Goal: Task Accomplishment & Management: Manage account settings

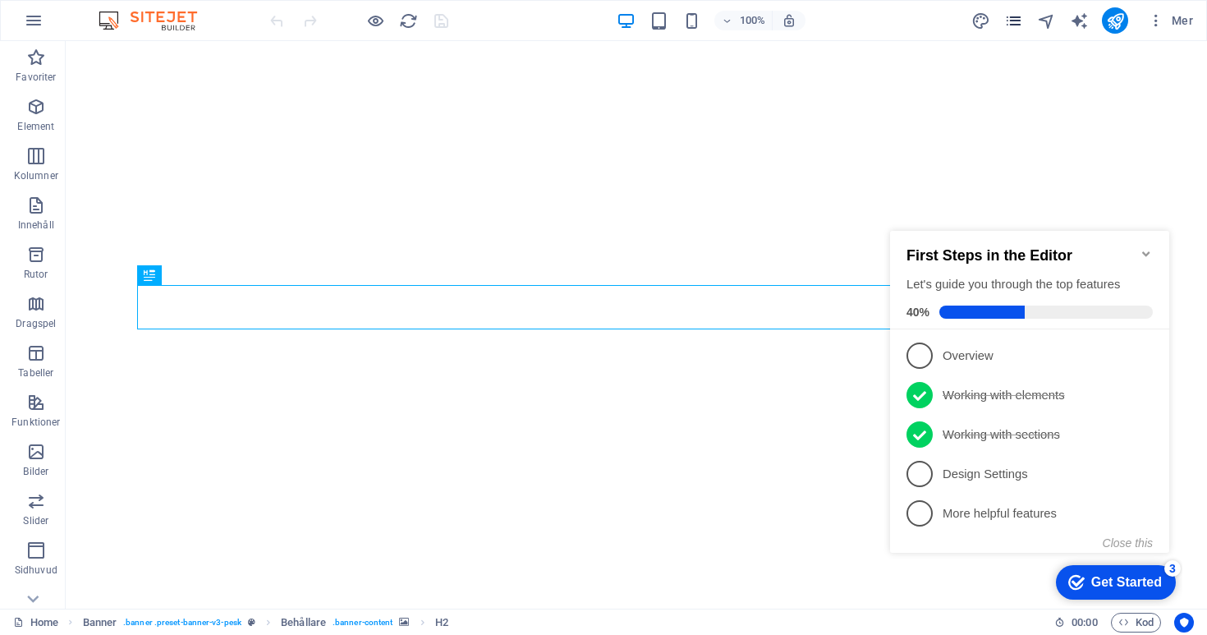
click at [1015, 27] on icon "pages" at bounding box center [1013, 20] width 19 height 19
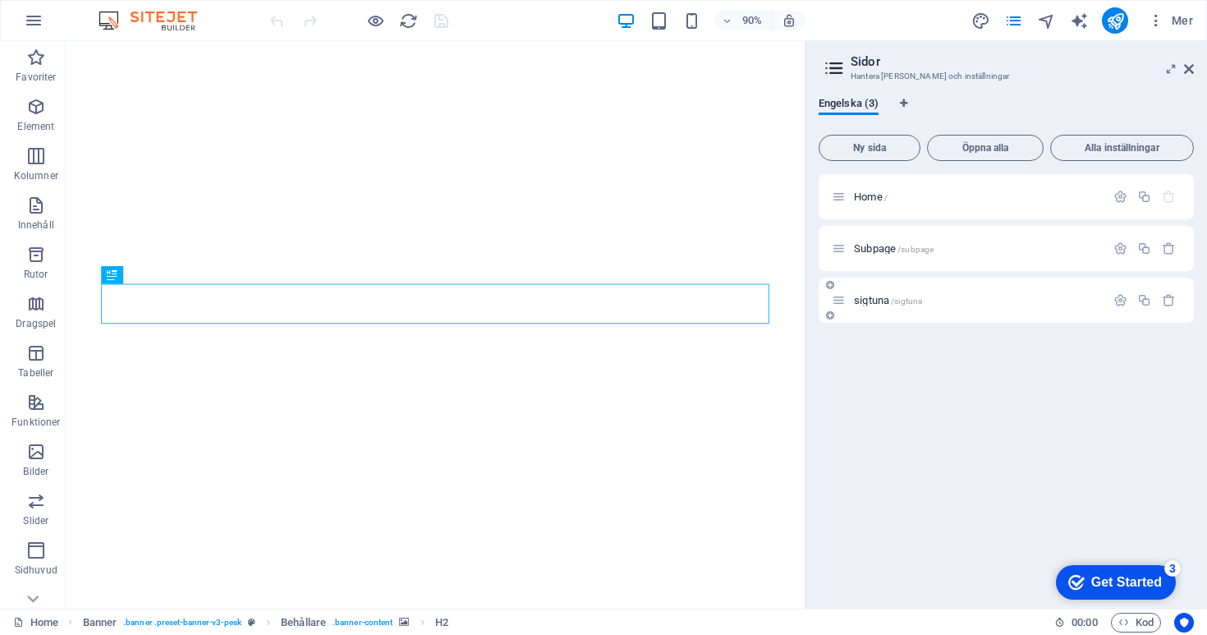
click at [881, 298] on span "sigtuna /sigtuna" at bounding box center [888, 300] width 68 height 12
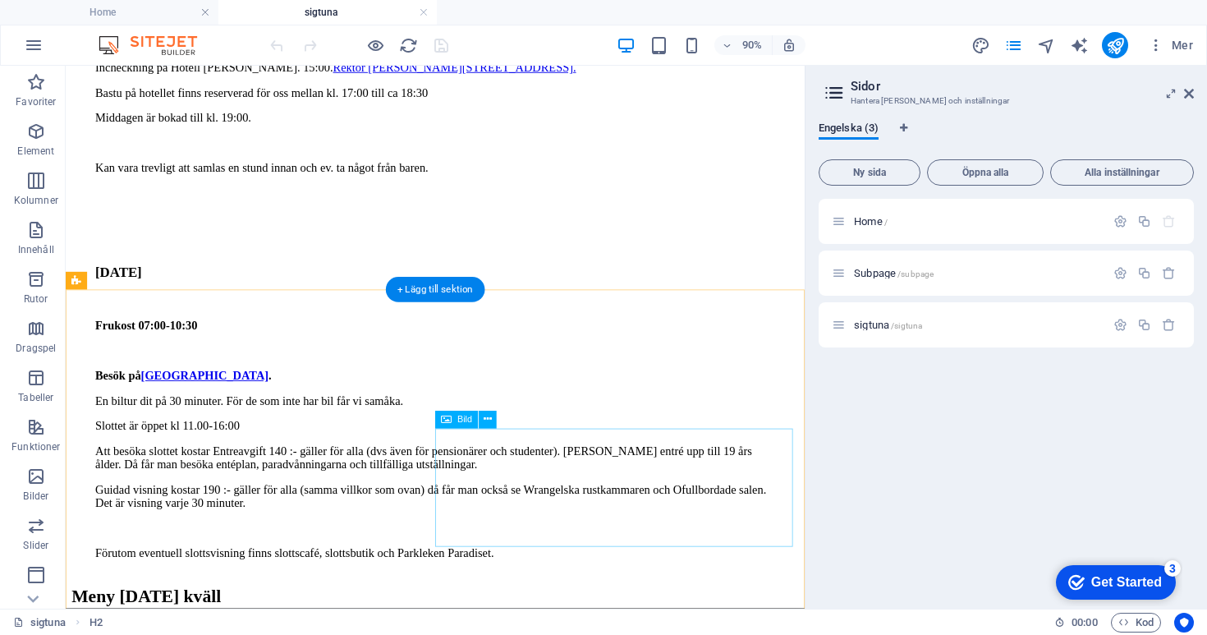
scroll to position [835, 0]
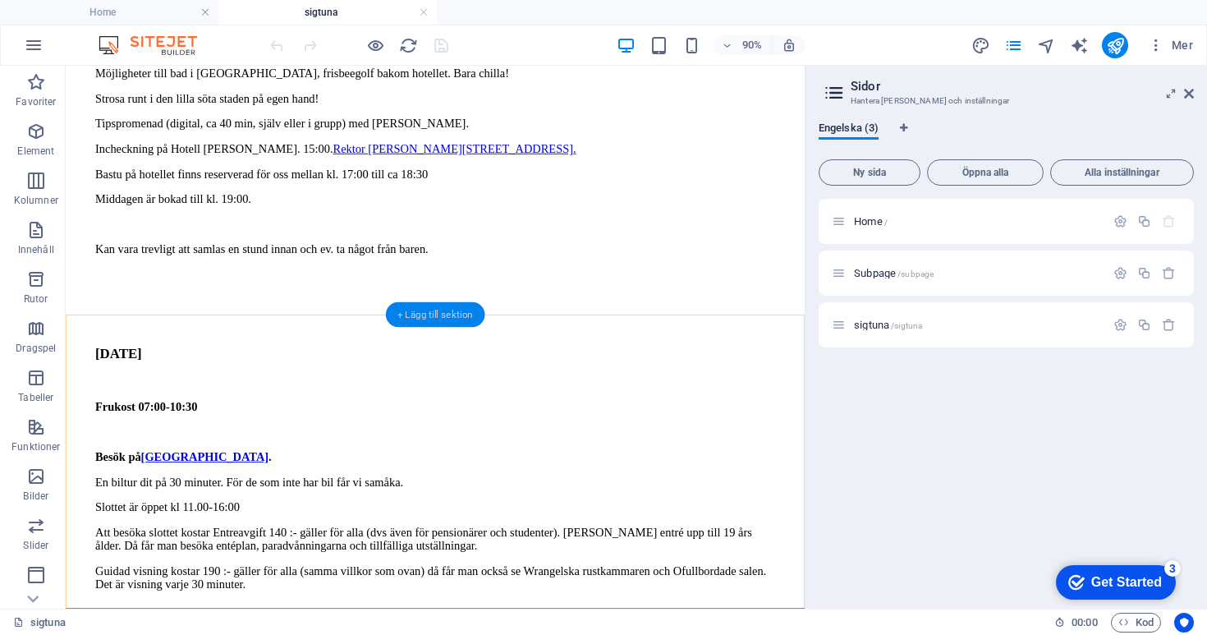
click at [443, 313] on div "+ Lägg till sektion" at bounding box center [435, 314] width 99 height 25
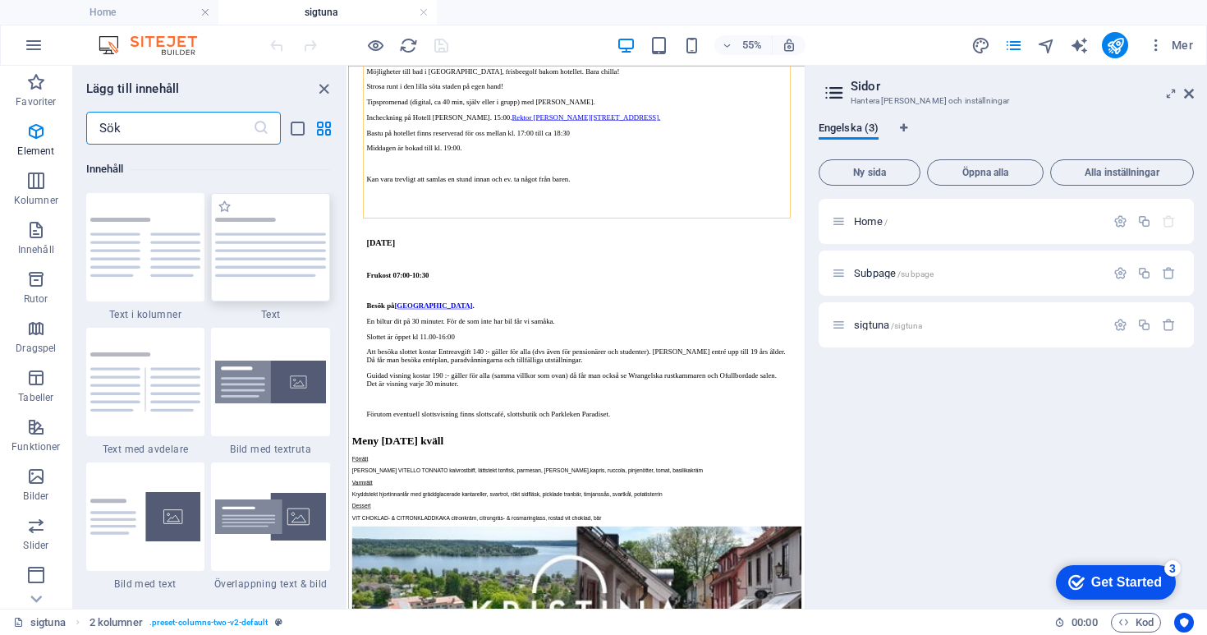
scroll to position [2873, 0]
click at [35, 480] on icon "button" at bounding box center [36, 476] width 20 height 20
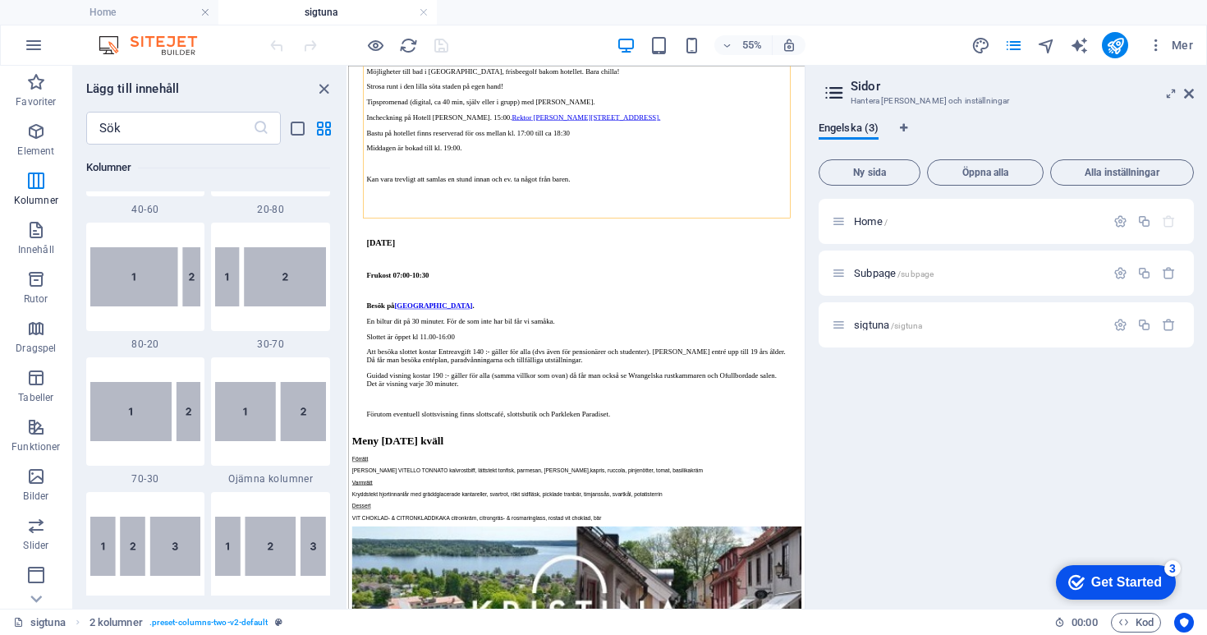
scroll to position [1296, 0]
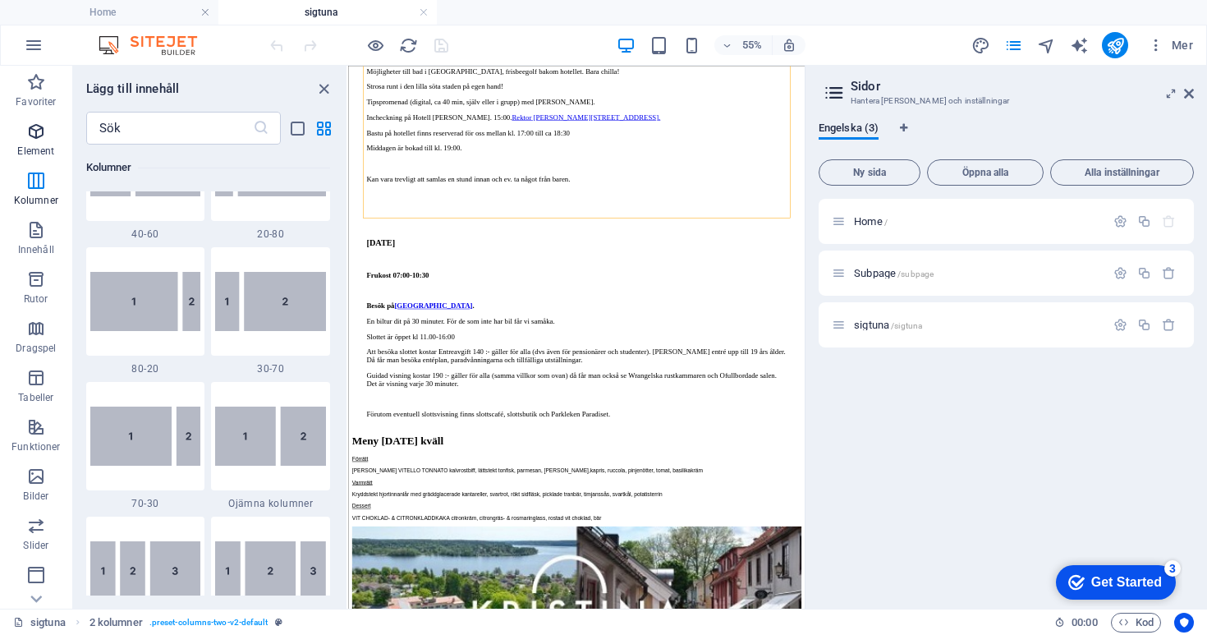
click at [39, 136] on icon "button" at bounding box center [36, 132] width 20 height 20
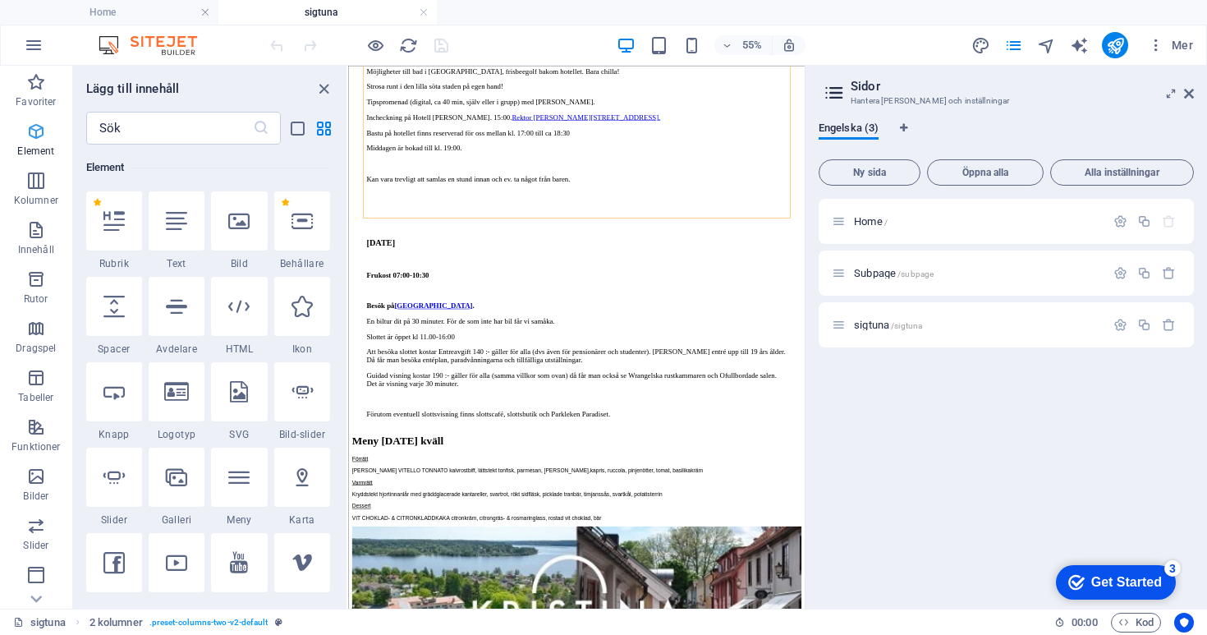
scroll to position [175, 0]
click at [237, 217] on icon at bounding box center [238, 220] width 21 height 21
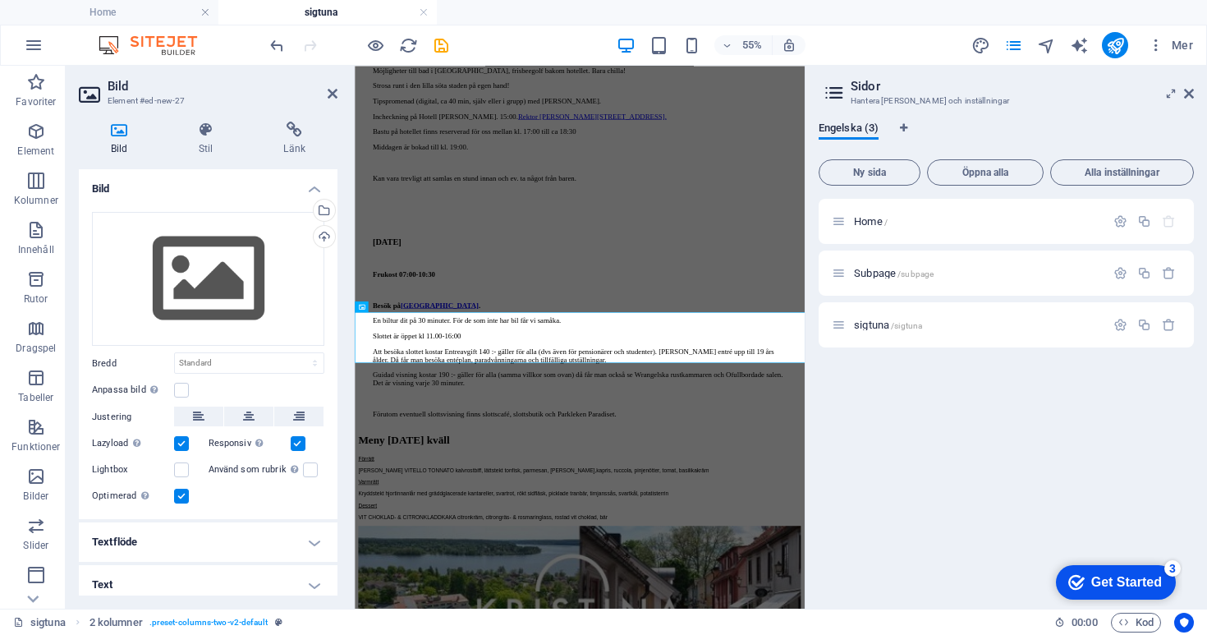
scroll to position [664, 0]
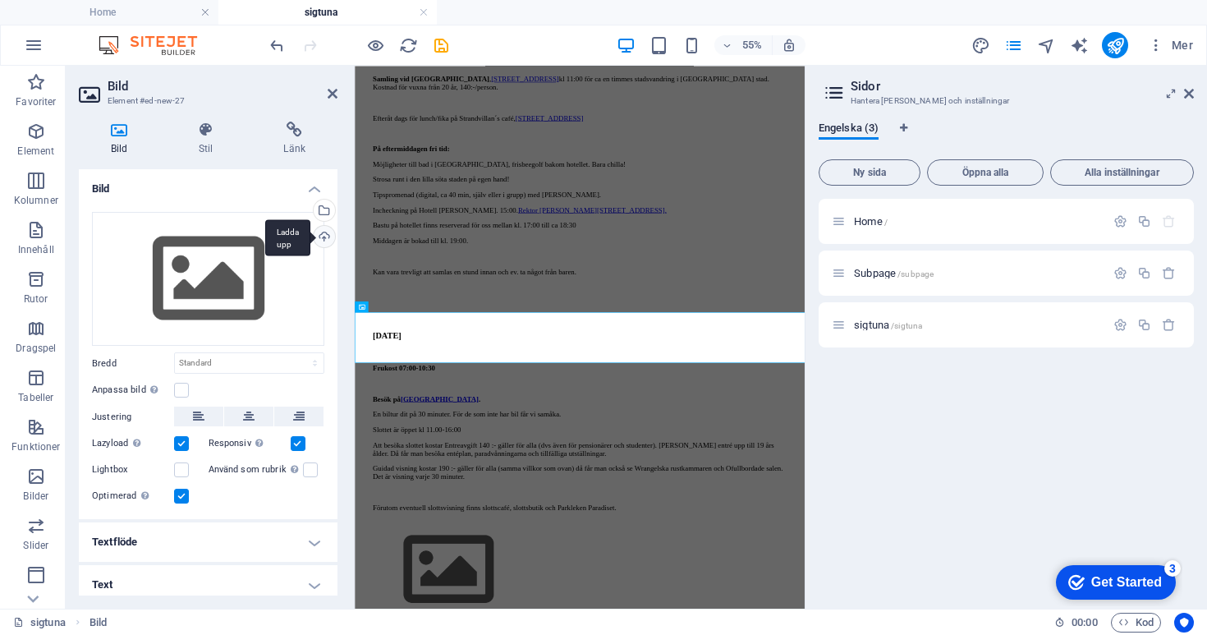
click at [325, 243] on div "Ladda upp" at bounding box center [322, 238] width 25 height 25
click at [323, 236] on div "Ladda upp" at bounding box center [322, 238] width 25 height 25
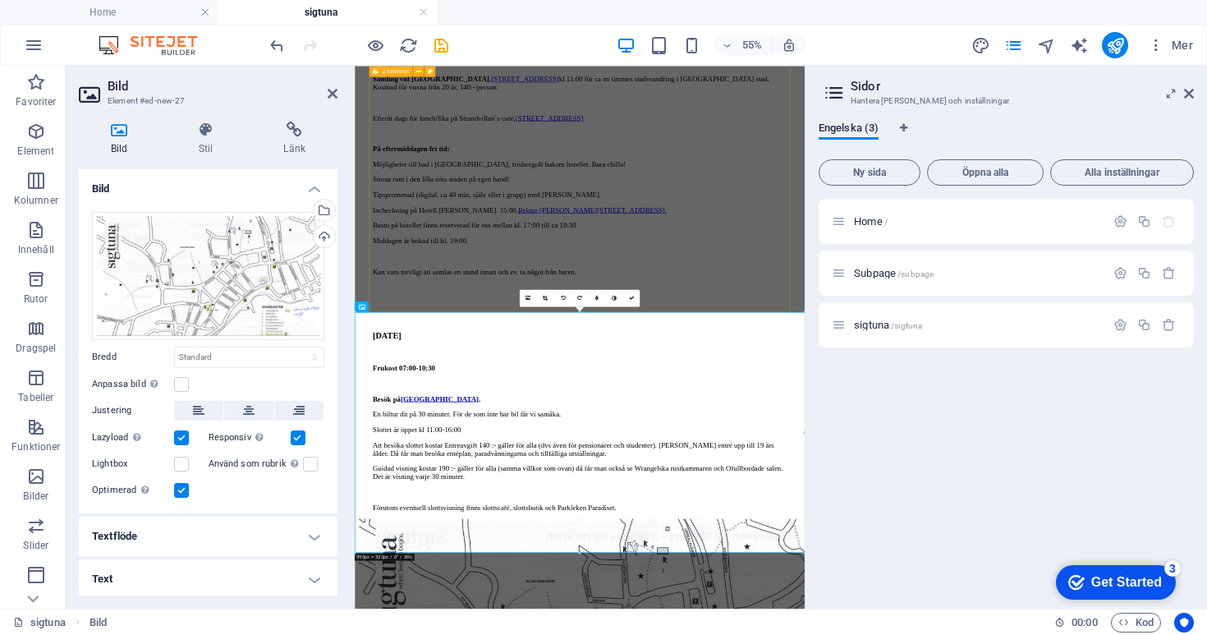
click at [633, 496] on div "Program lördag 6 september Samling vid Sigtuna museum , Storgatan 55 kl 11:00 f…" at bounding box center [764, 449] width 752 height 854
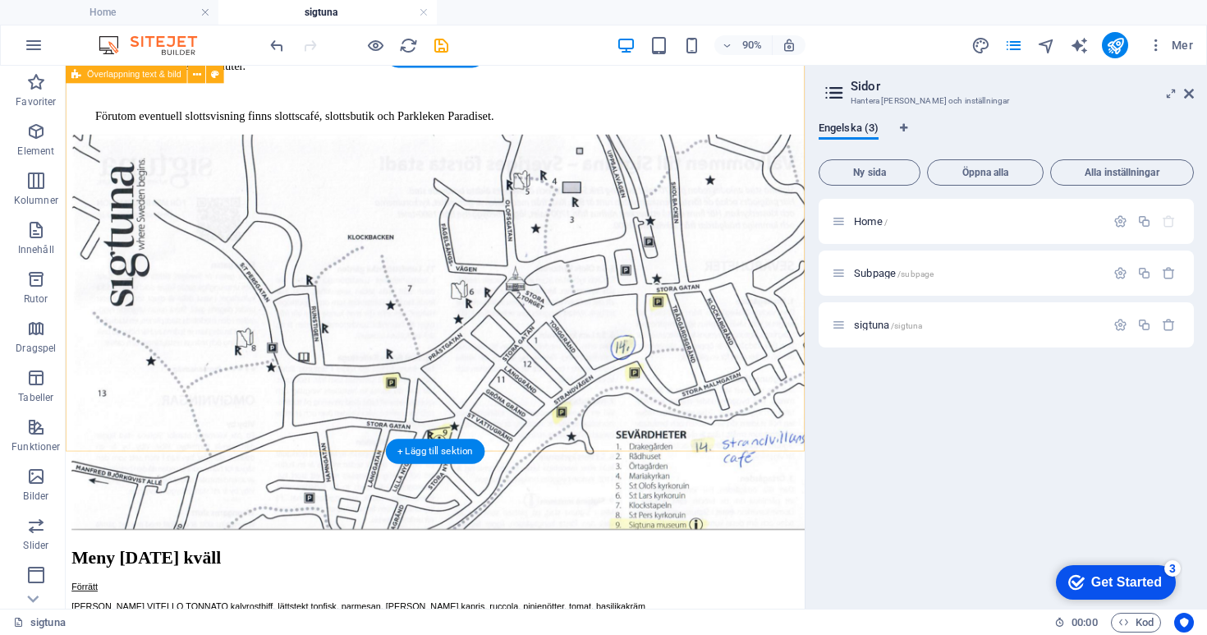
scroll to position [1188, 0]
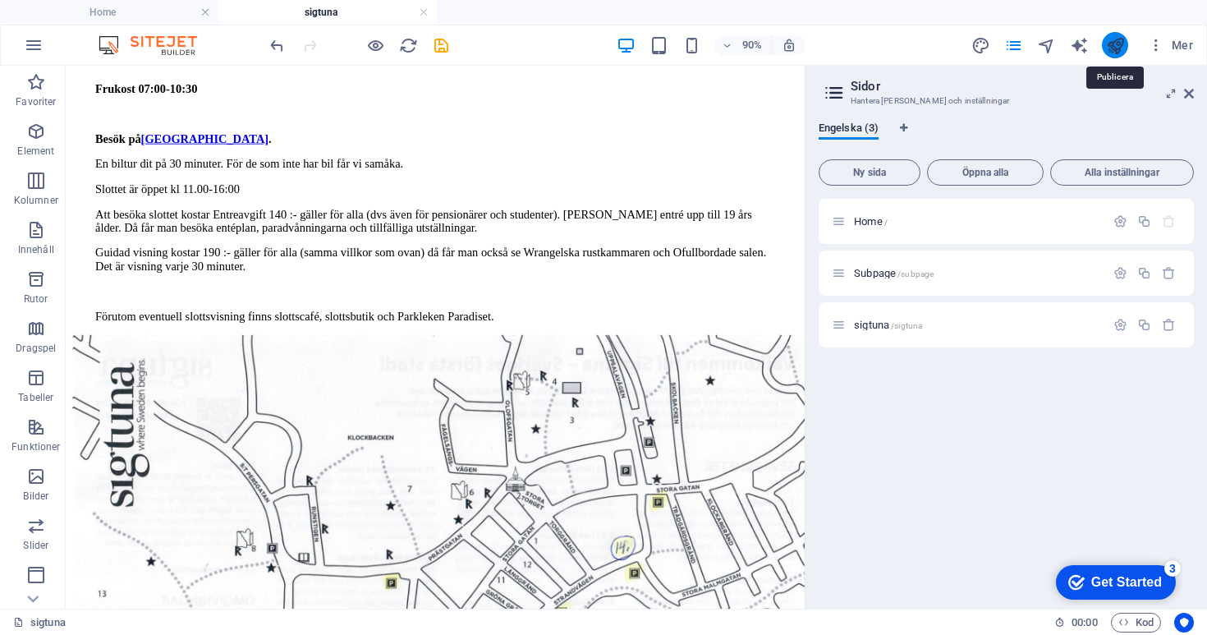
click at [1109, 49] on icon "publish" at bounding box center [1115, 45] width 19 height 19
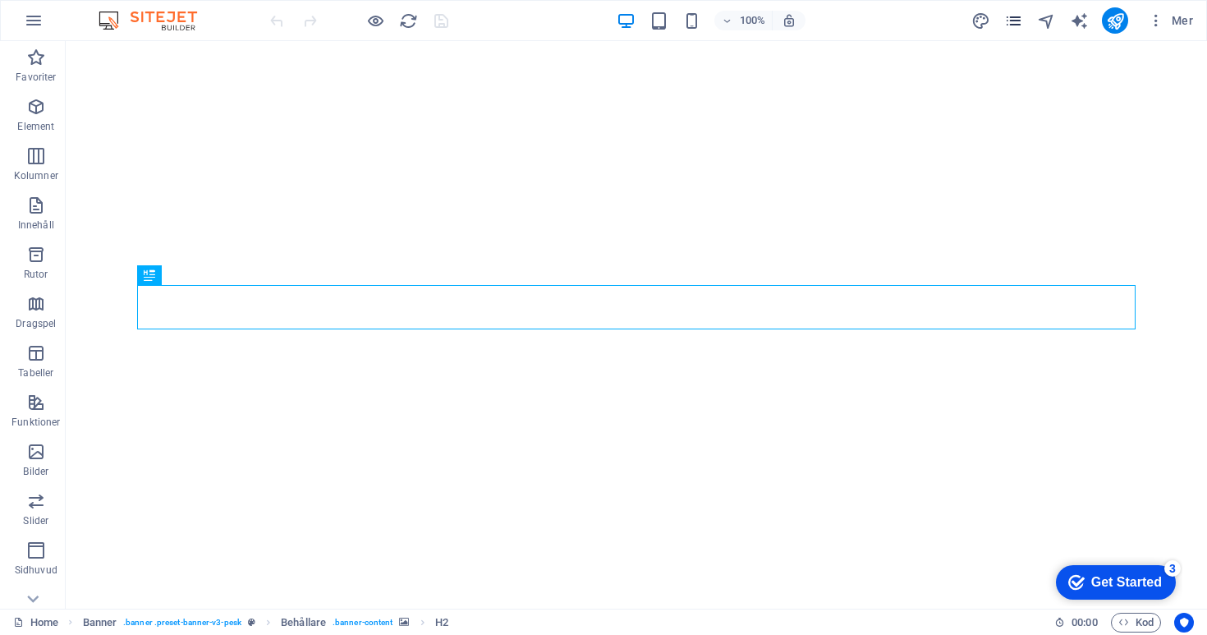
click at [1012, 22] on icon "pages" at bounding box center [1013, 20] width 19 height 19
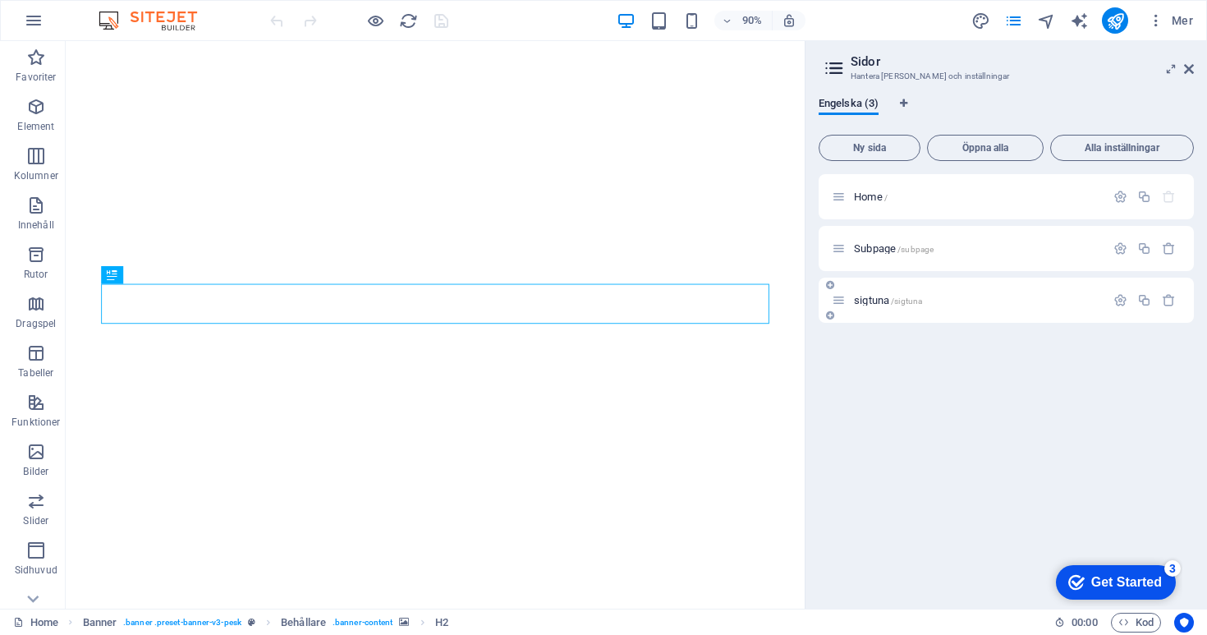
click at [902, 297] on span "/sigtuna" at bounding box center [906, 300] width 31 height 9
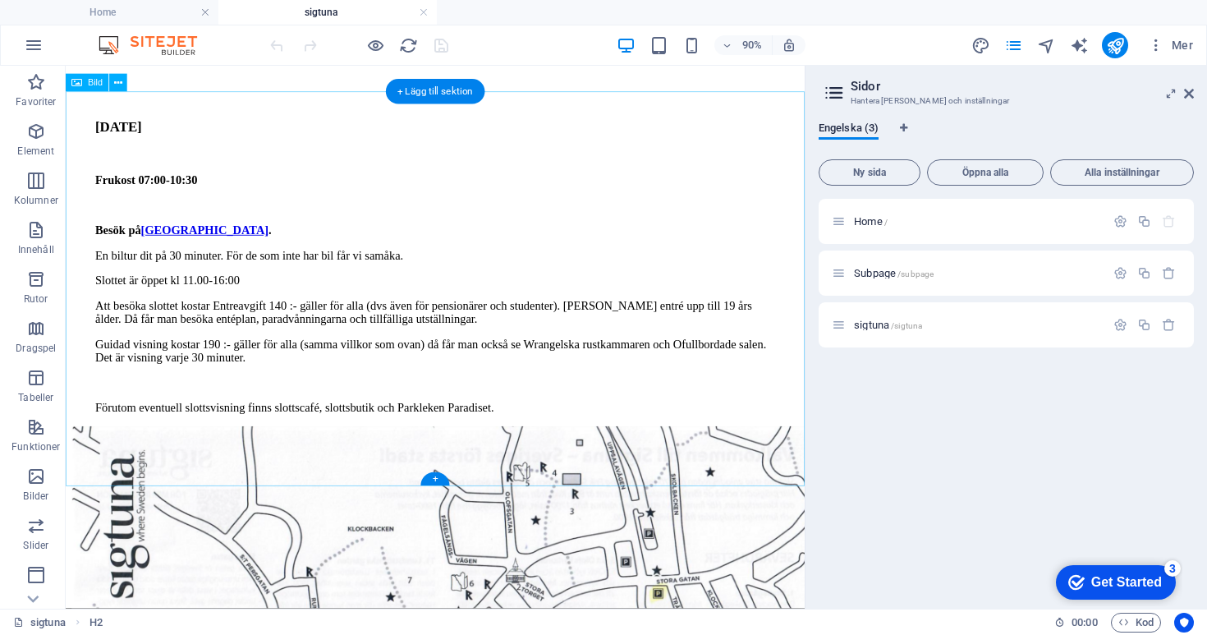
scroll to position [1081, 0]
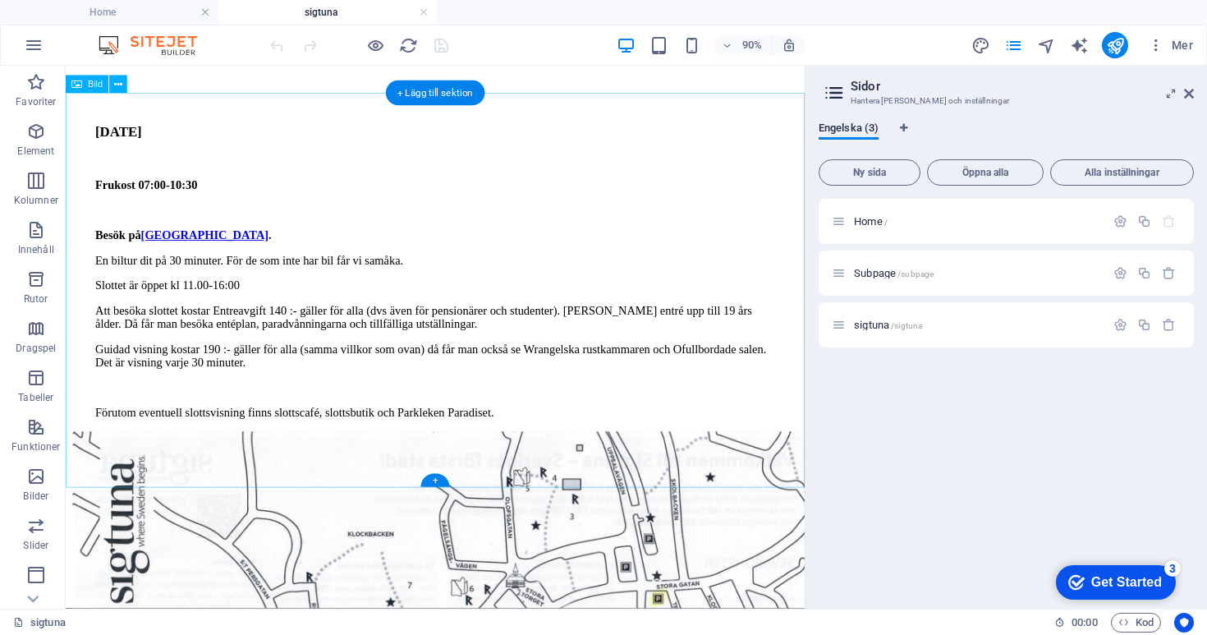
click at [118, 91] on icon at bounding box center [118, 84] width 8 height 16
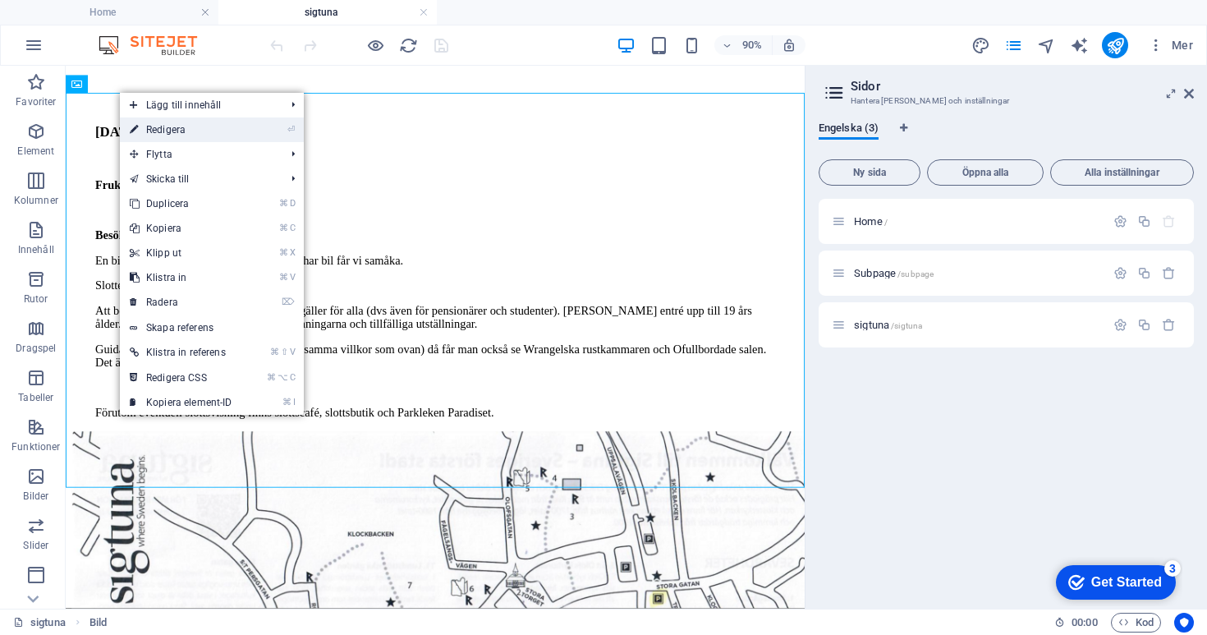
click at [145, 122] on link "⏎ Redigera" at bounding box center [181, 129] width 122 height 25
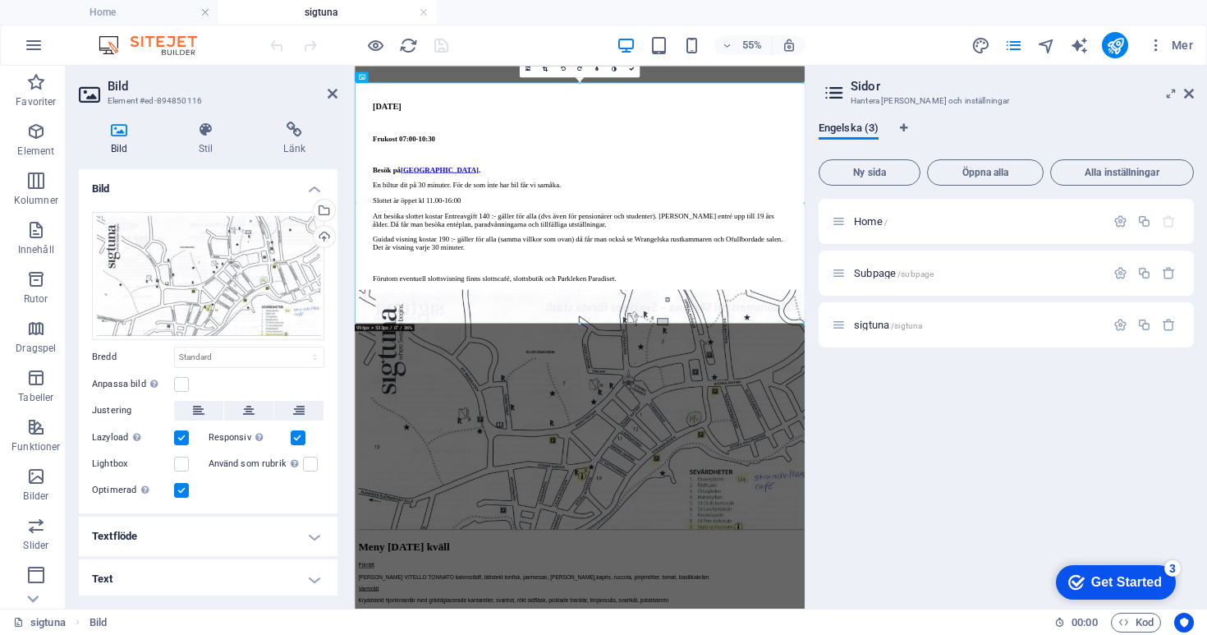
scroll to position [1, 0]
click at [144, 479] on div "Bilder komprimeras för att förbättra sidans hastighet." at bounding box center [192, 460] width 131 height 37
click at [0, 0] on input "Optimerad Bilder komprimeras för att förbättra sidans hastighet." at bounding box center [0, 0] width 0 height 0
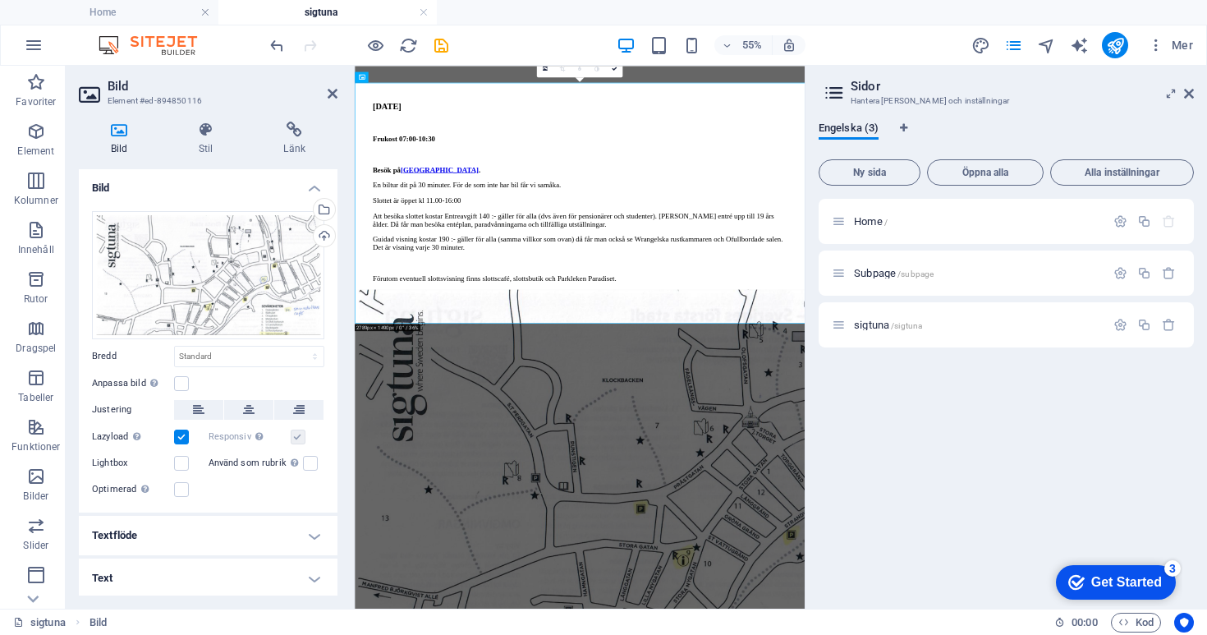
click at [268, 533] on h4 "Textflöde" at bounding box center [208, 535] width 259 height 39
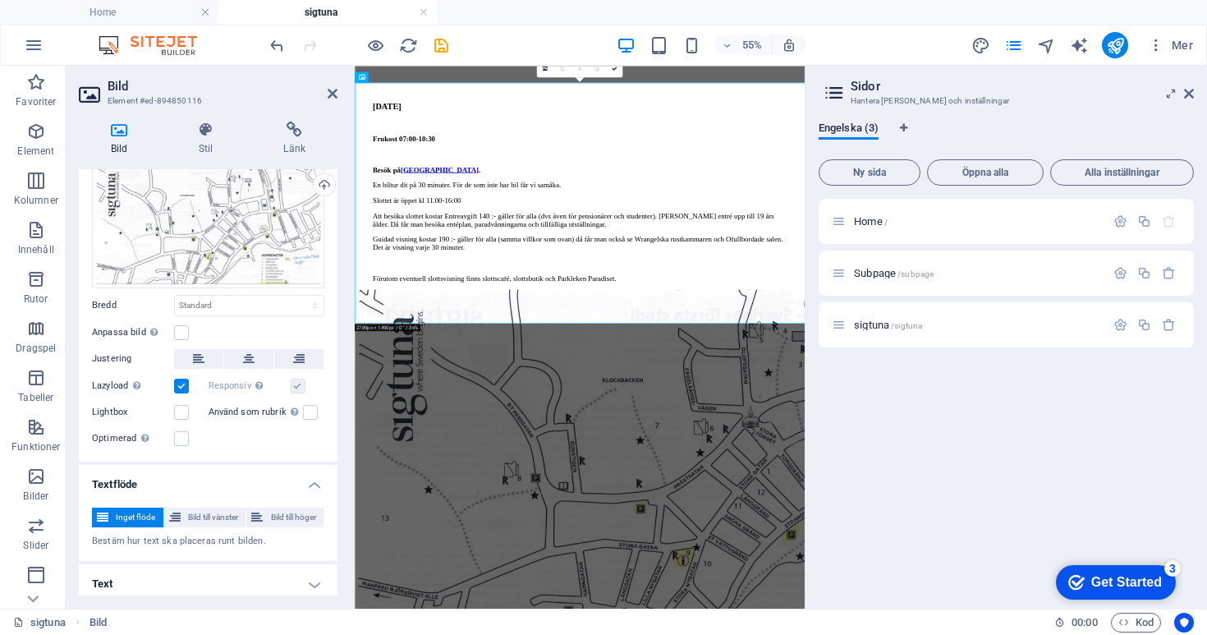
scroll to position [58, 0]
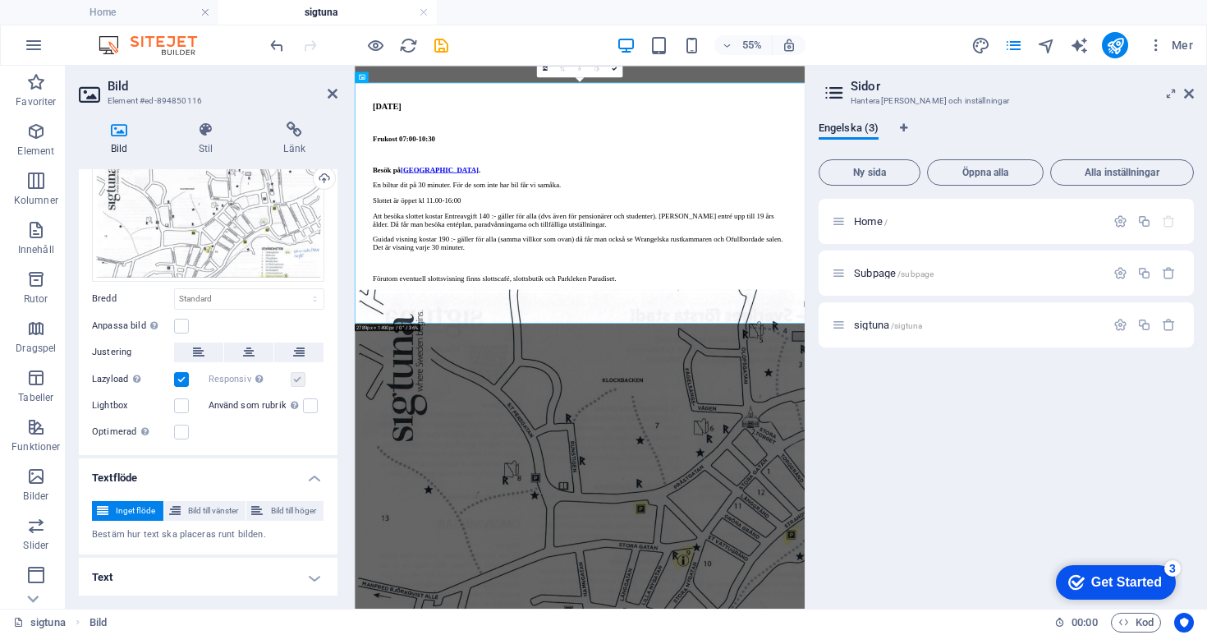
click at [266, 569] on h4 "Text" at bounding box center [208, 577] width 259 height 39
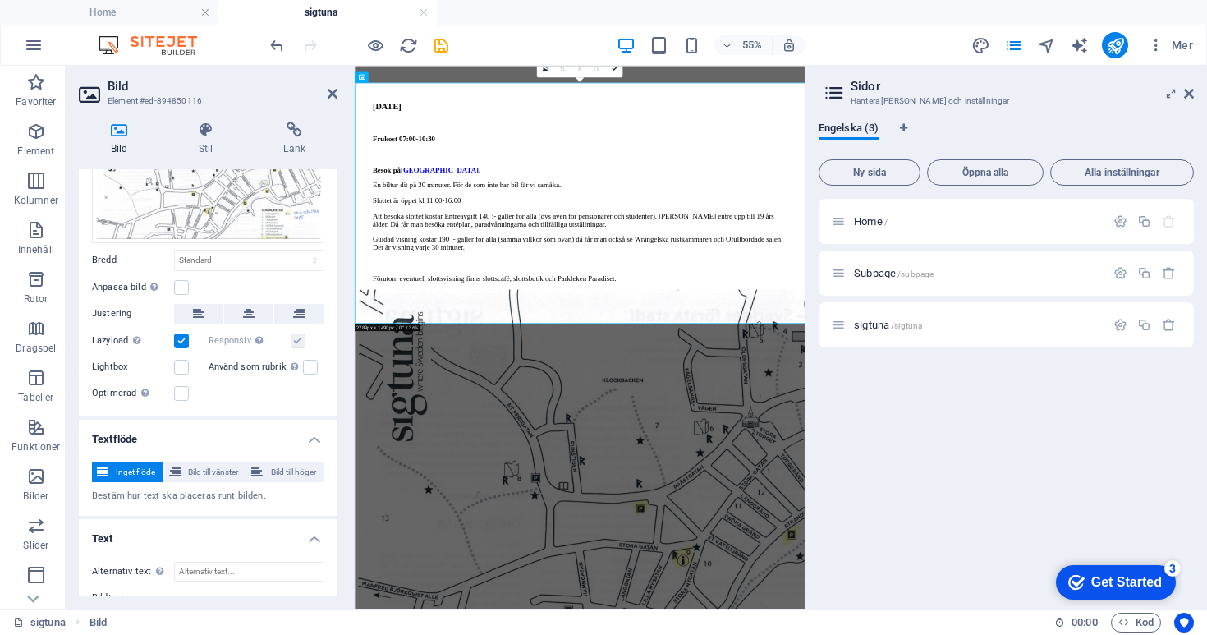
scroll to position [0, 0]
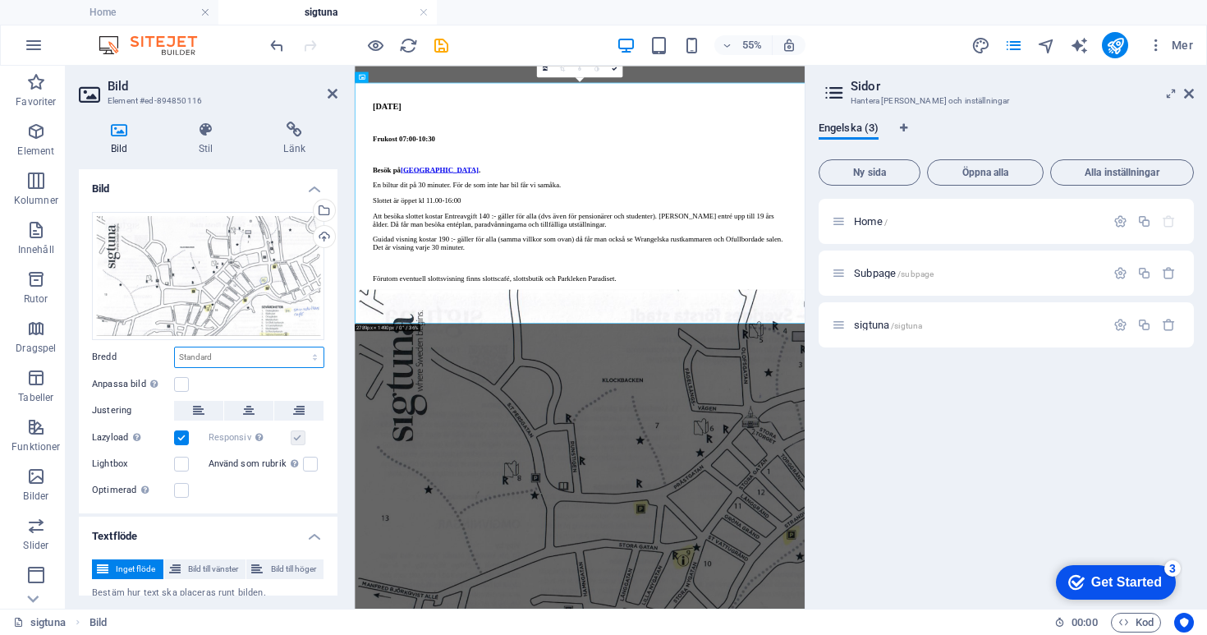
click at [242, 350] on select "Standard auto px rem % em vh vw" at bounding box center [249, 357] width 149 height 20
click at [175, 347] on select "Standard auto px rem % em vh vw" at bounding box center [249, 357] width 149 height 20
select select "DISABLED_OPTION_VALUE"
click at [214, 130] on icon at bounding box center [206, 130] width 79 height 16
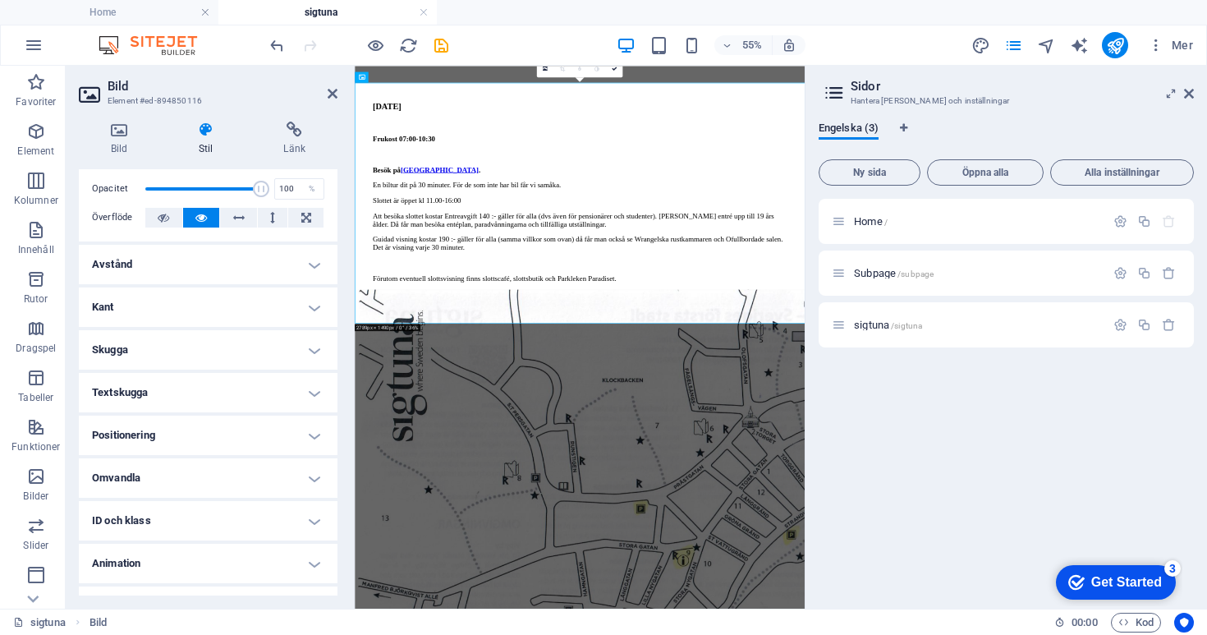
scroll to position [62, 0]
click at [245, 476] on h4 "Omvandla" at bounding box center [208, 476] width 259 height 39
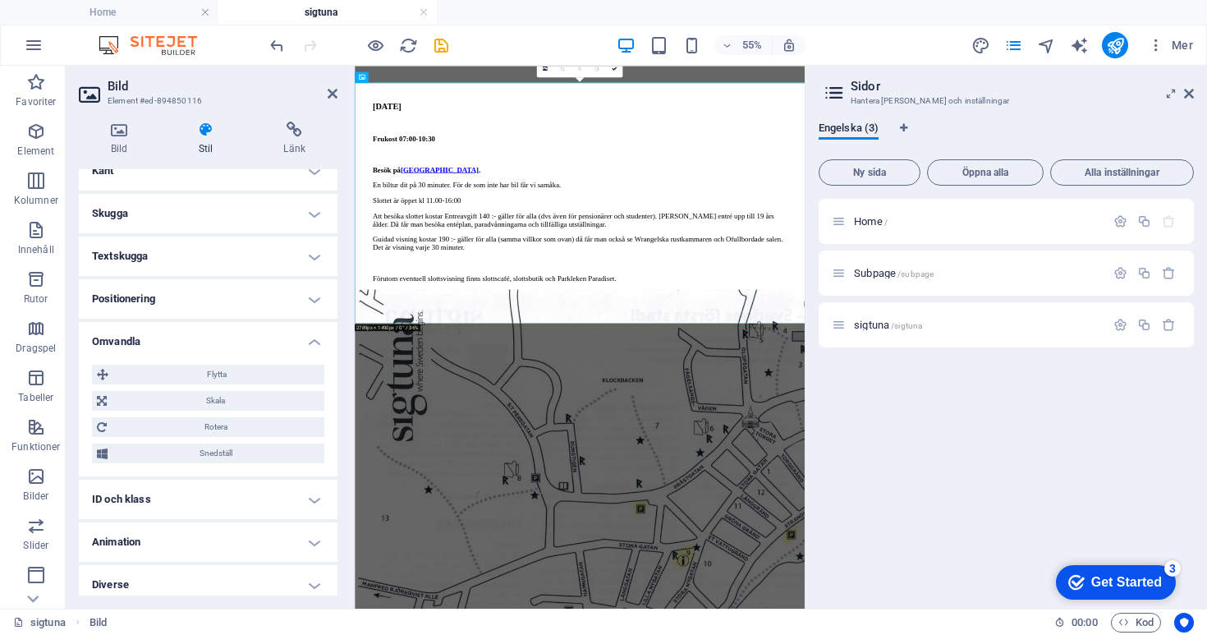
scroll to position [206, 0]
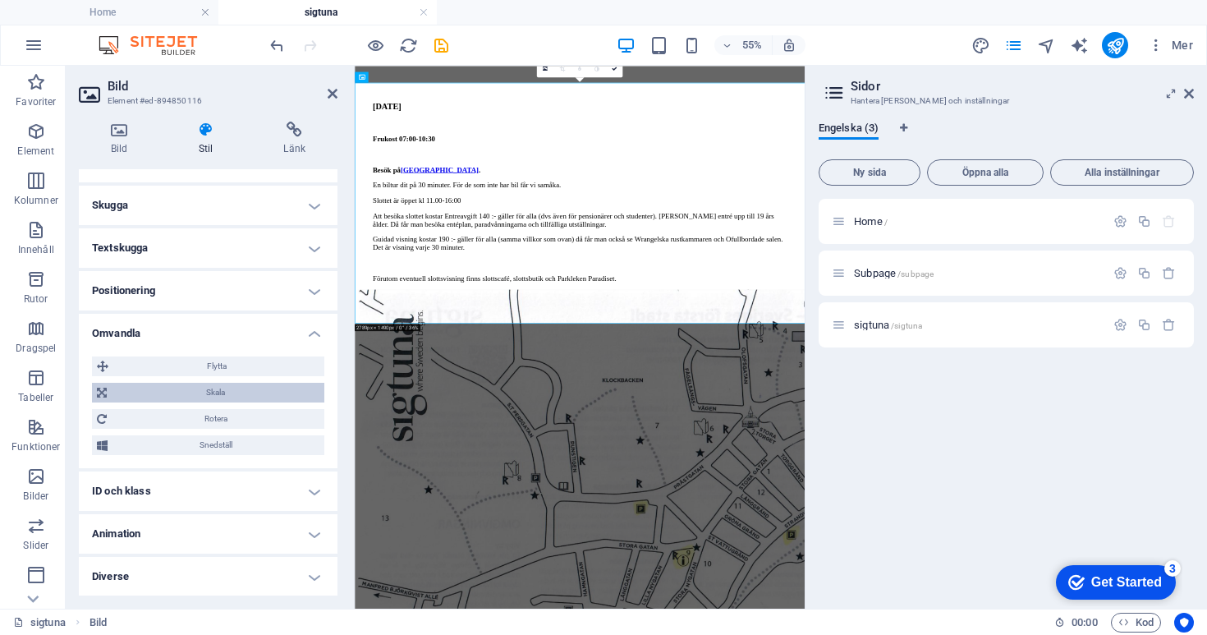
click at [203, 392] on span "Skala" at bounding box center [216, 393] width 208 height 20
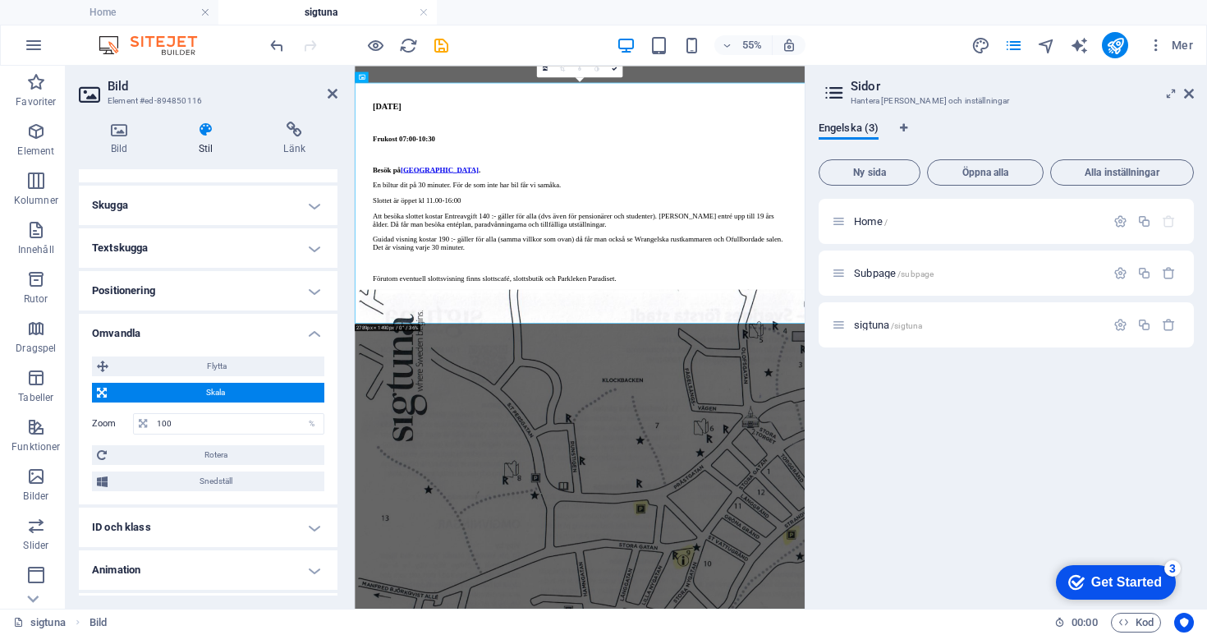
scroll to position [242, 0]
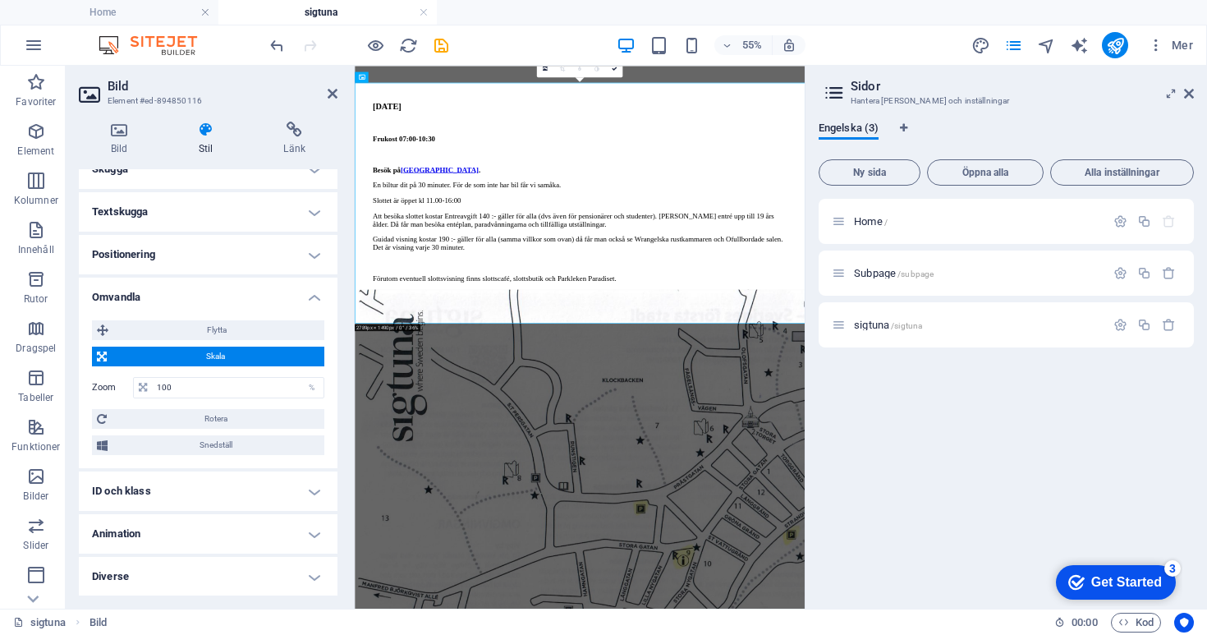
click at [208, 534] on h4 "Animation" at bounding box center [208, 533] width 259 height 39
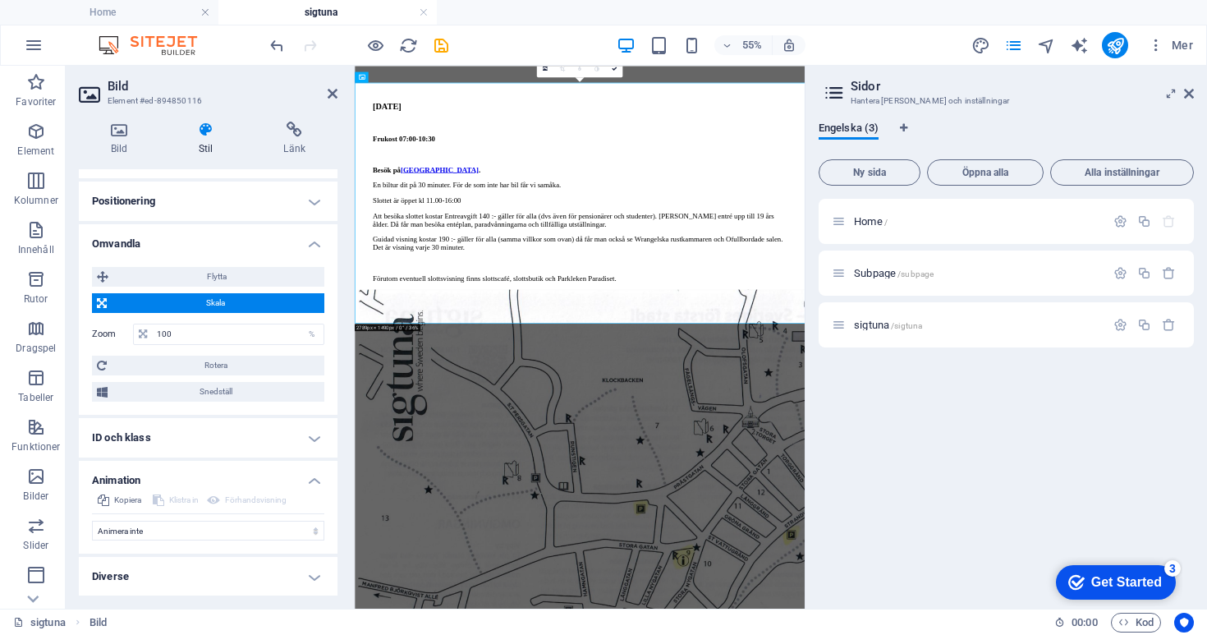
click at [209, 581] on h4 "Diverse" at bounding box center [208, 576] width 259 height 39
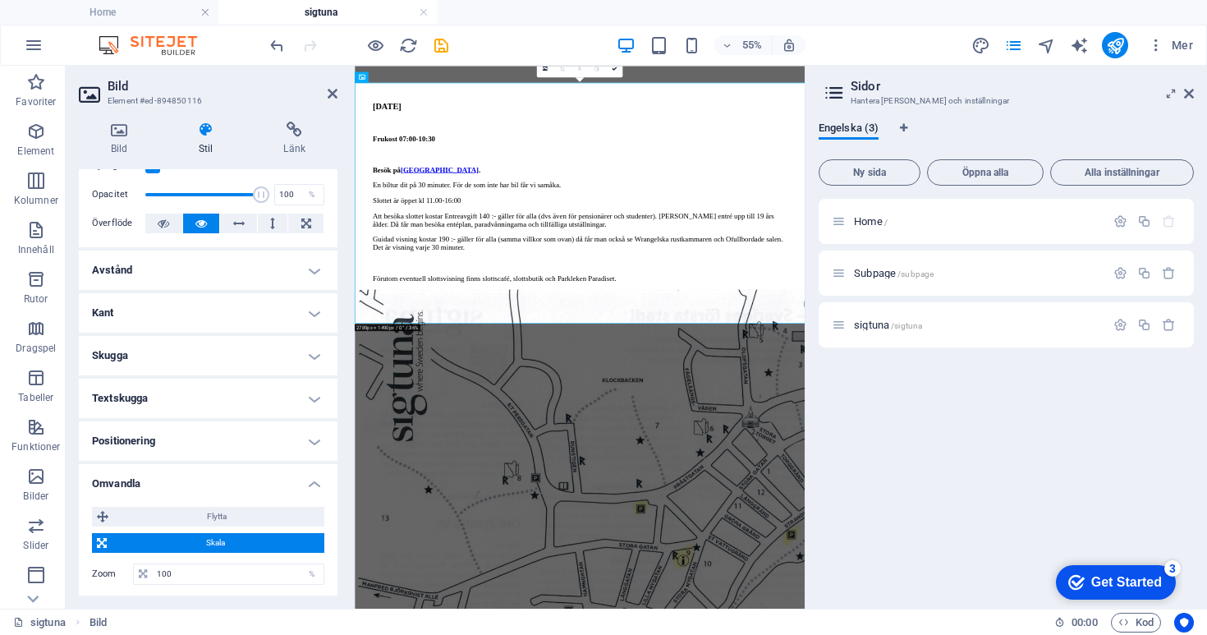
scroll to position [0, 0]
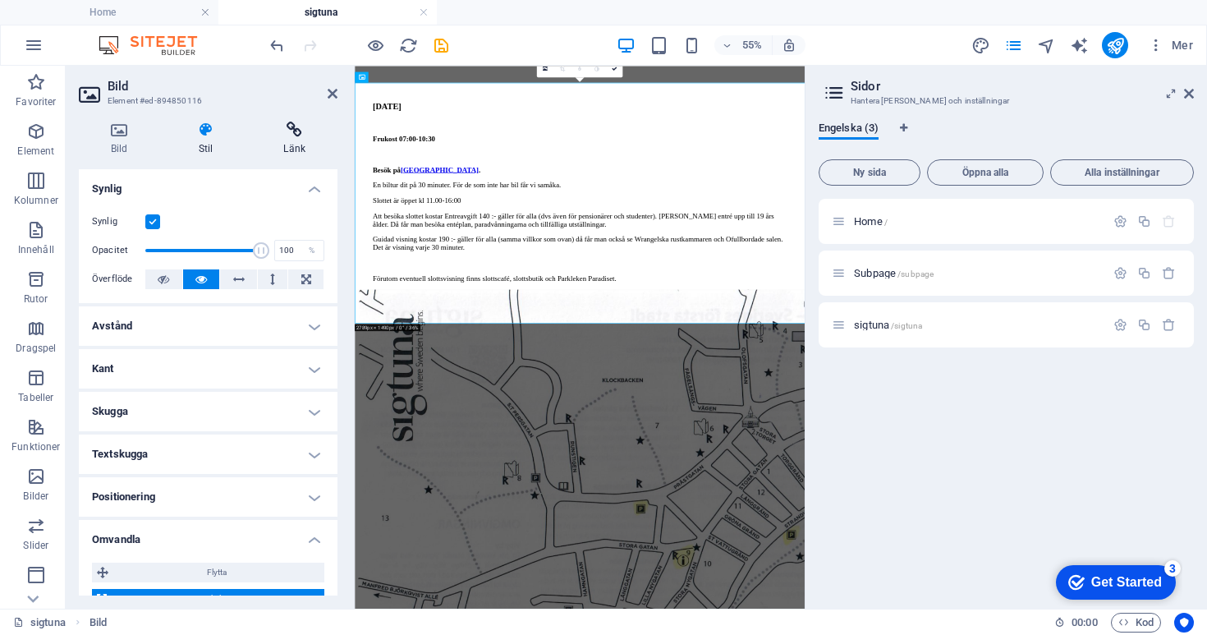
click at [302, 145] on h4 "Länk" at bounding box center [294, 139] width 86 height 34
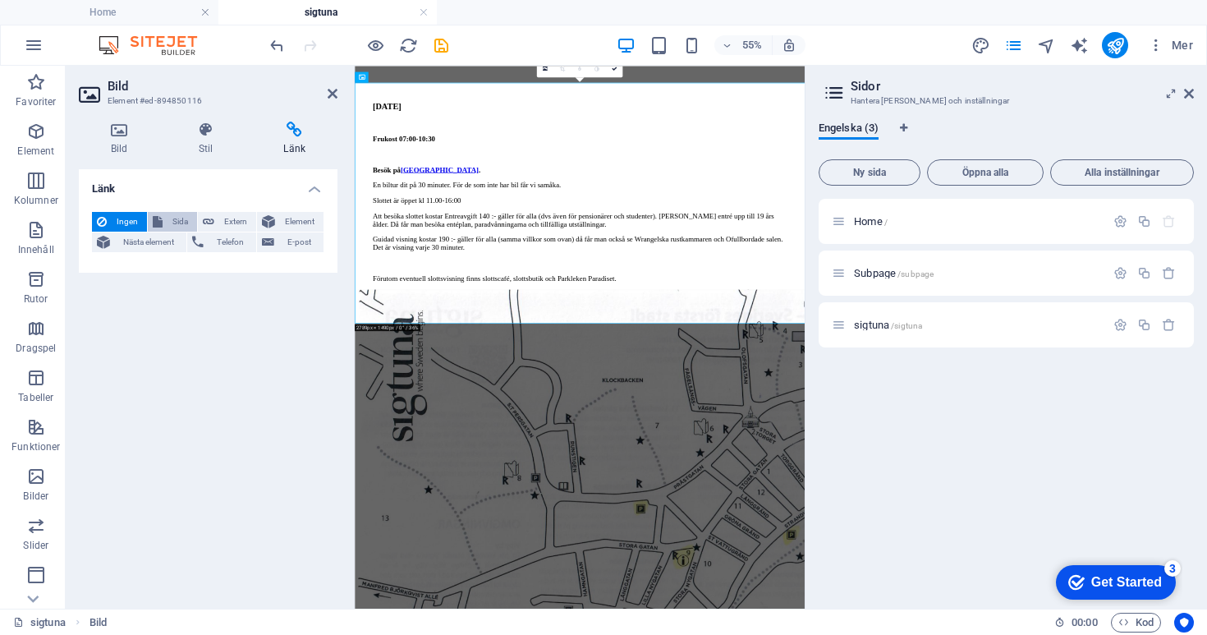
click at [177, 223] on span "Sida" at bounding box center [180, 222] width 25 height 20
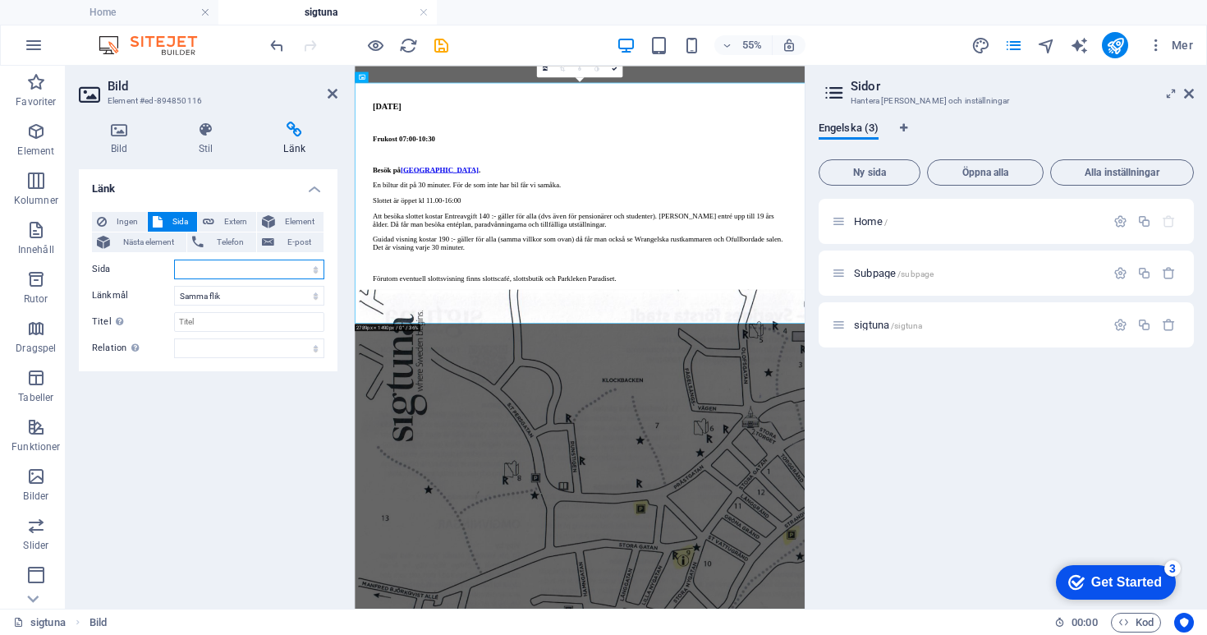
click at [283, 270] on select "Home Subpage sigtuna" at bounding box center [249, 269] width 150 height 20
select select "0"
click at [174, 259] on select "Home Subpage sigtuna" at bounding box center [249, 269] width 150 height 20
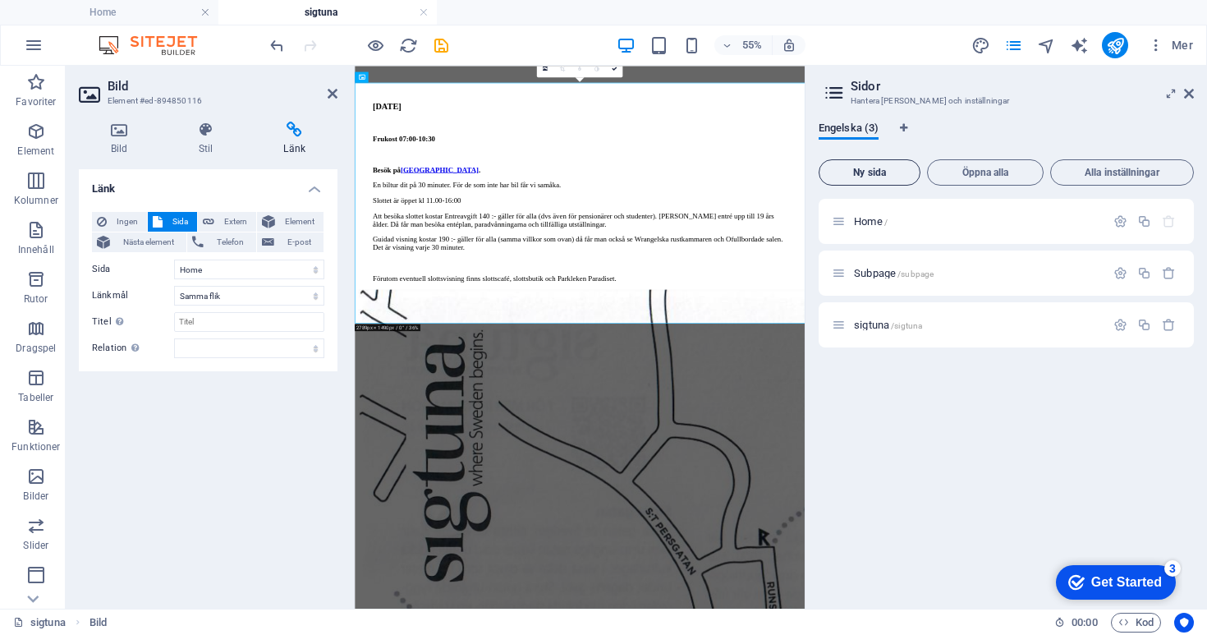
click at [884, 173] on span "Ny sida" at bounding box center [869, 173] width 87 height 10
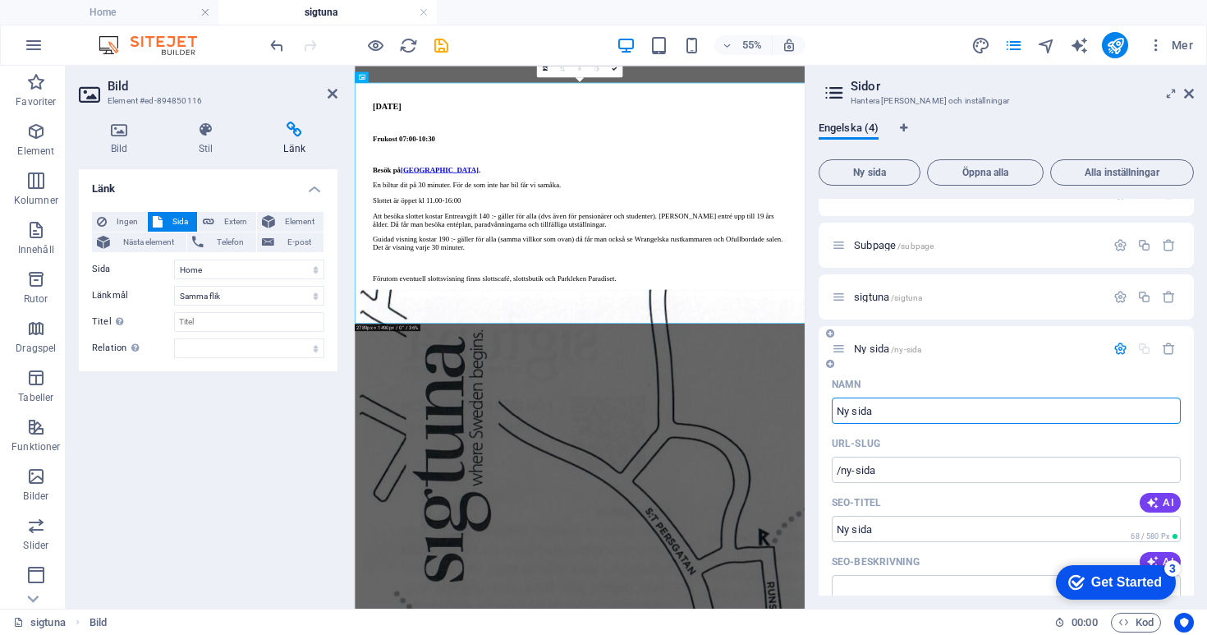
scroll to position [26, 0]
click at [1162, 353] on icon "button" at bounding box center [1169, 350] width 14 height 14
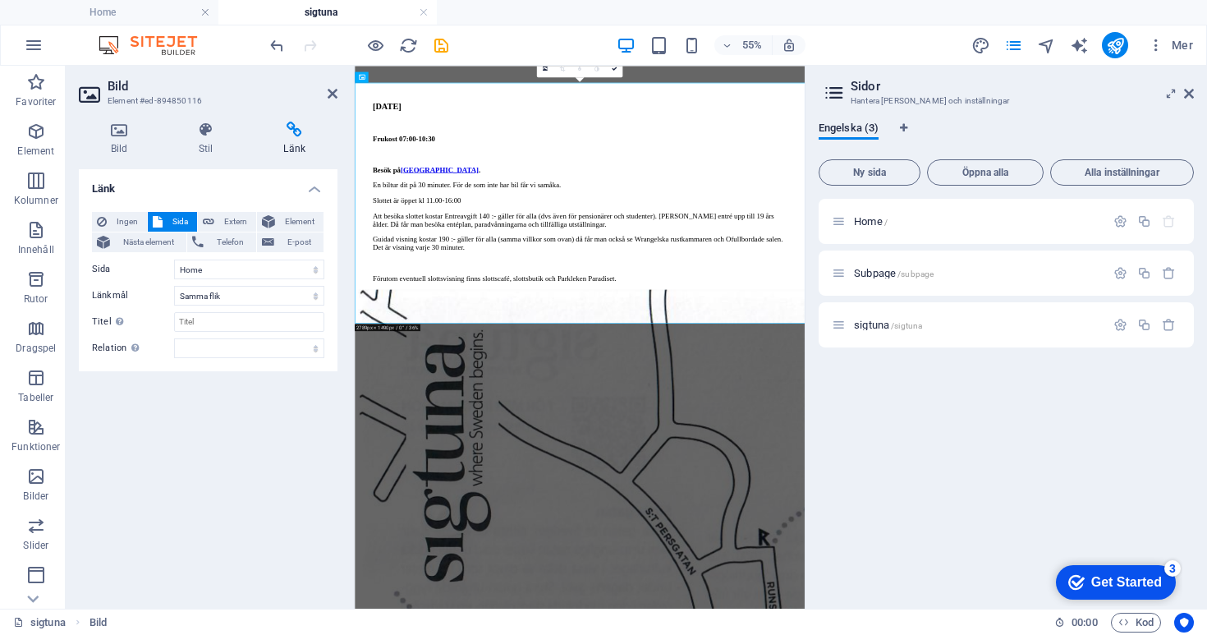
scroll to position [0, 0]
click at [1116, 328] on icon "button" at bounding box center [1120, 325] width 14 height 14
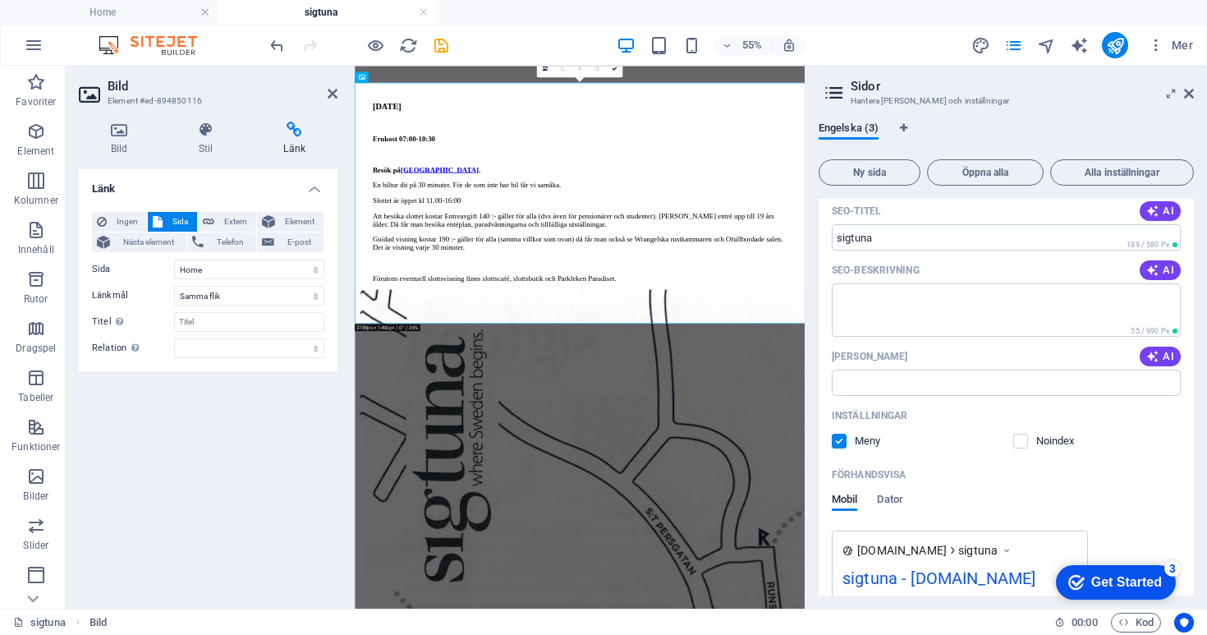
scroll to position [370, 0]
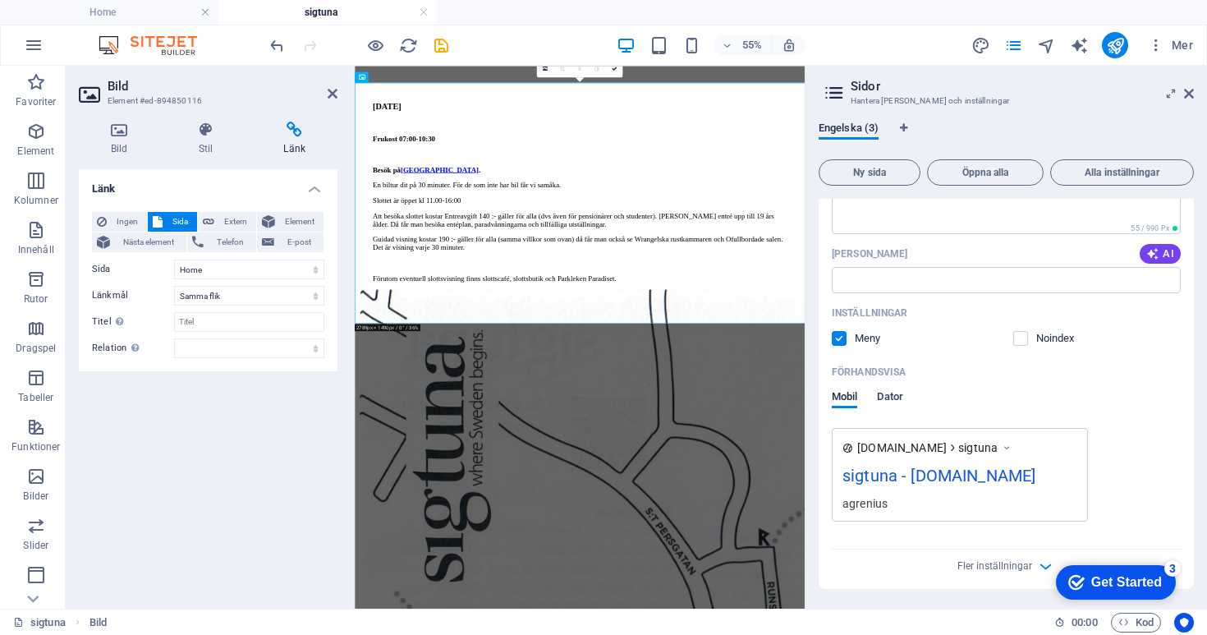
click at [892, 397] on span "Dator" at bounding box center [889, 398] width 25 height 23
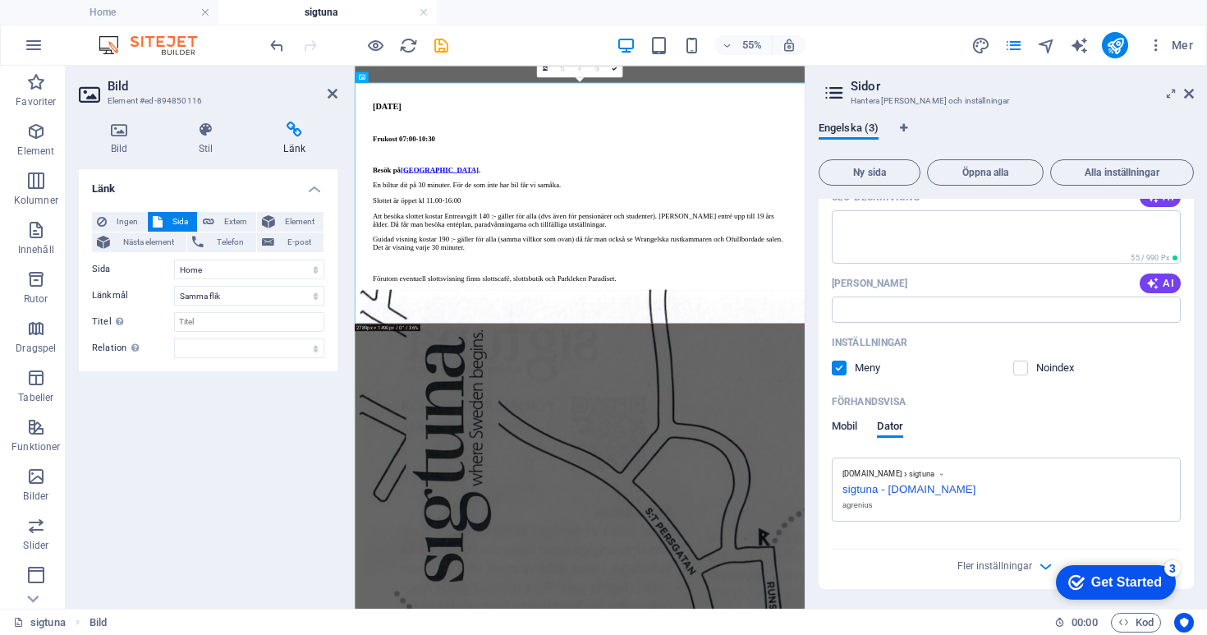
click at [850, 424] on span "Mobil" at bounding box center [844, 427] width 25 height 23
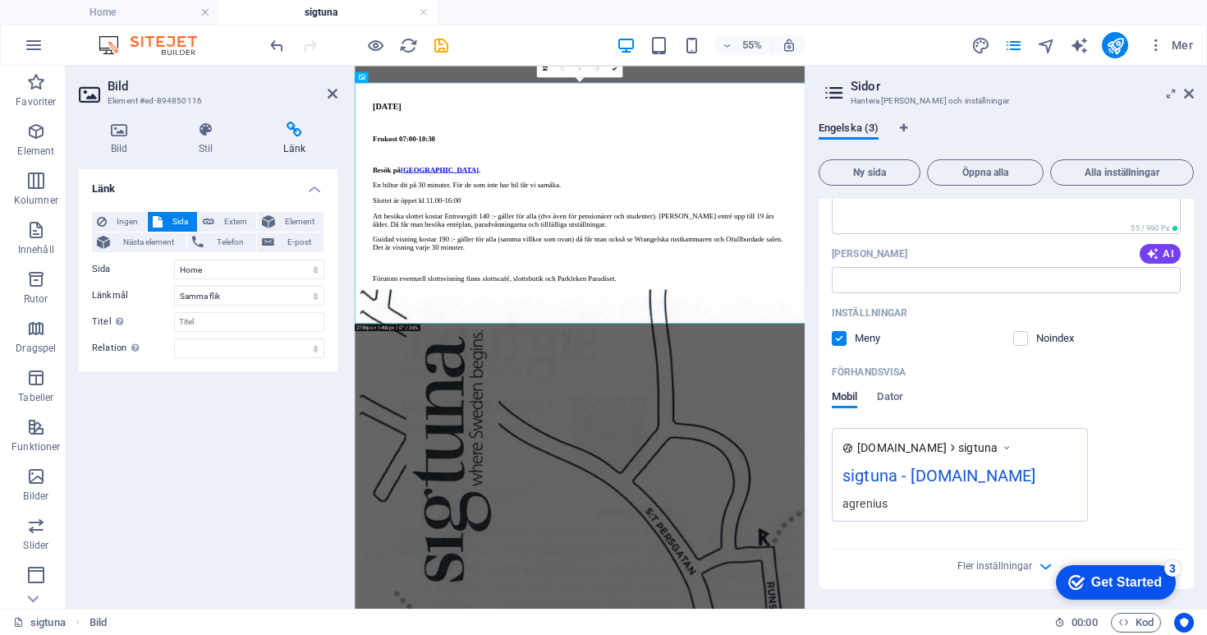
scroll to position [370, 0]
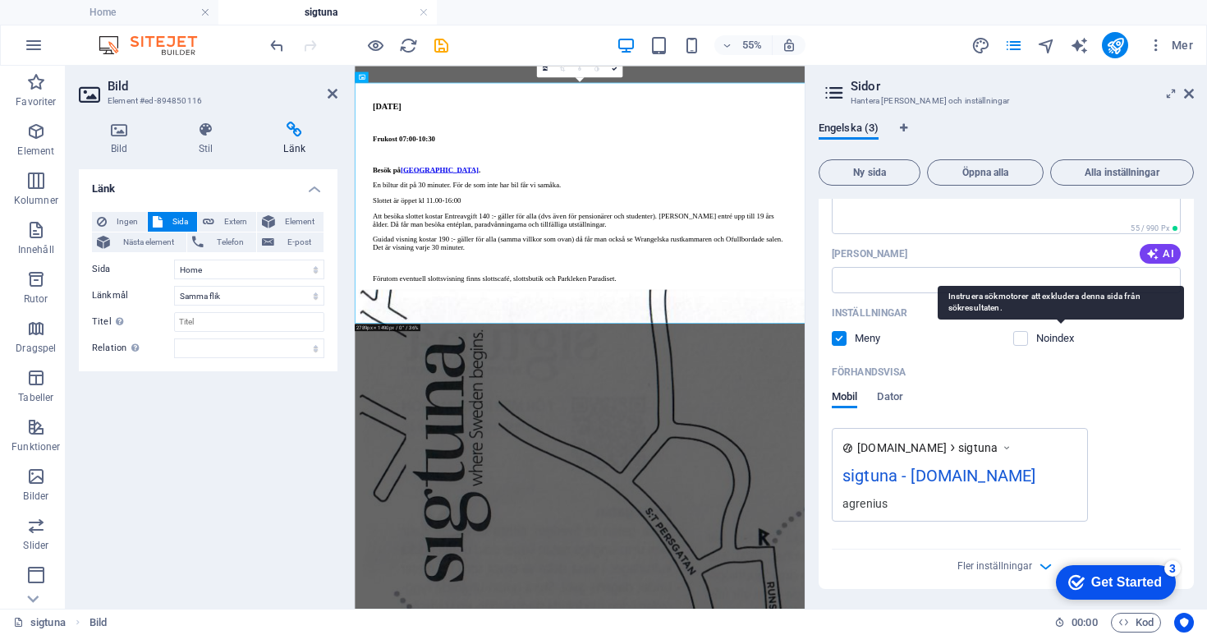
click at [1036, 341] on p "Noindex" at bounding box center [1062, 338] width 53 height 15
click at [0, 0] on input "checkbox" at bounding box center [0, 0] width 0 height 0
click at [1036, 341] on p "Noindex" at bounding box center [1062, 338] width 53 height 15
click at [0, 0] on input "checkbox" at bounding box center [0, 0] width 0 height 0
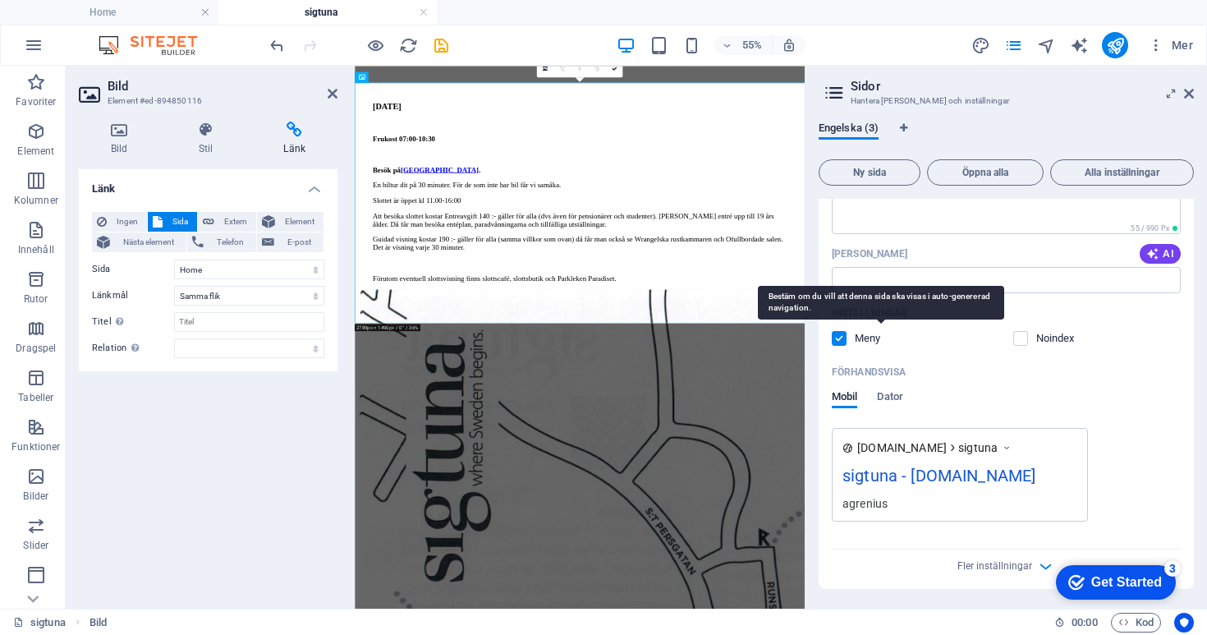
click at [875, 337] on p "Meny" at bounding box center [881, 338] width 53 height 15
click at [0, 0] on input "checkbox" at bounding box center [0, 0] width 0 height 0
click at [875, 337] on p "Meny" at bounding box center [881, 338] width 53 height 15
click at [0, 0] on input "checkbox" at bounding box center [0, 0] width 0 height 0
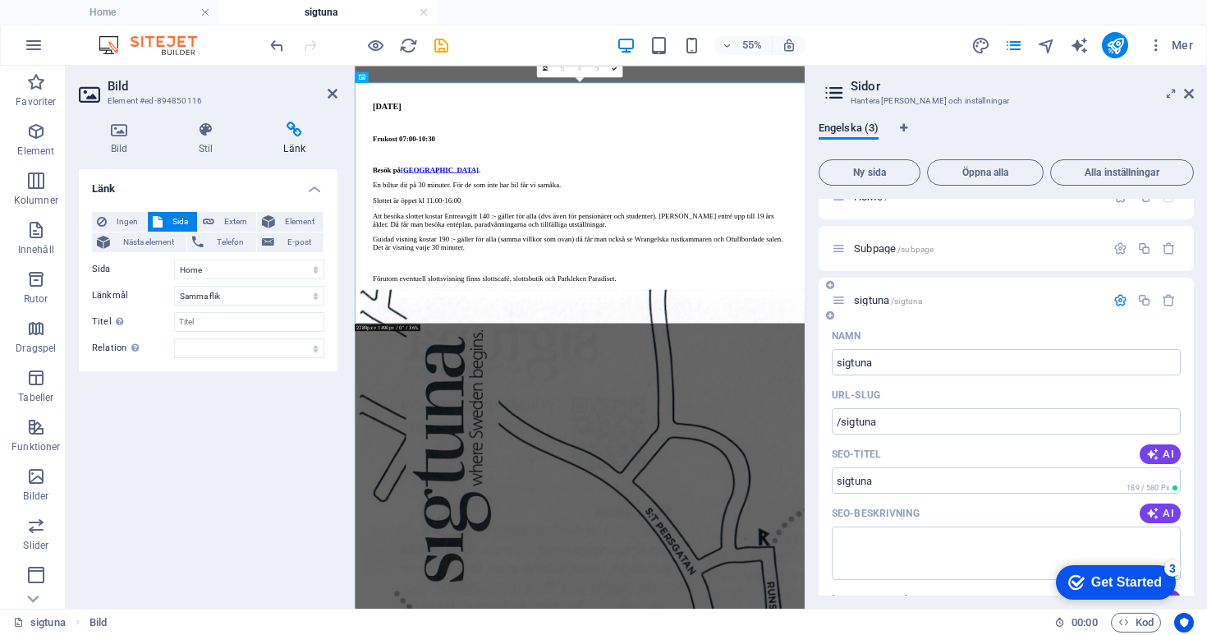
scroll to position [0, 0]
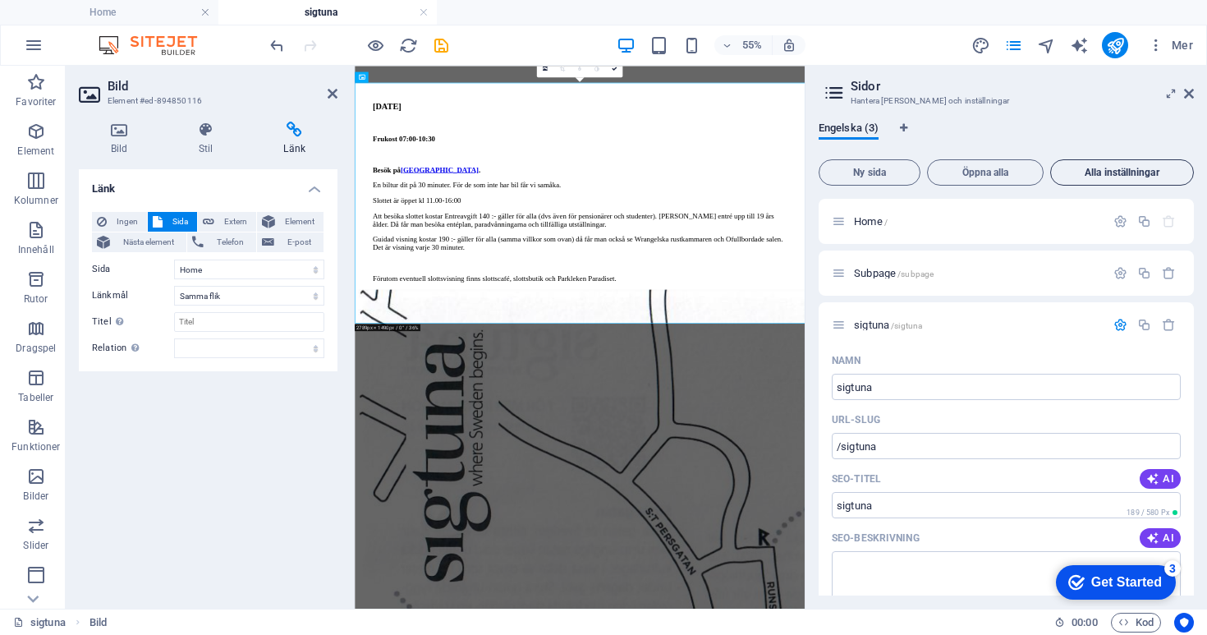
click at [1104, 177] on span "Alla inställningar" at bounding box center [1122, 173] width 129 height 10
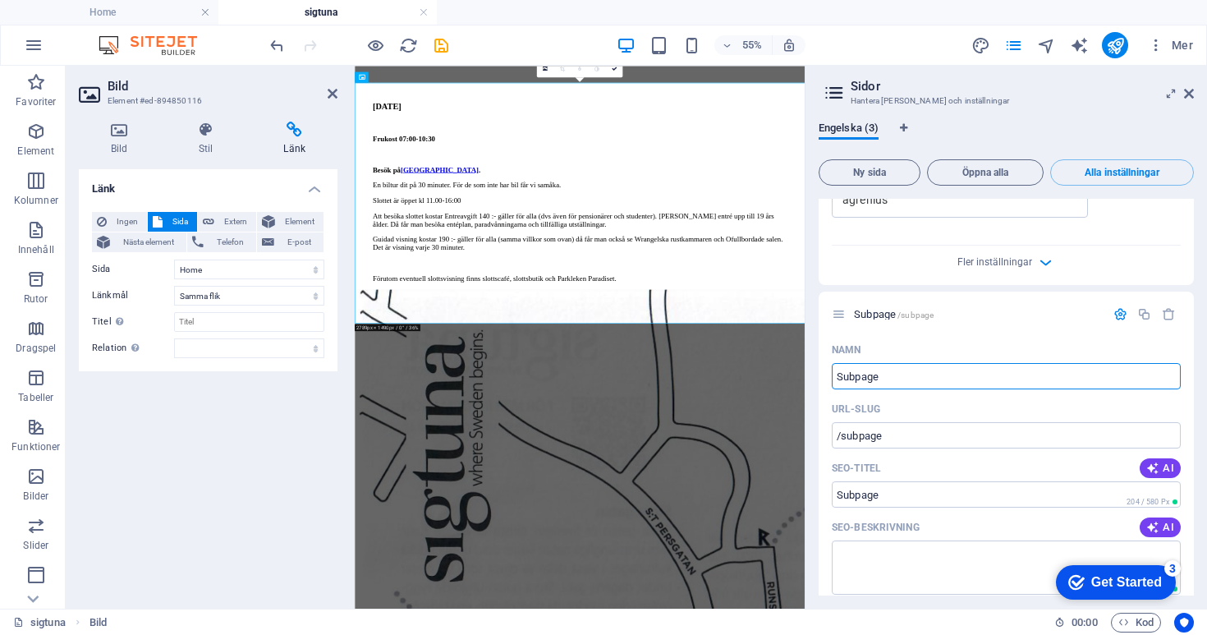
scroll to position [548, 0]
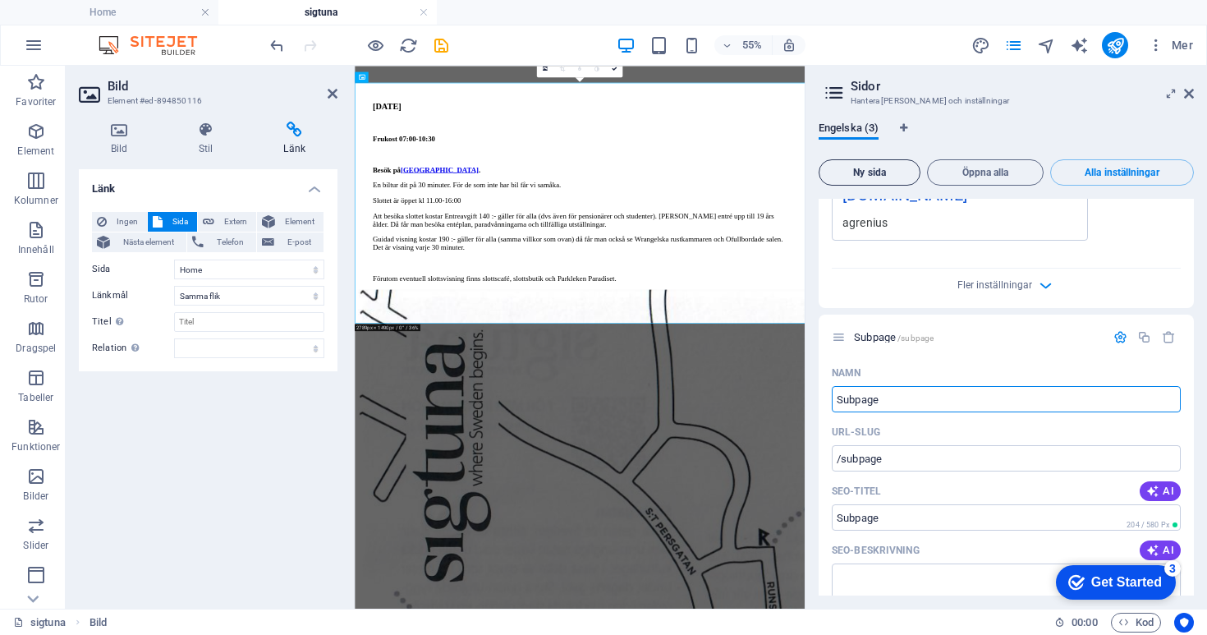
click at [883, 173] on span "Ny sida" at bounding box center [869, 173] width 87 height 10
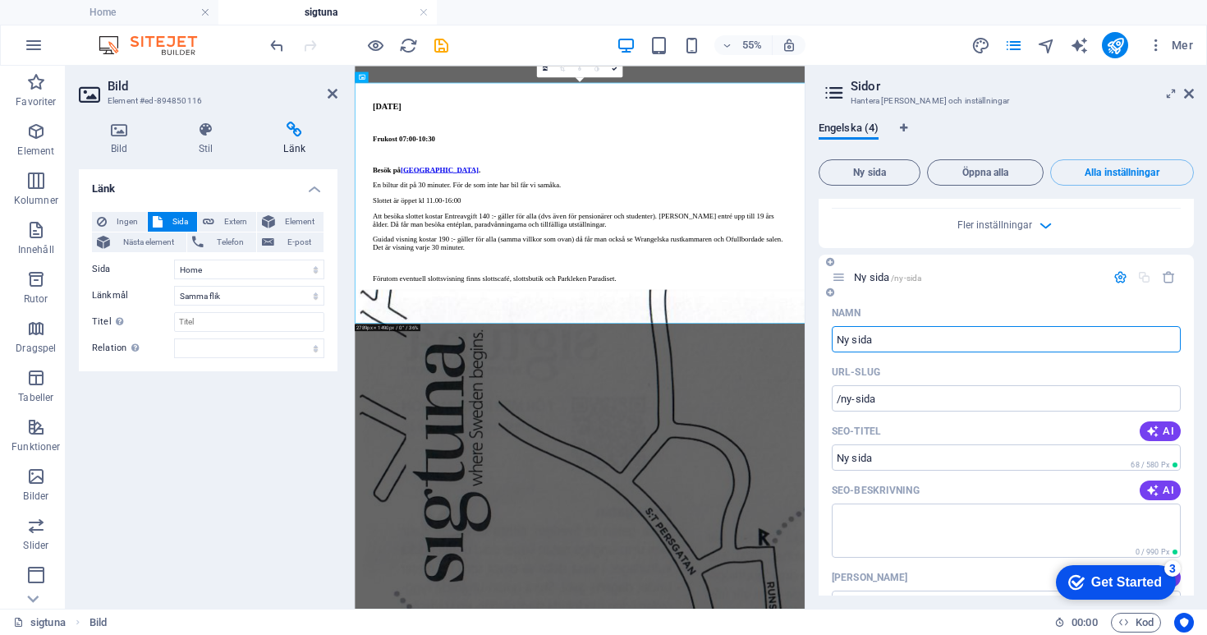
scroll to position [1925, 0]
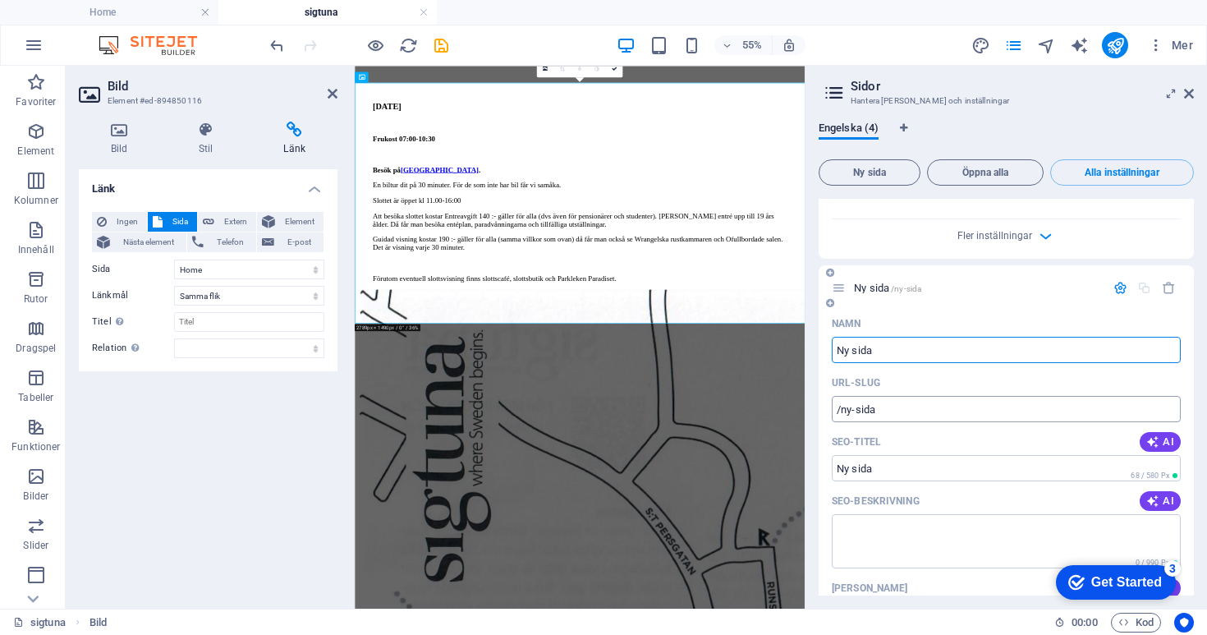
click at [908, 411] on input "/ny-sida" at bounding box center [1006, 409] width 349 height 26
type input "/sigtuna"
click at [884, 354] on input "Ny sida" at bounding box center [1006, 350] width 349 height 26
type input "j"
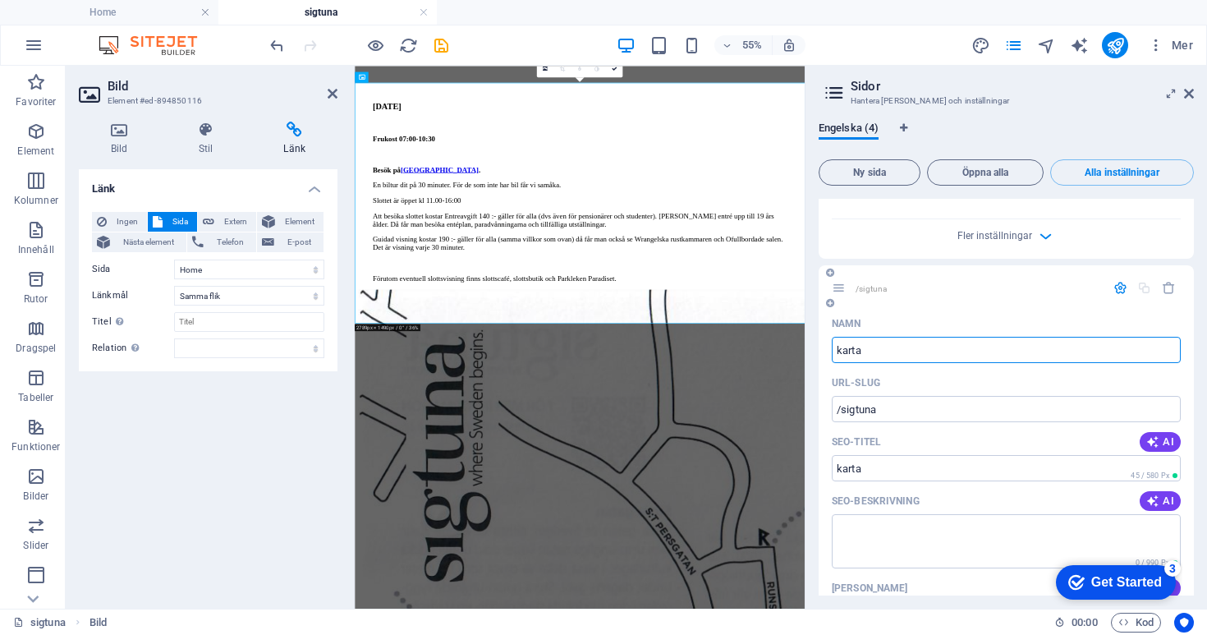
type input "karta"
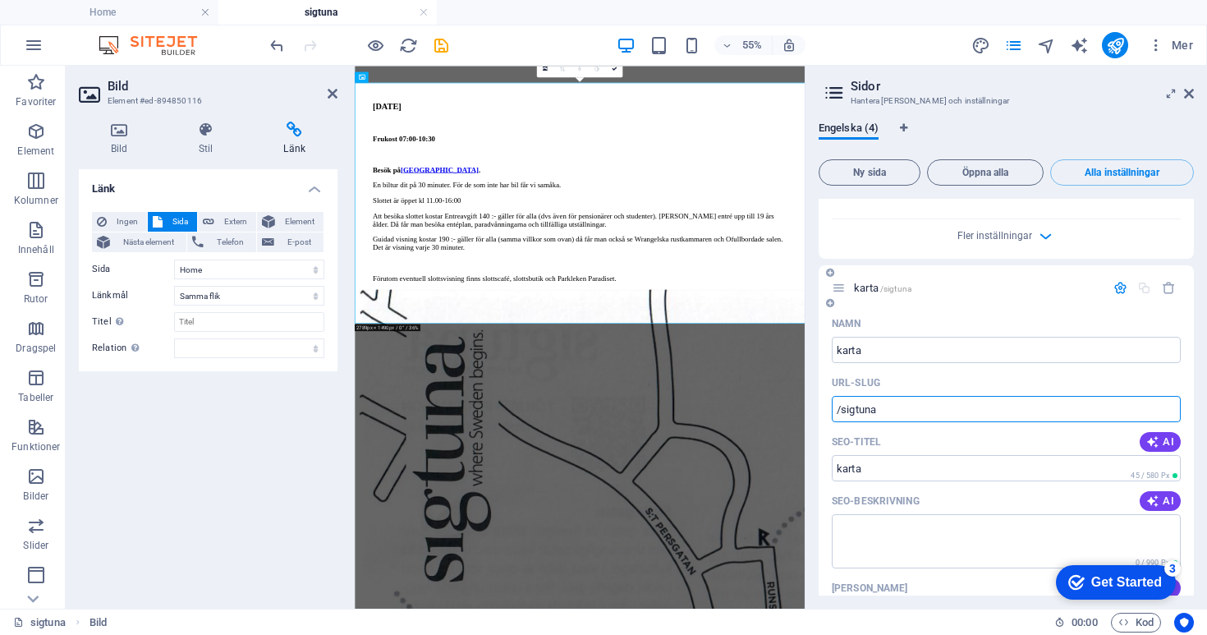
click at [911, 415] on input "/sigtuna" at bounding box center [1006, 409] width 349 height 26
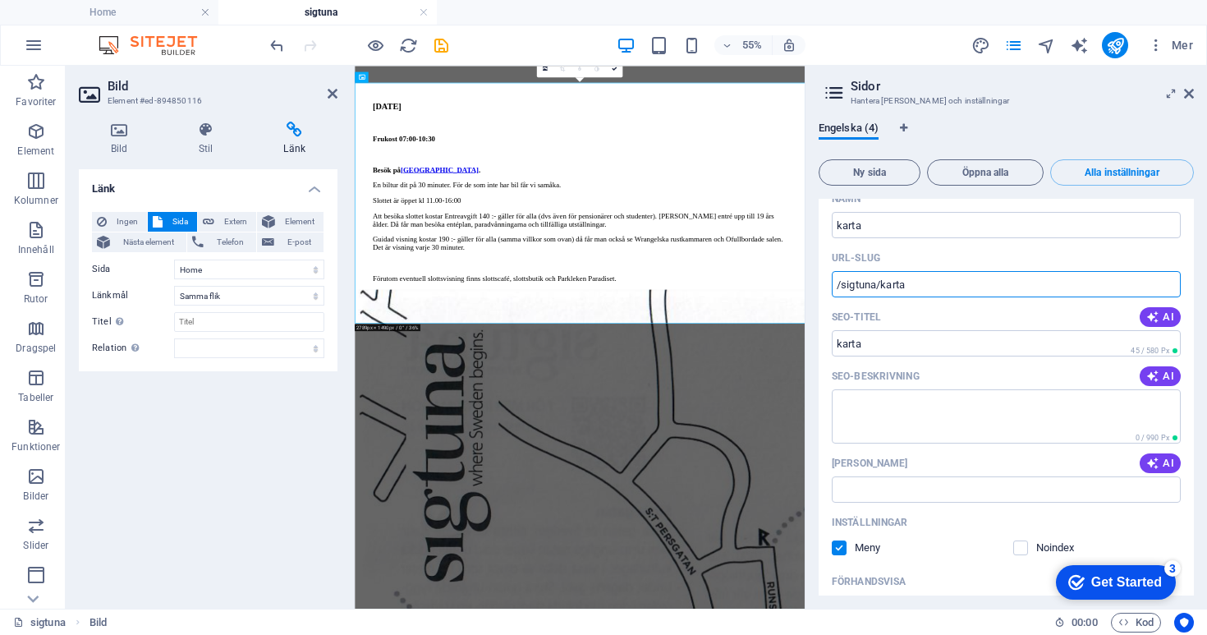
scroll to position [2242, 0]
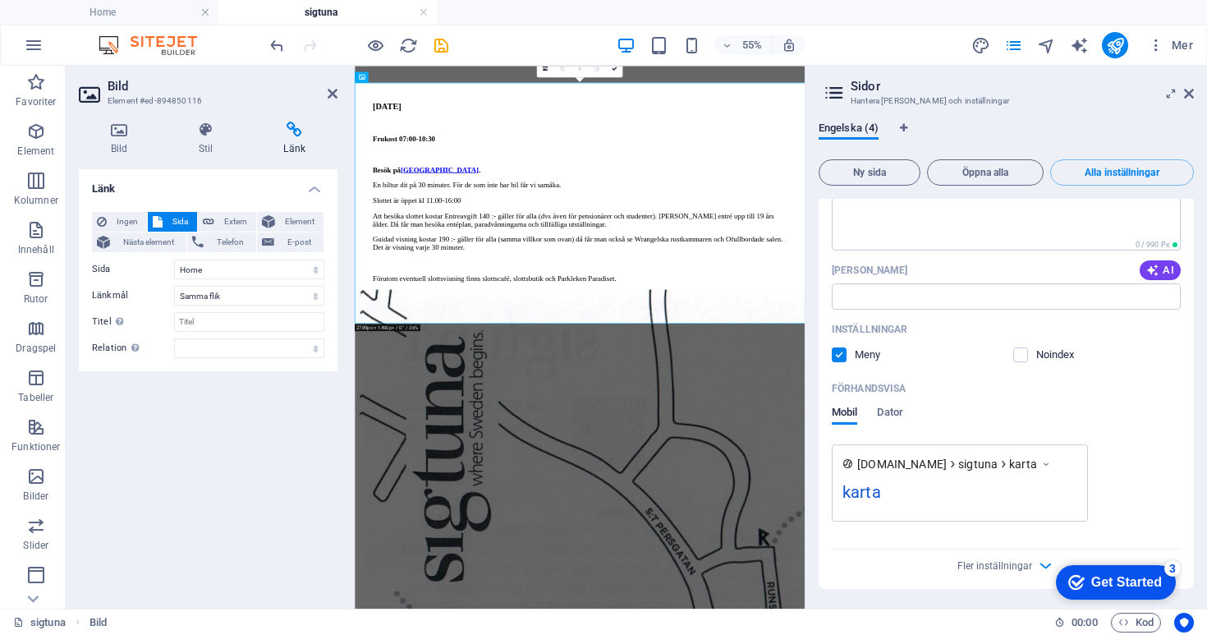
type input "/sigtuna/karta"
click at [1094, 399] on div "Förhandsvisa" at bounding box center [1006, 388] width 349 height 26
click at [1192, 92] on icon at bounding box center [1189, 93] width 10 height 13
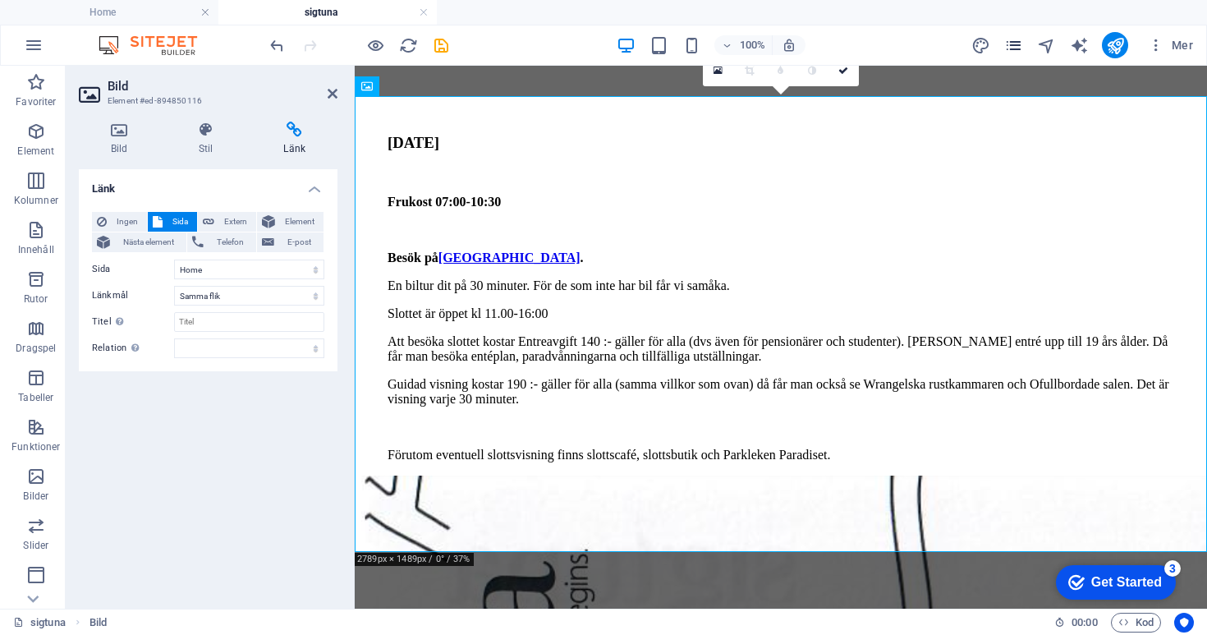
click at [1015, 49] on icon "pages" at bounding box center [1013, 45] width 19 height 19
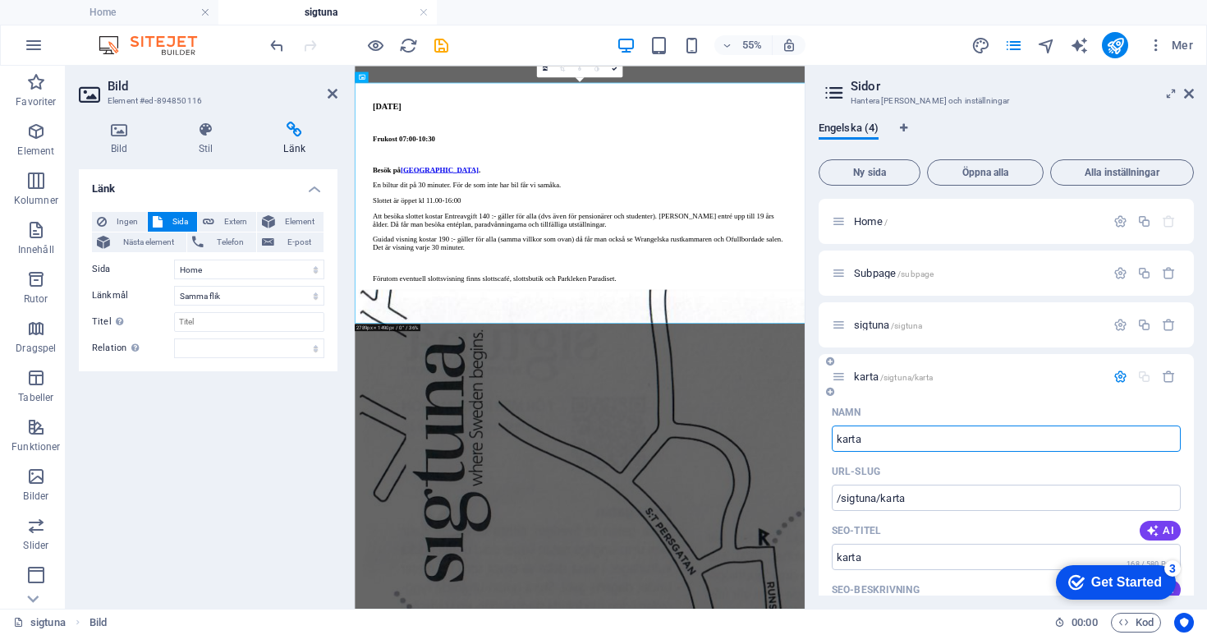
click at [838, 379] on icon at bounding box center [839, 376] width 14 height 14
click at [840, 374] on icon at bounding box center [839, 376] width 14 height 14
click at [830, 393] on icon at bounding box center [830, 392] width 8 height 10
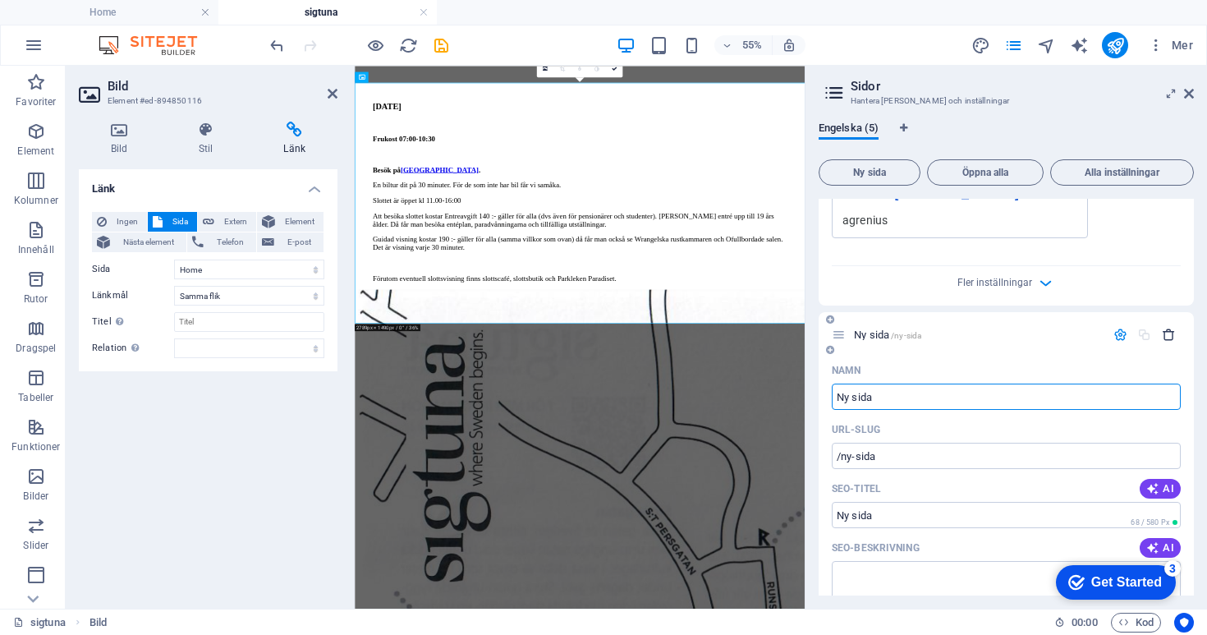
click at [1168, 335] on icon "button" at bounding box center [1169, 335] width 14 height 14
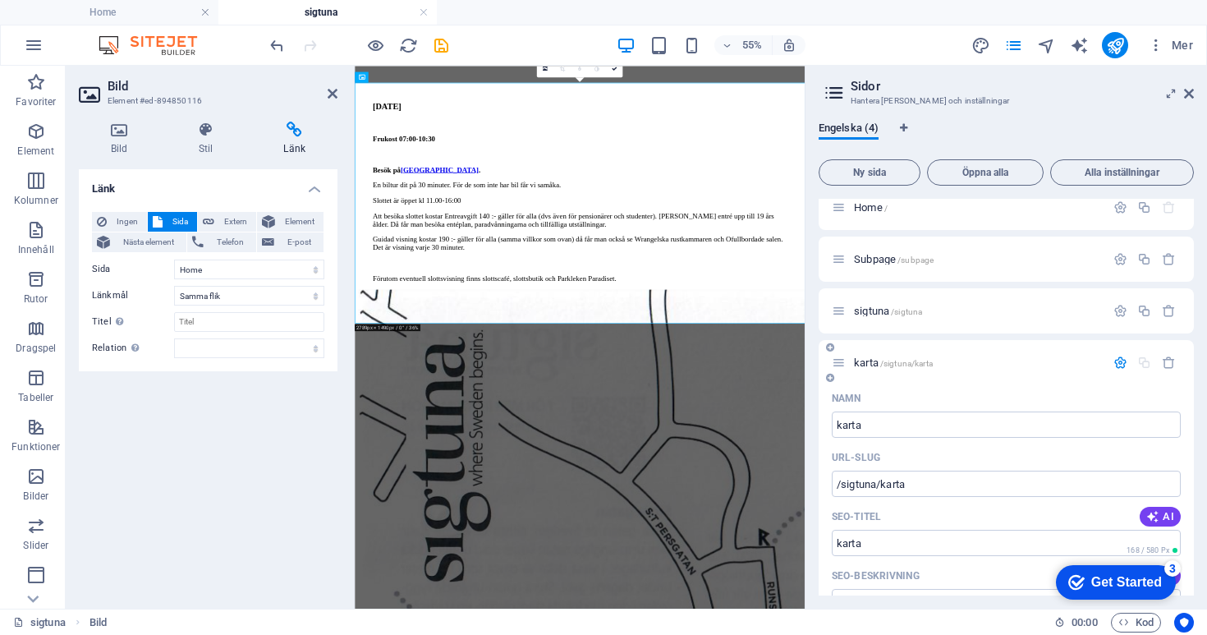
scroll to position [0, 0]
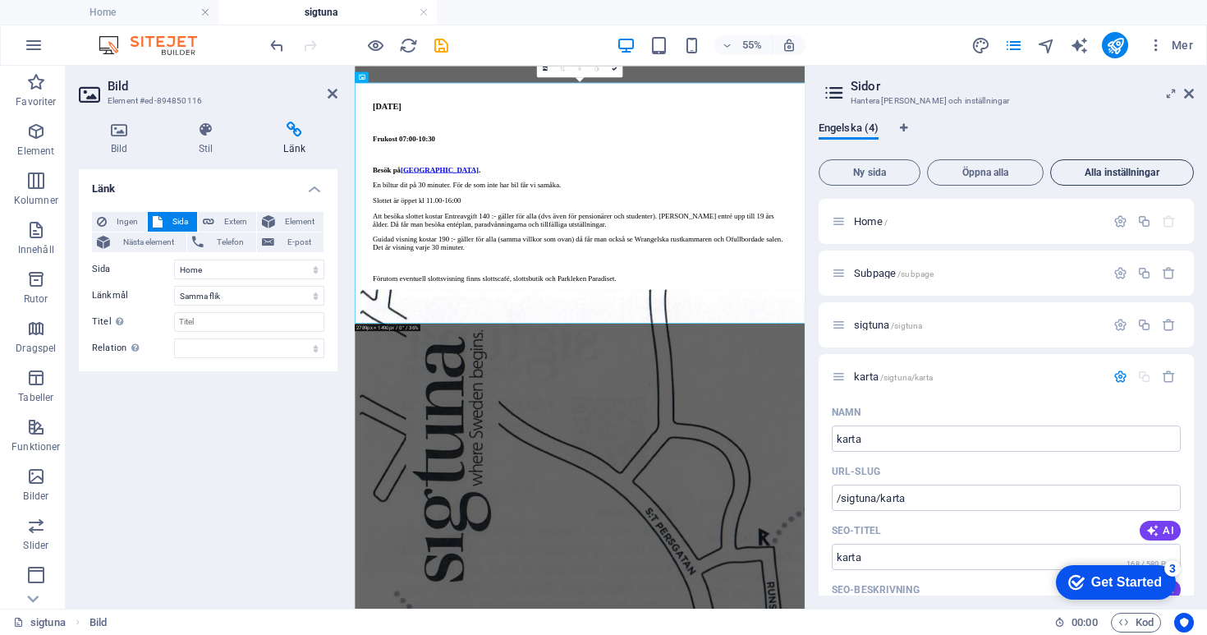
click at [1113, 168] on span "Alla inställningar" at bounding box center [1122, 173] width 129 height 10
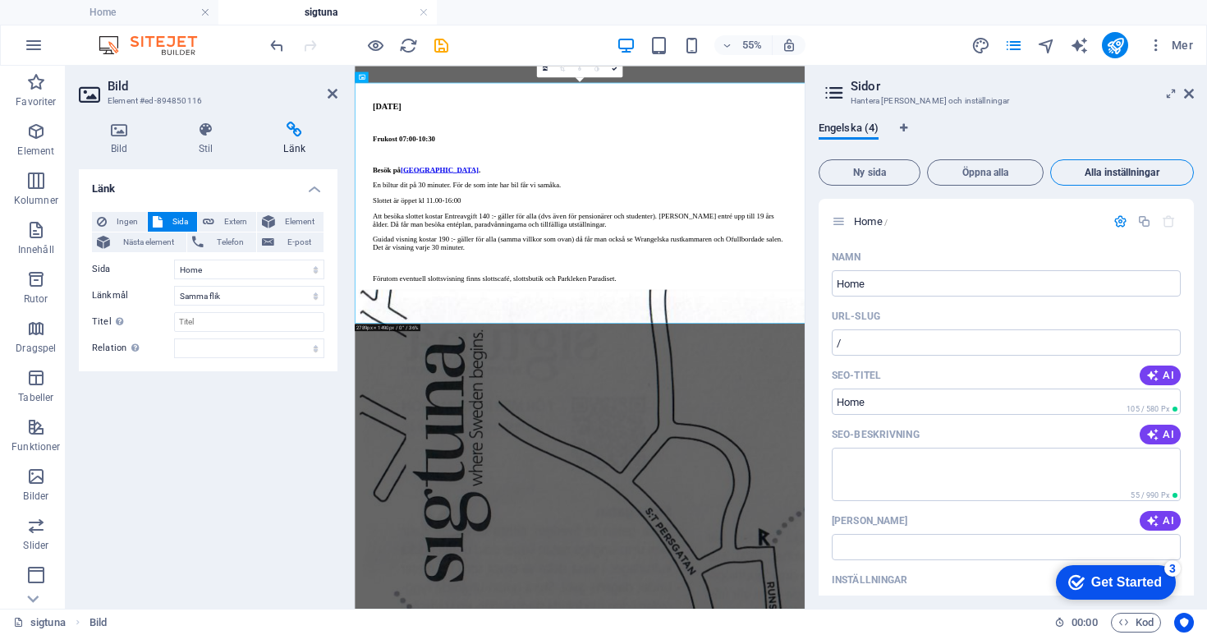
scroll to position [1214, 0]
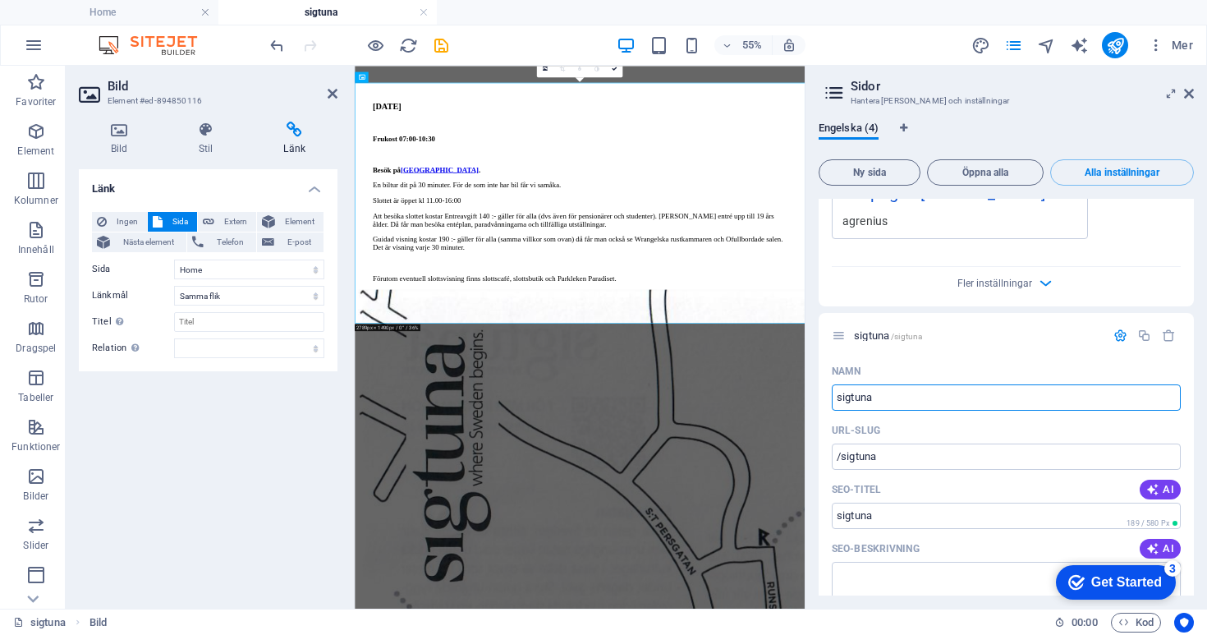
click at [830, 95] on icon at bounding box center [834, 92] width 25 height 23
click at [1014, 51] on icon "pages" at bounding box center [1013, 45] width 19 height 19
click at [1190, 93] on icon at bounding box center [1189, 93] width 10 height 13
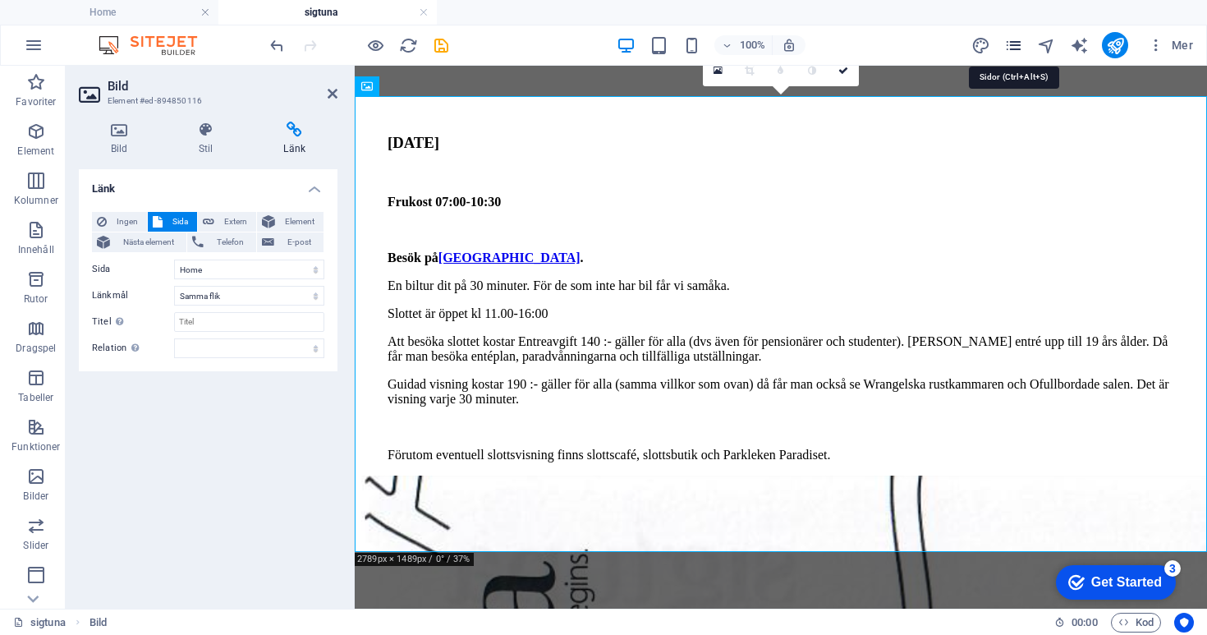
click at [1009, 43] on icon "pages" at bounding box center [1013, 45] width 19 height 19
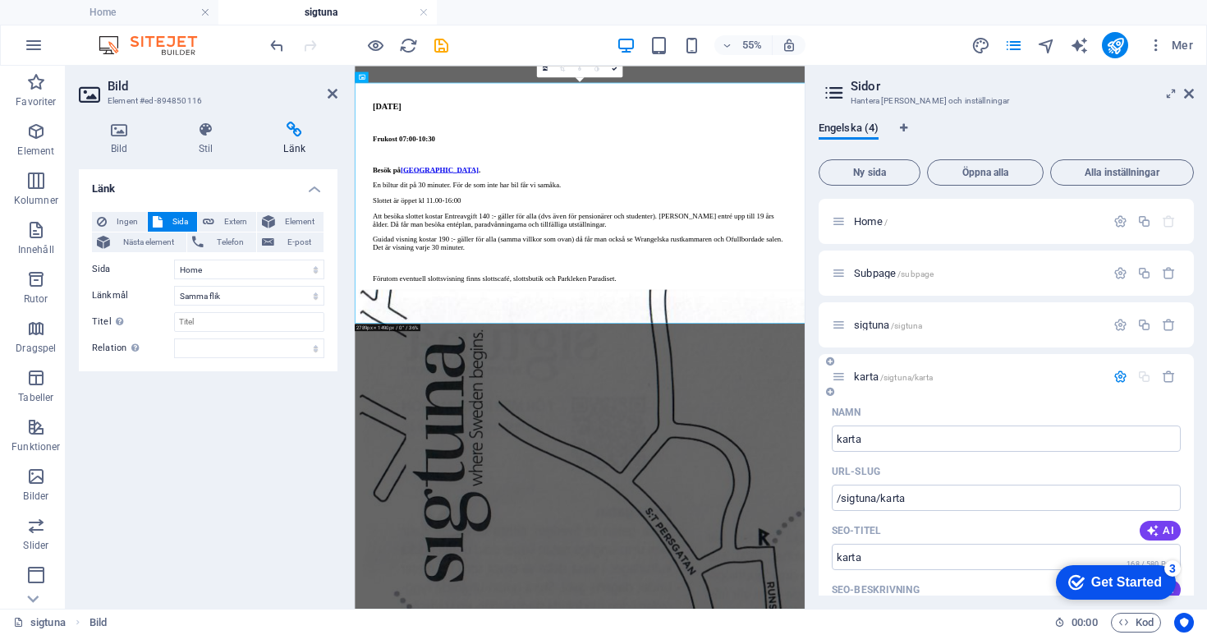
click at [892, 376] on span "/sigtuna/karta" at bounding box center [906, 377] width 53 height 9
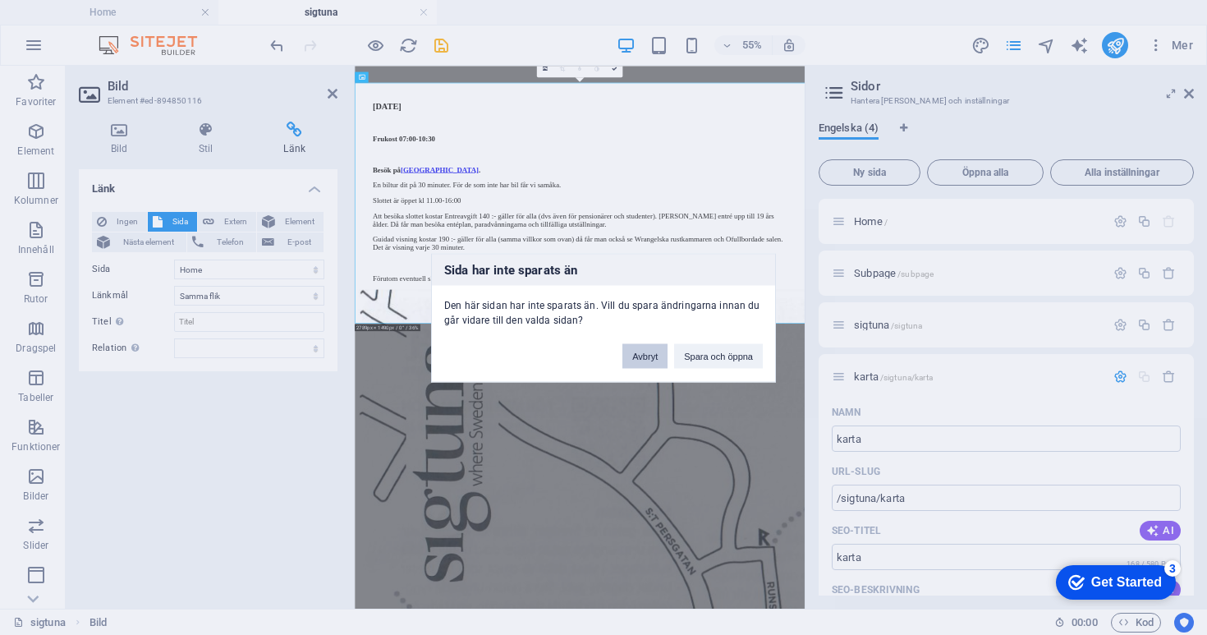
click at [656, 359] on button "Avbryt" at bounding box center [644, 355] width 45 height 25
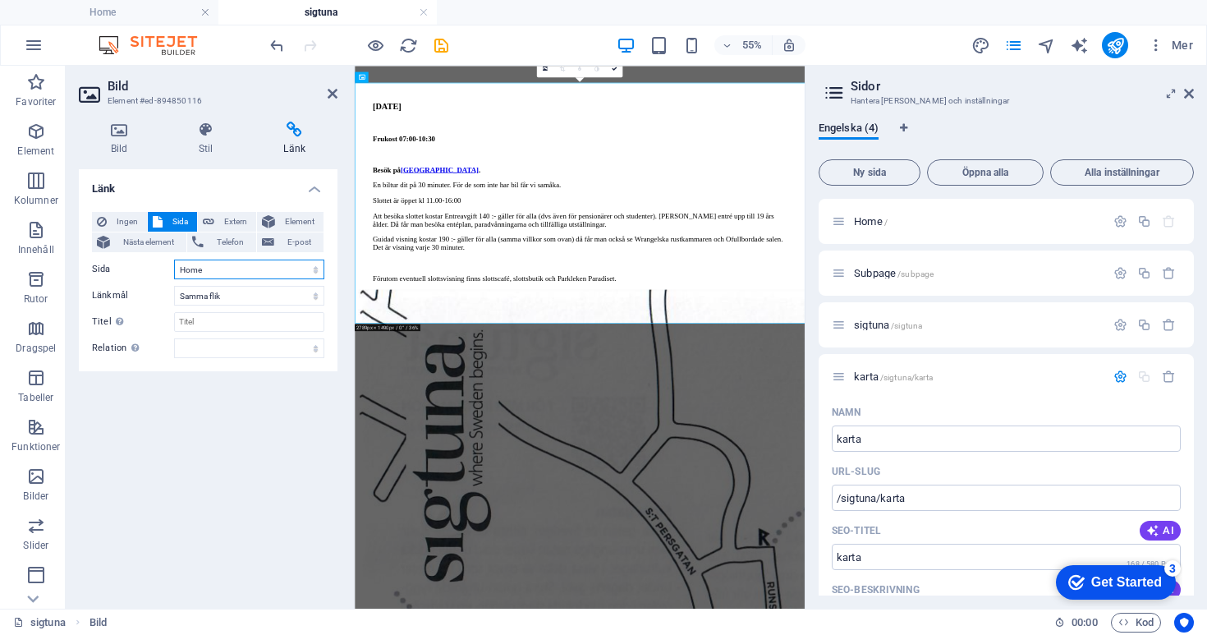
click at [302, 268] on select "Home Subpage sigtuna karta" at bounding box center [249, 269] width 150 height 20
select select "3"
click at [174, 259] on select "Home Subpage sigtuna karta" at bounding box center [249, 269] width 150 height 20
click at [295, 291] on select "Ny flik Samma flik Överlägg" at bounding box center [249, 296] width 150 height 20
select select "overlay"
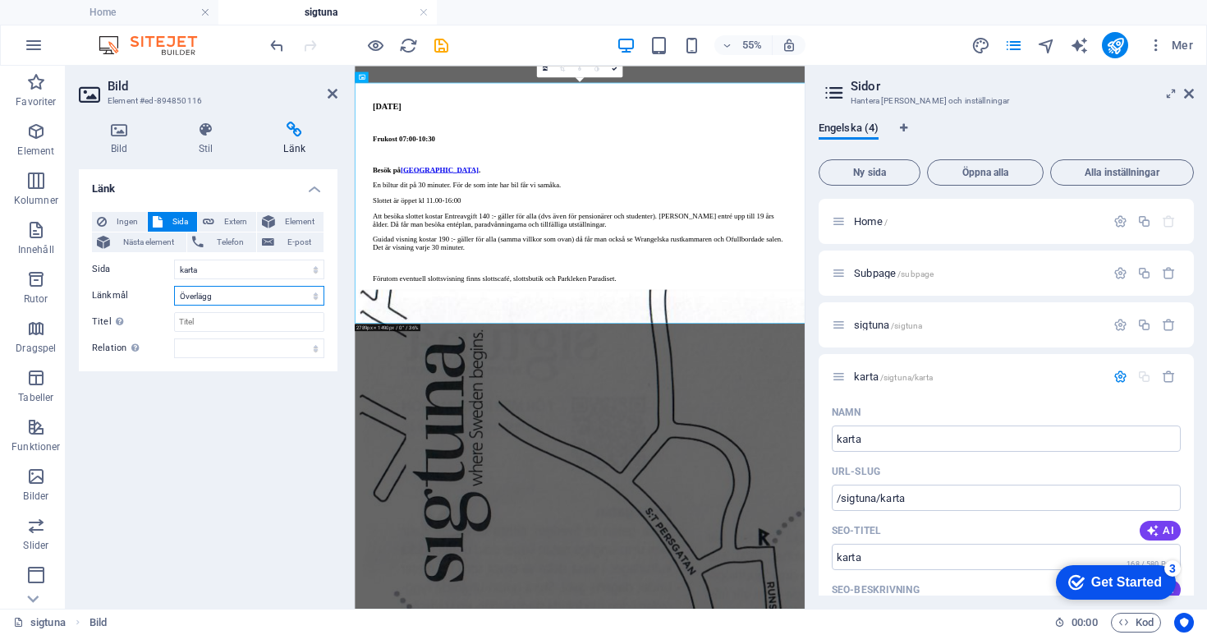
click at [174, 286] on select "Ny flik Samma flik Överlägg" at bounding box center [249, 296] width 150 height 20
click at [288, 325] on input "Titel Ytterligare länkbeskrivning bör inte vara samma som länktext. Titeln visa…" at bounding box center [249, 322] width 150 height 20
type input "Karta"
click at [331, 95] on icon at bounding box center [333, 93] width 10 height 13
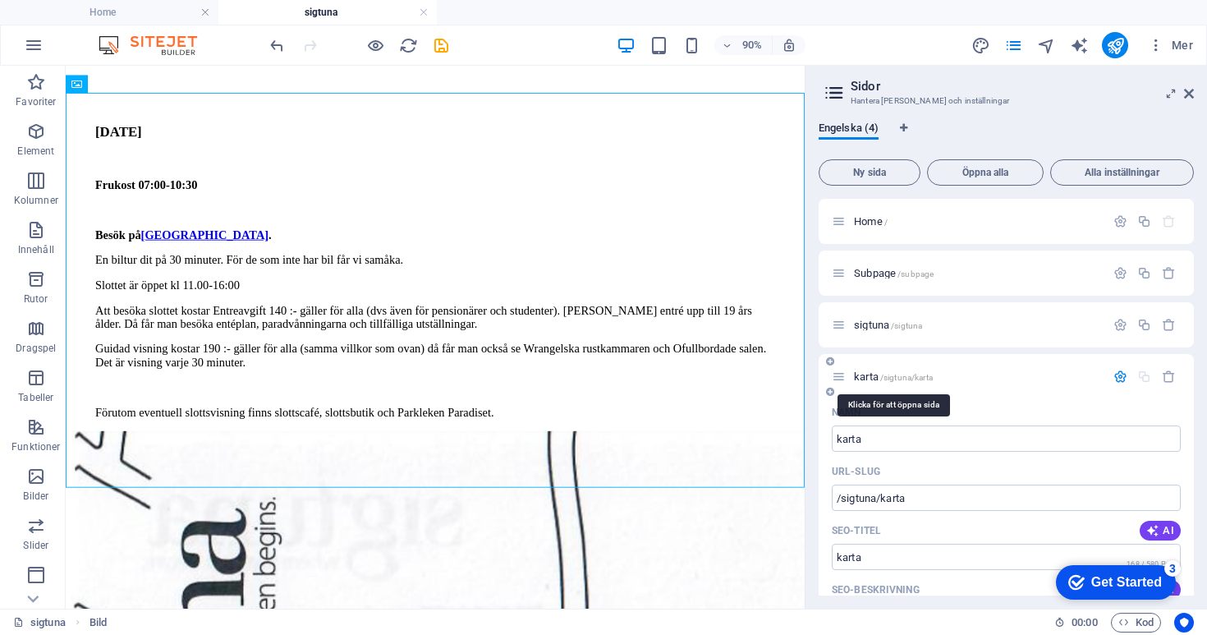
click at [907, 375] on span "/sigtuna/karta" at bounding box center [906, 377] width 53 height 9
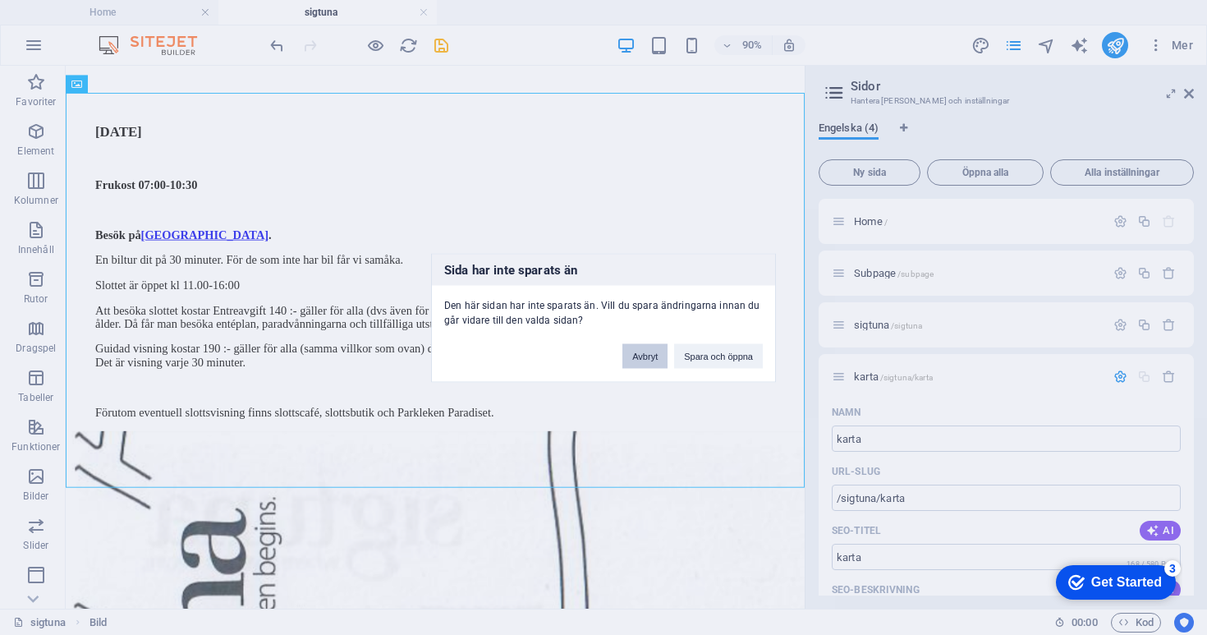
click at [657, 352] on button "Avbryt" at bounding box center [644, 355] width 45 height 25
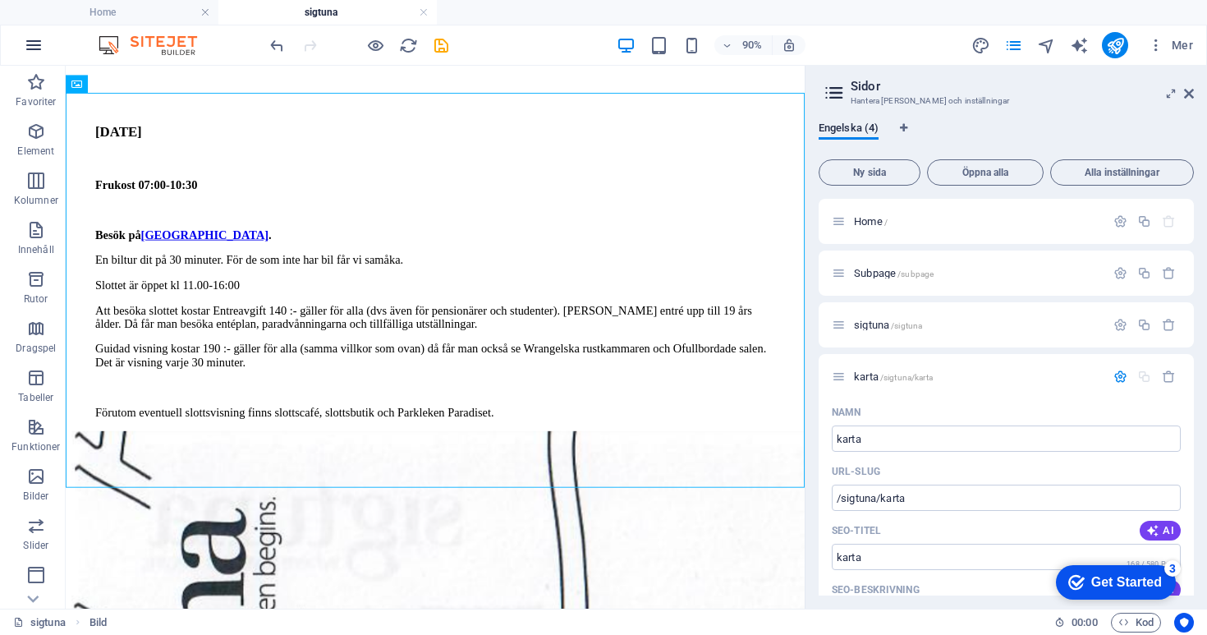
click at [29, 39] on icon "button" at bounding box center [34, 45] width 20 height 20
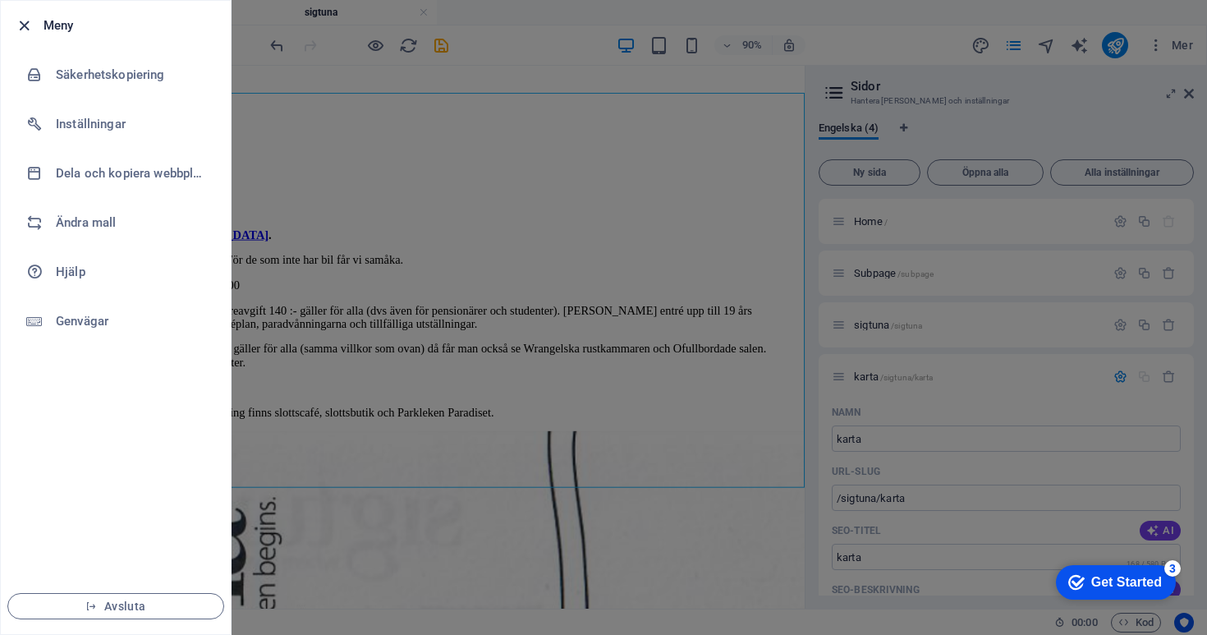
click at [21, 19] on icon "button" at bounding box center [24, 25] width 19 height 19
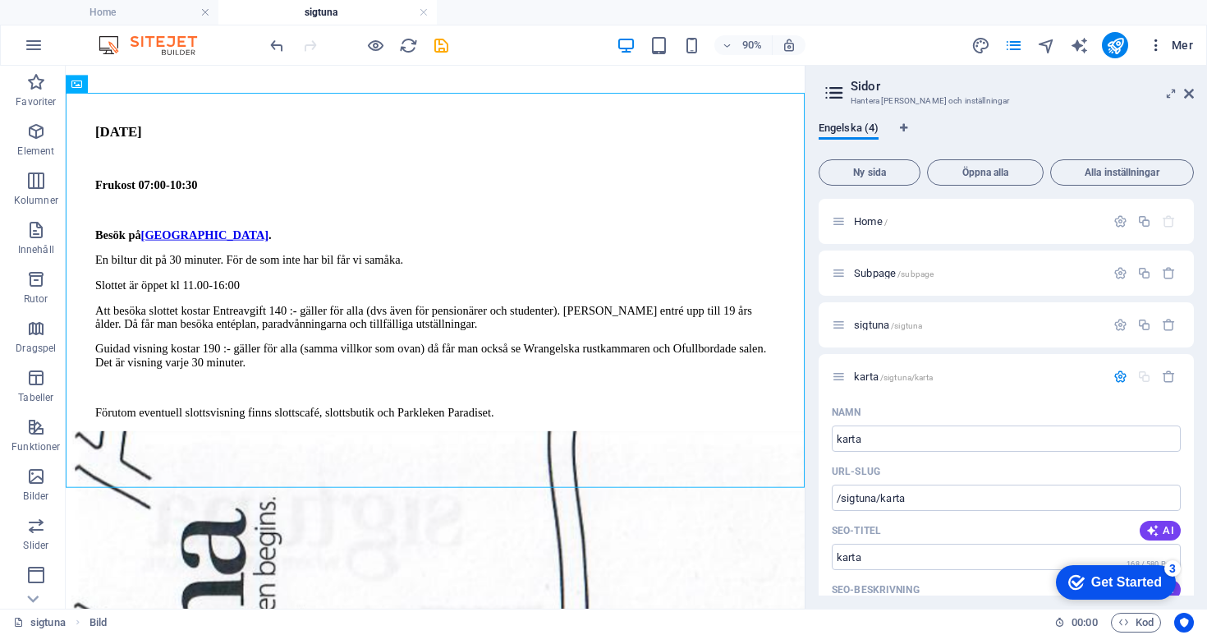
click at [1170, 41] on span "Mer" at bounding box center [1170, 45] width 45 height 16
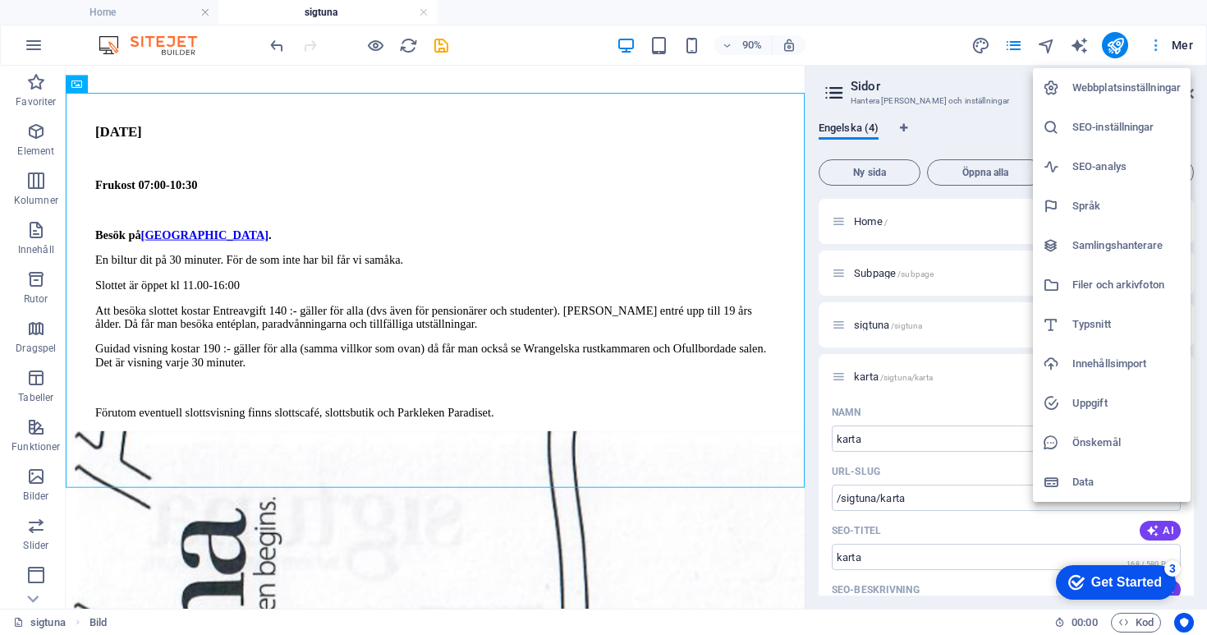
click at [1170, 41] on div at bounding box center [603, 317] width 1207 height 635
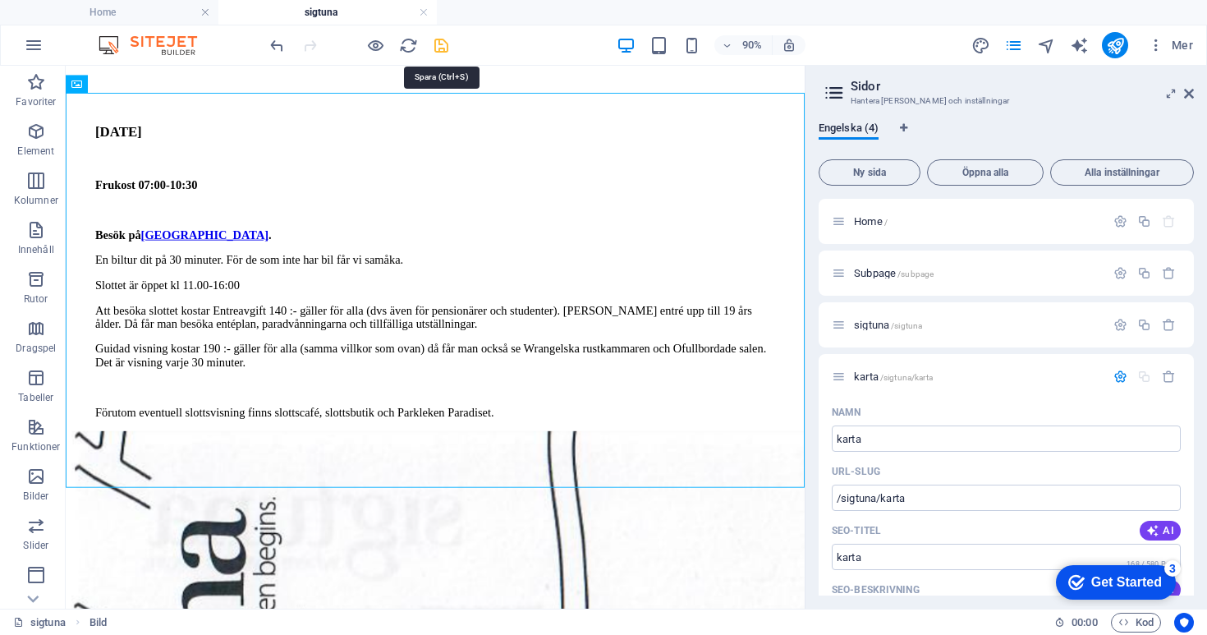
click at [443, 46] on icon "save" at bounding box center [441, 45] width 19 height 19
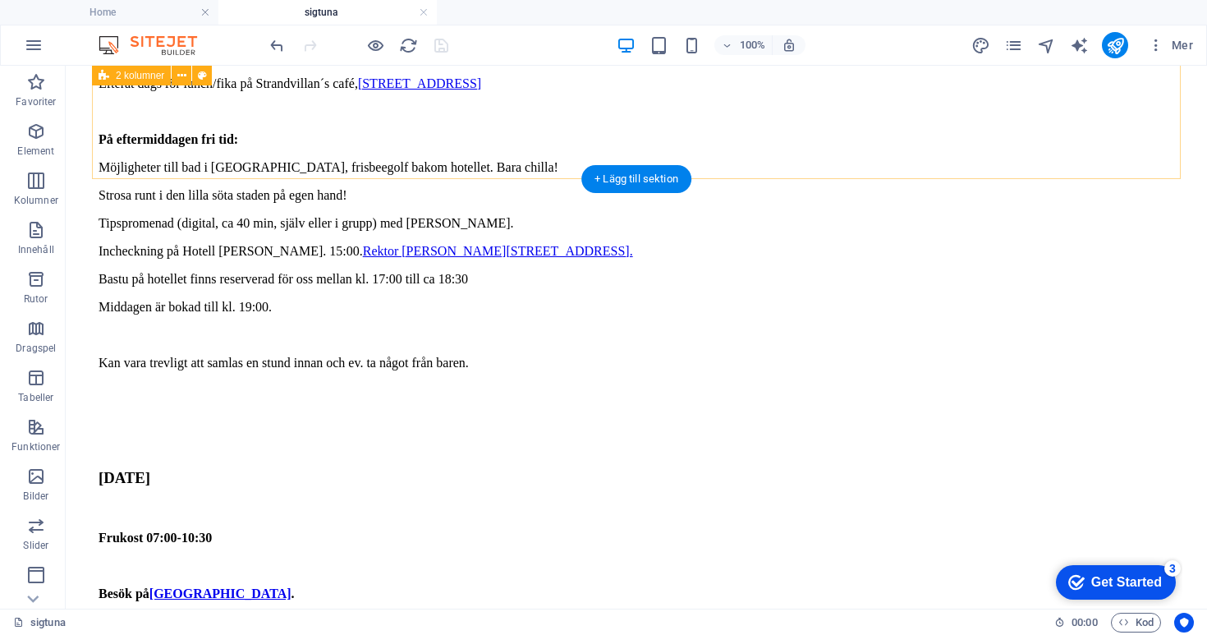
scroll to position [898, 0]
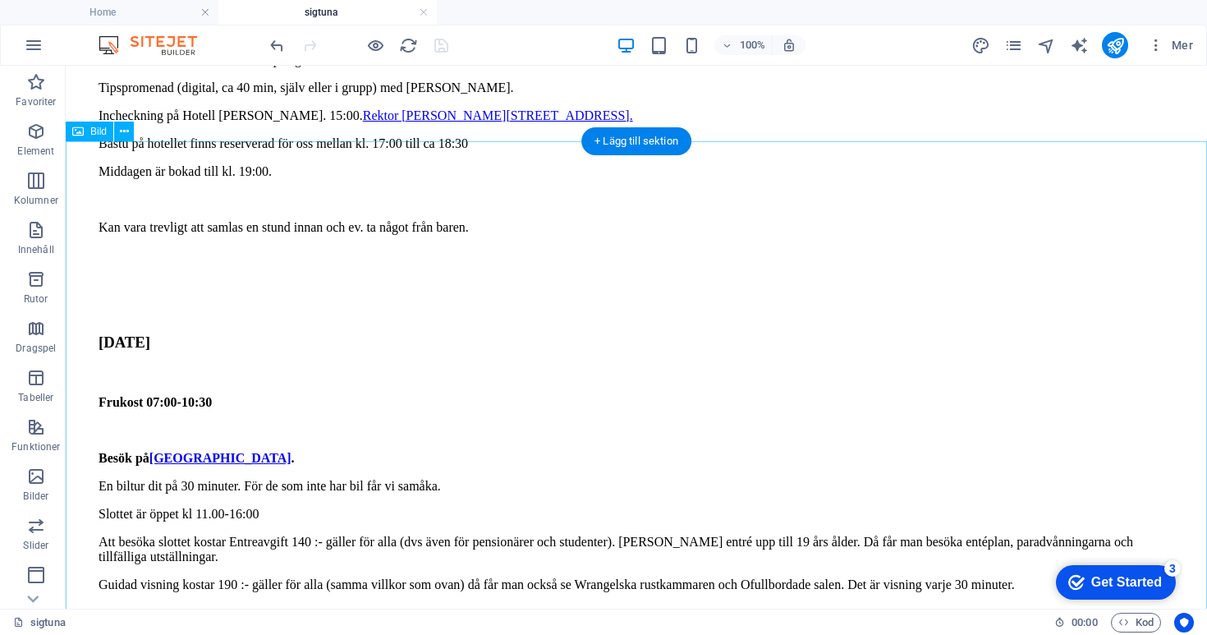
click at [1163, 45] on icon "button" at bounding box center [1156, 45] width 16 height 16
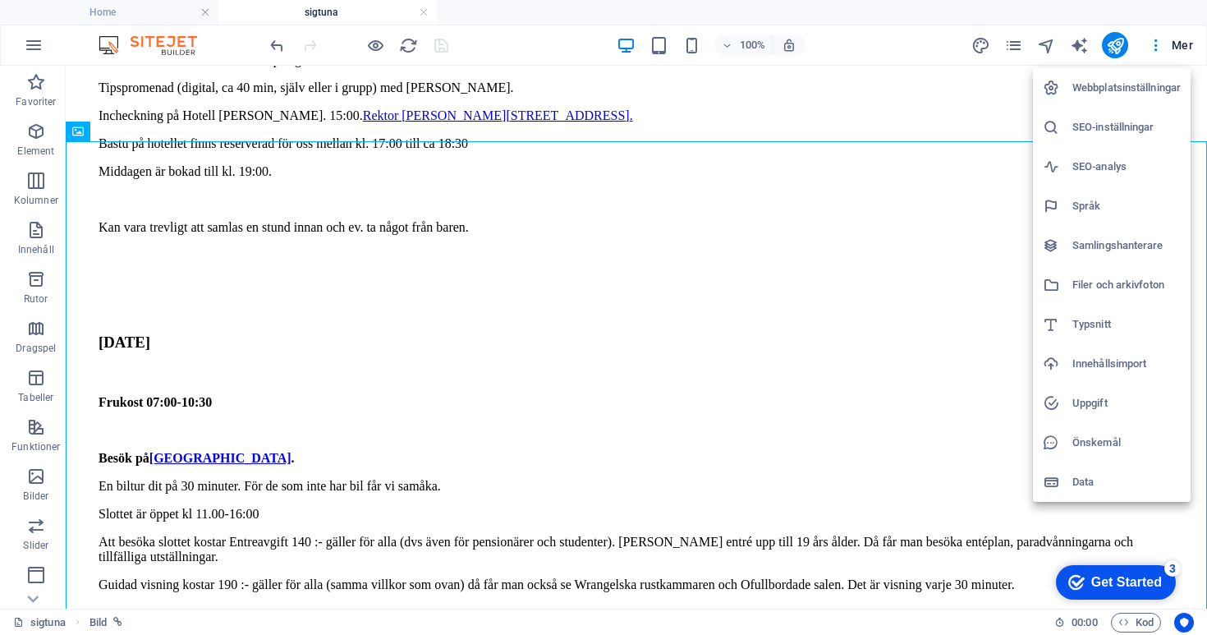
click at [1008, 53] on div at bounding box center [603, 317] width 1207 height 635
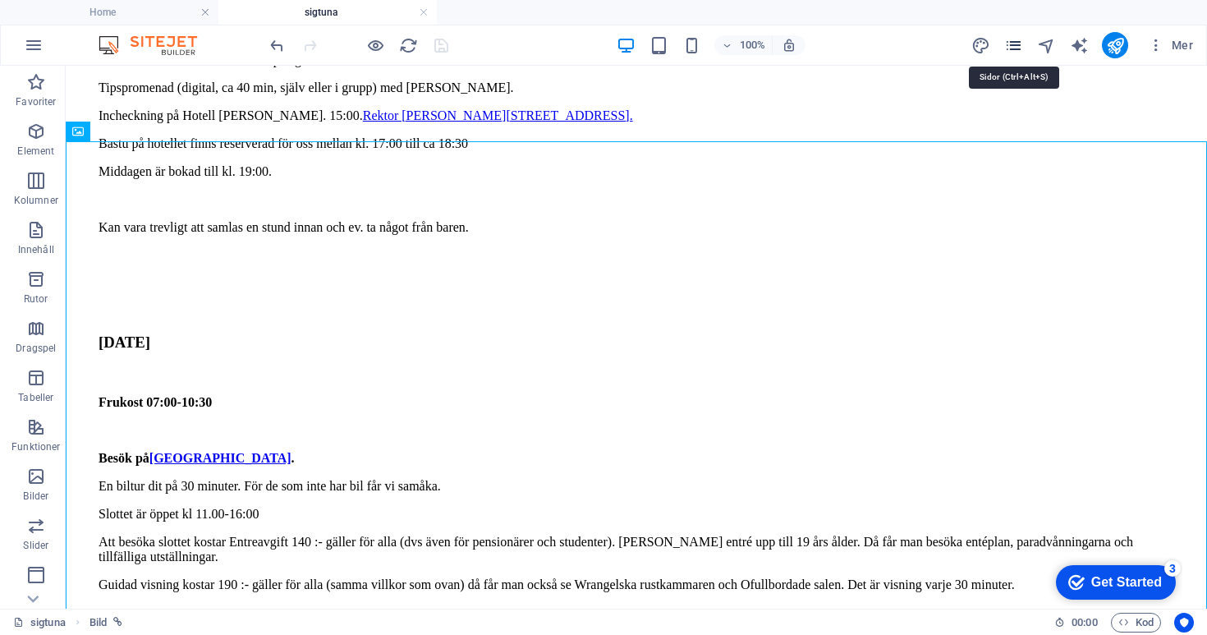
click at [1023, 40] on icon "pages" at bounding box center [1013, 45] width 19 height 19
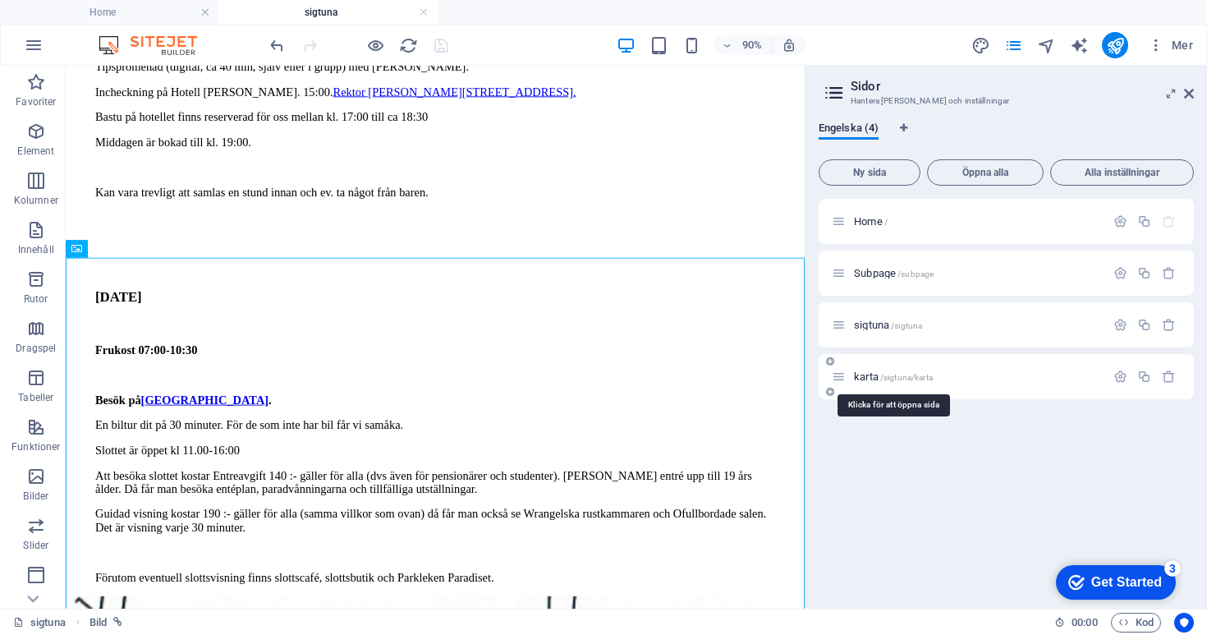
click at [873, 378] on span "karta /sigtuna/karta" at bounding box center [893, 376] width 79 height 12
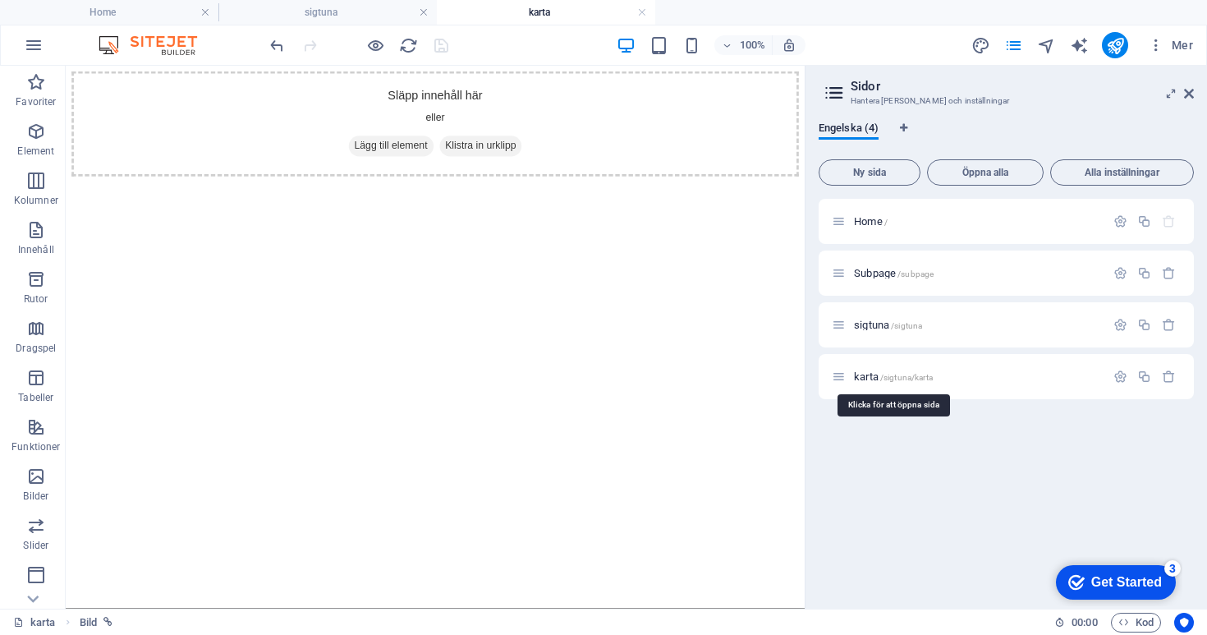
scroll to position [0, 0]
click at [325, 195] on html "Släpp innehåll här eller Lägg till element Klistra in urklipp" at bounding box center [476, 131] width 821 height 130
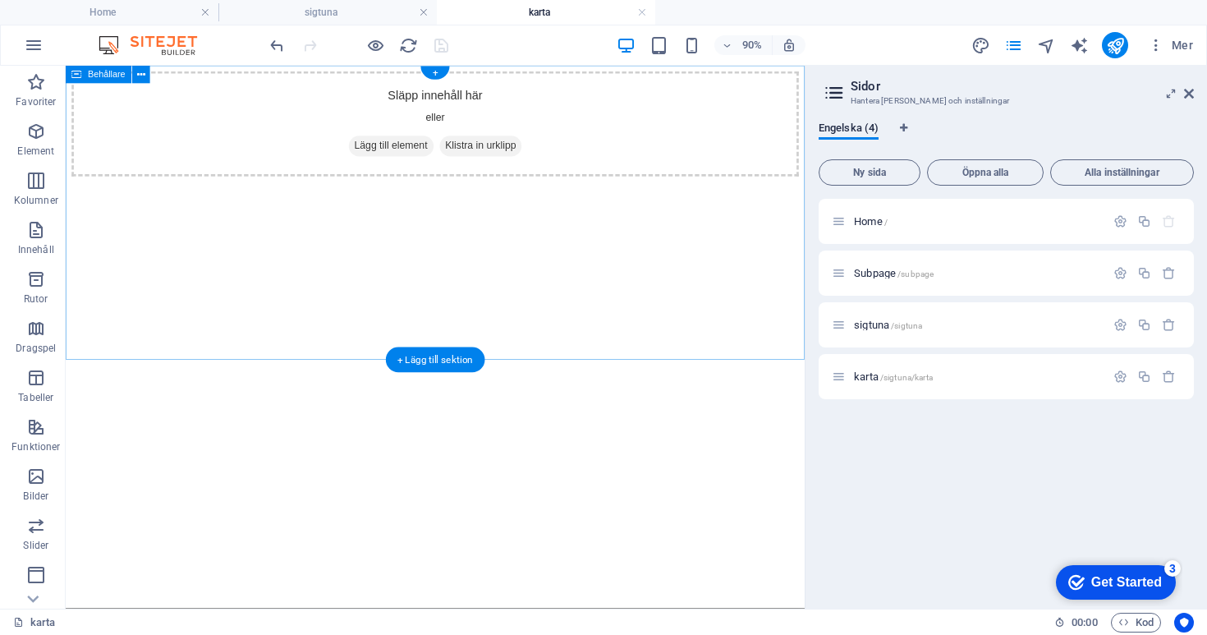
click at [509, 167] on span "Klistra in urklipp" at bounding box center [527, 155] width 92 height 23
click at [415, 167] on span "Lägg till element" at bounding box center [427, 155] width 94 height 23
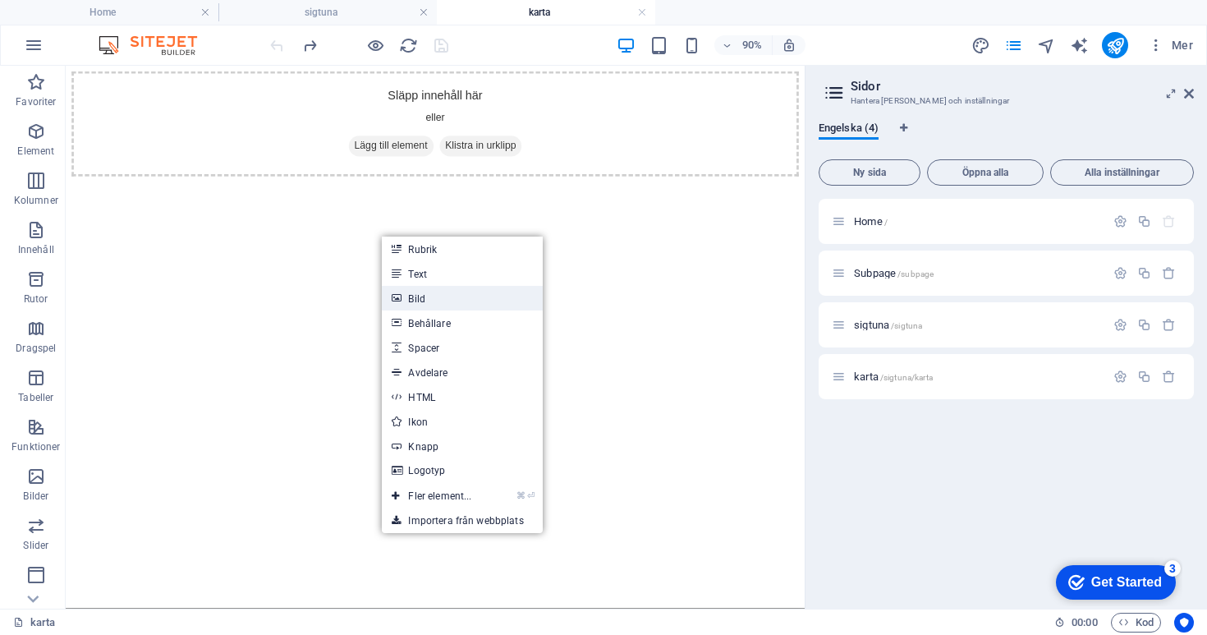
click at [425, 291] on link "Bild" at bounding box center [462, 298] width 161 height 25
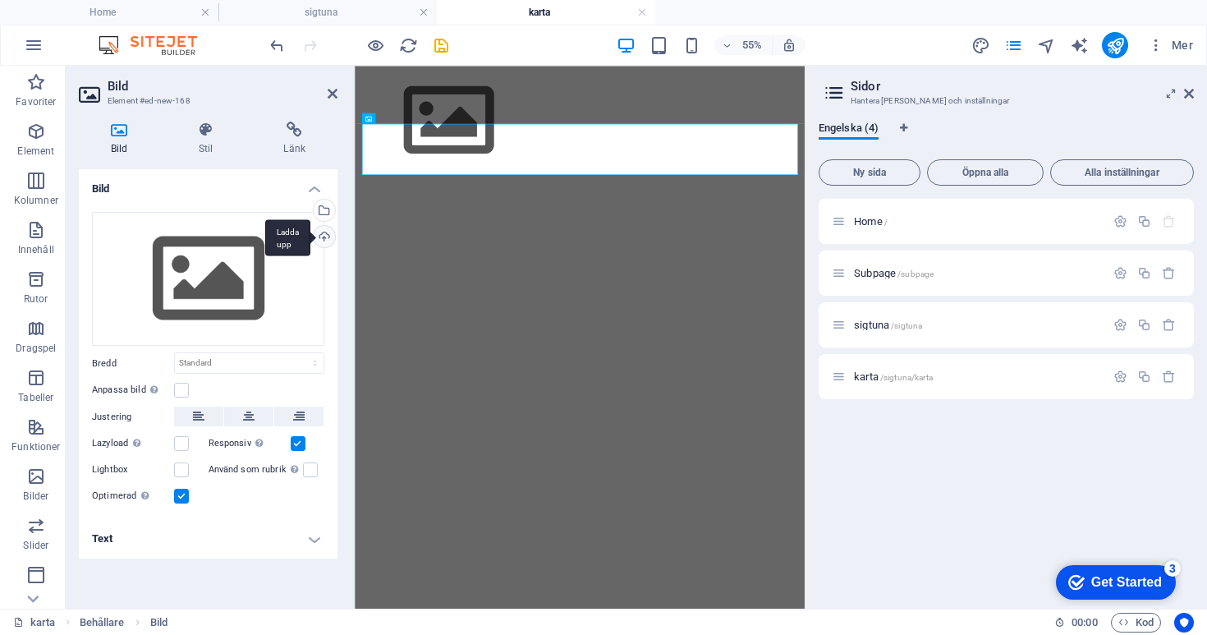
click at [319, 239] on div "Ladda upp" at bounding box center [322, 238] width 25 height 25
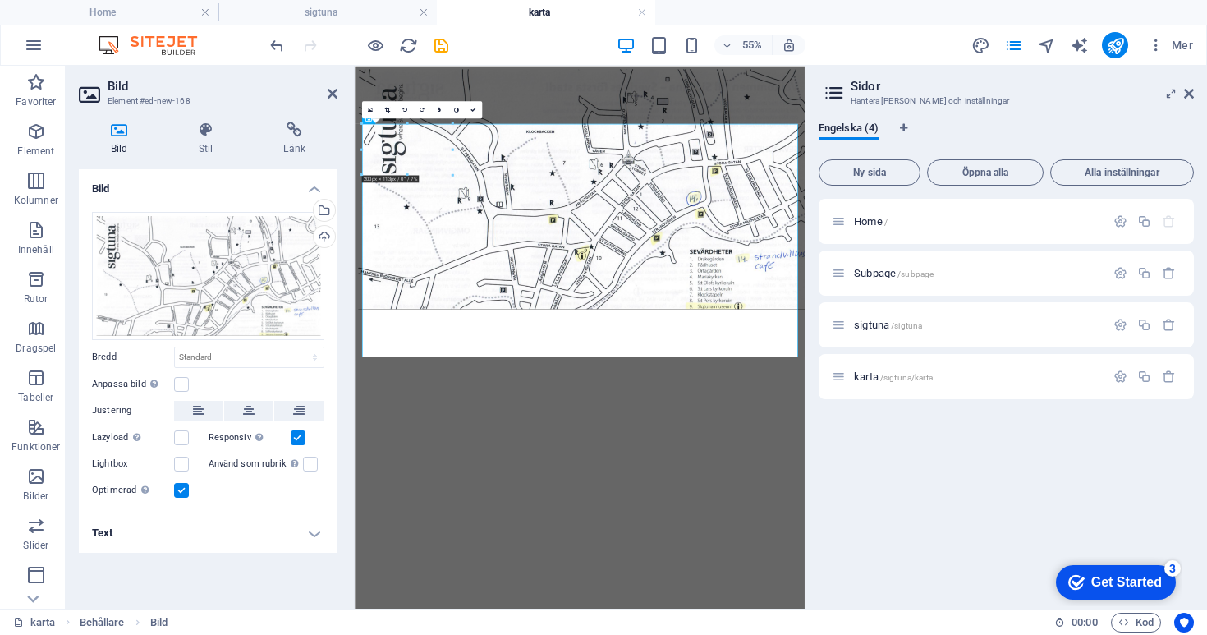
click at [185, 489] on label at bounding box center [181, 490] width 15 height 15
click at [0, 0] on input "Optimerad Bilder komprimeras för att förbättra sidans hastighet." at bounding box center [0, 0] width 0 height 0
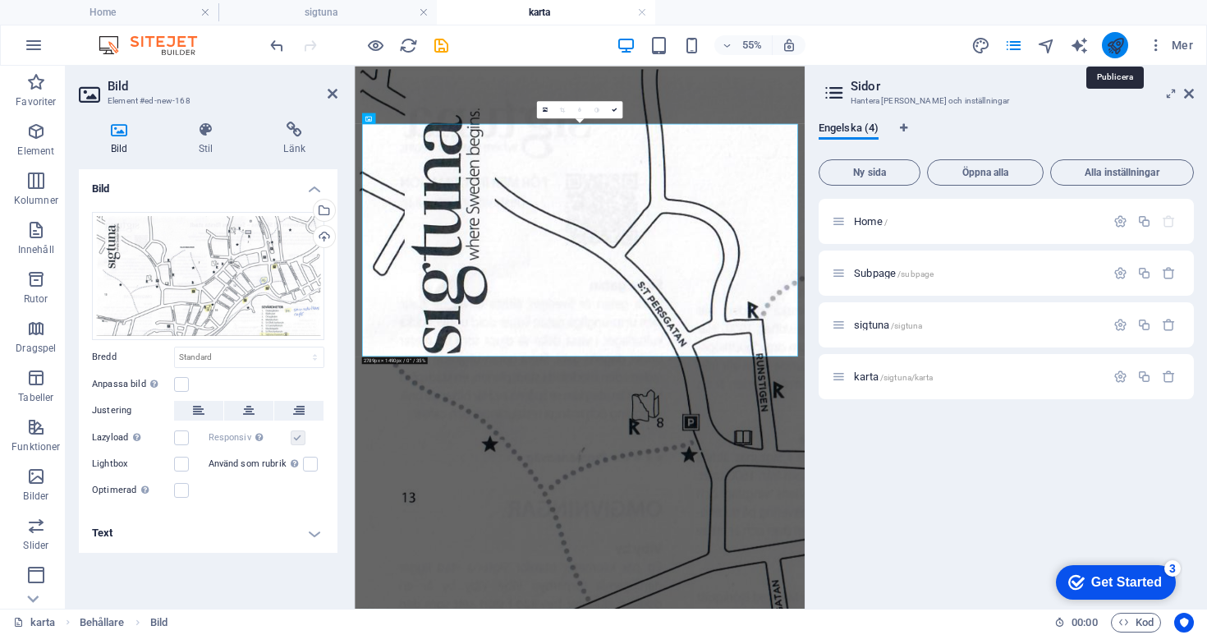
click at [1113, 43] on icon "publish" at bounding box center [1115, 45] width 19 height 19
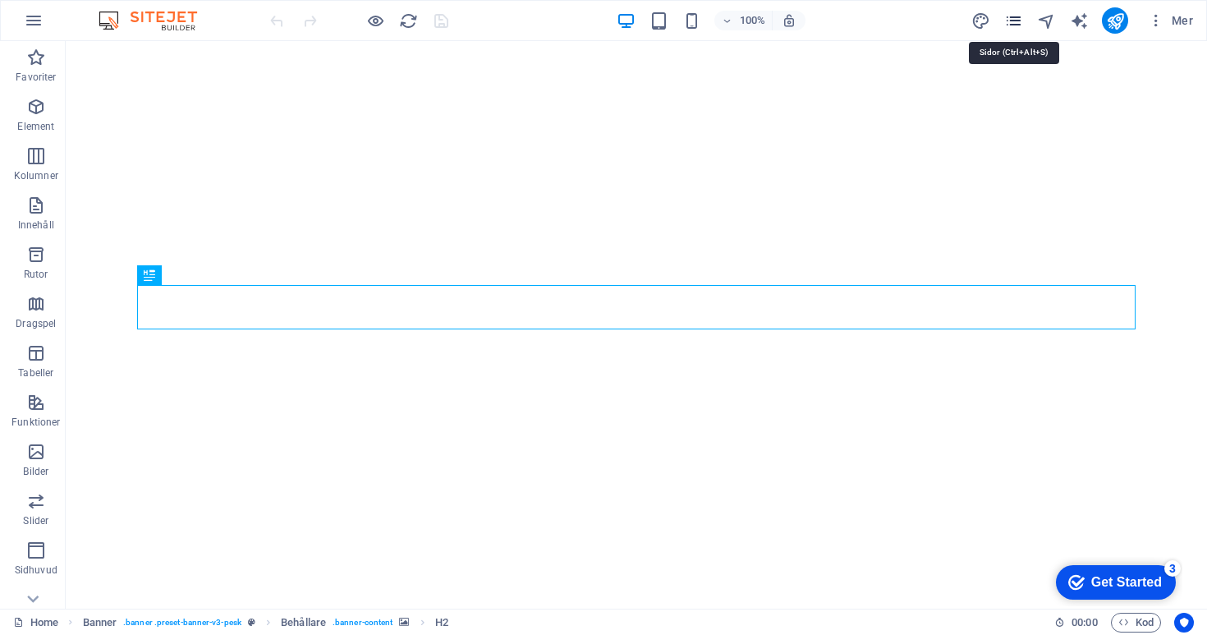
click at [1008, 20] on icon "pages" at bounding box center [1013, 20] width 19 height 19
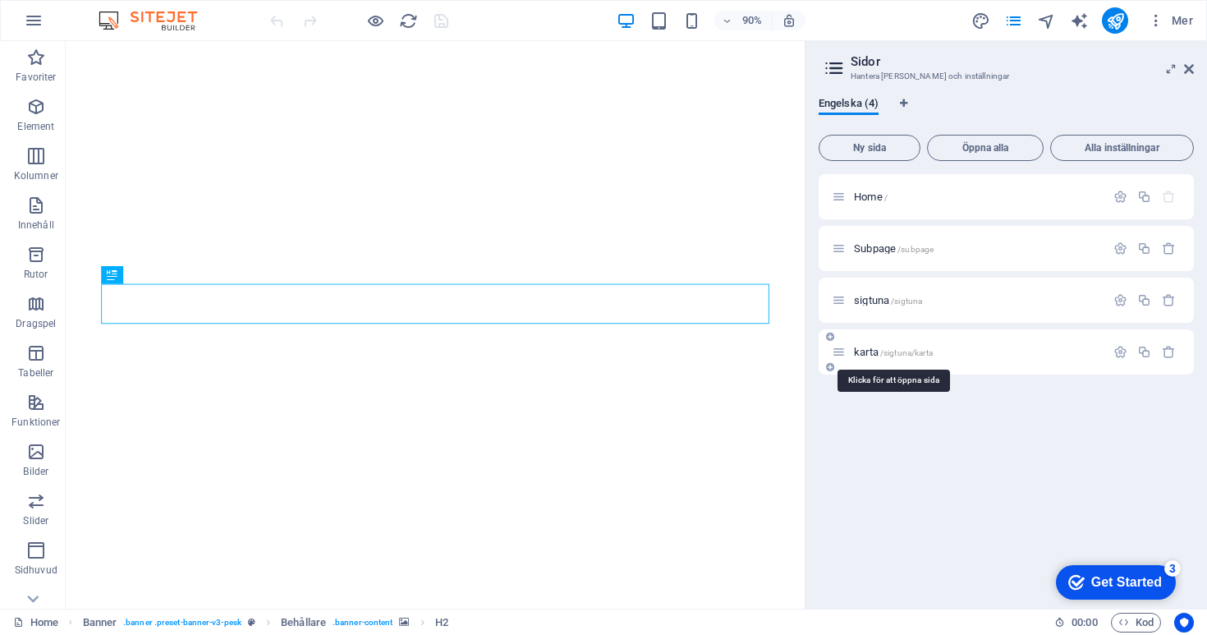
click at [868, 347] on span "karta /sigtuna/karta" at bounding box center [893, 352] width 79 height 12
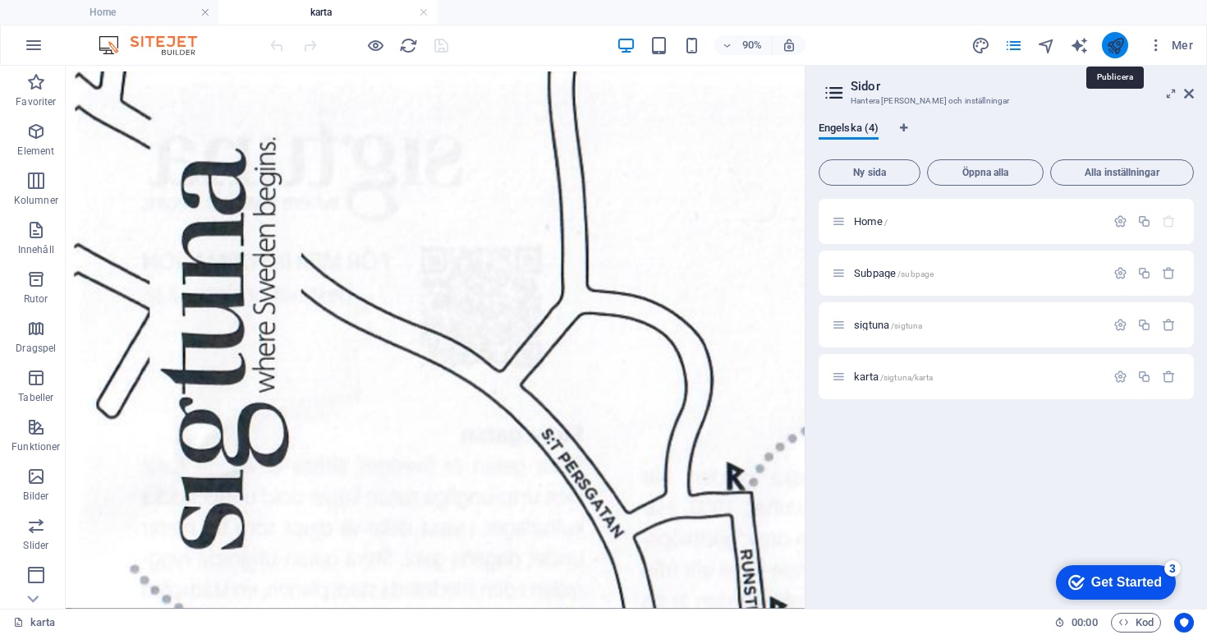
click at [1120, 50] on icon "publish" at bounding box center [1115, 45] width 19 height 19
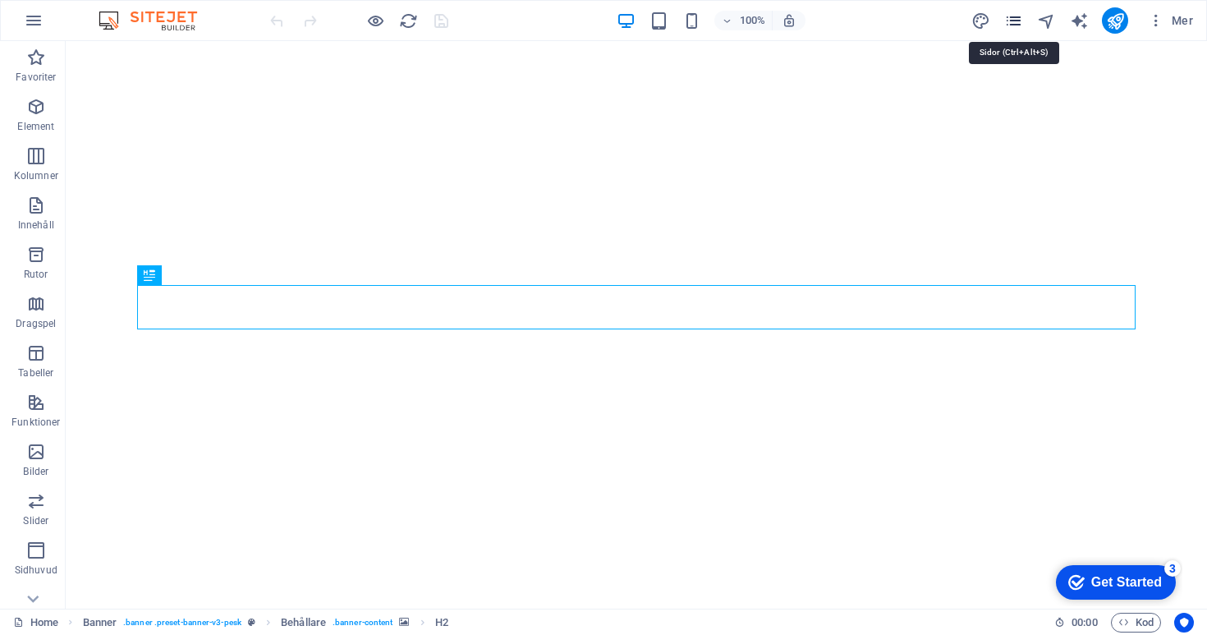
click at [1015, 22] on icon "pages" at bounding box center [1013, 20] width 19 height 19
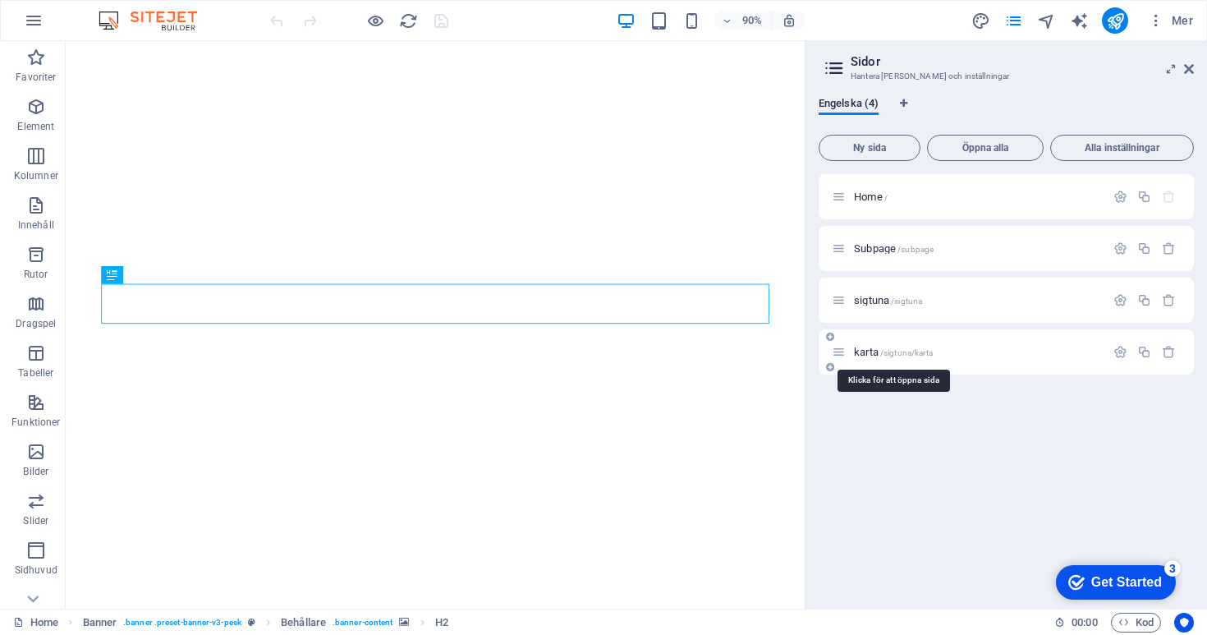
click at [905, 354] on span "/sigtuna/karta" at bounding box center [906, 352] width 53 height 9
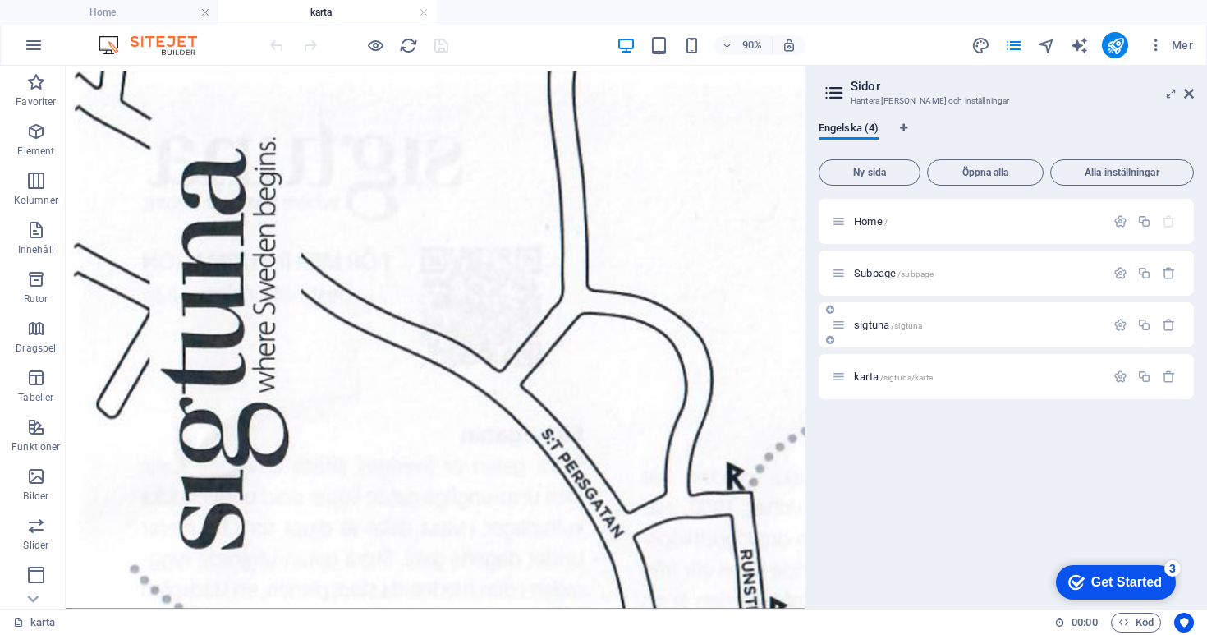
click at [888, 324] on span "sigtuna /sigtuna" at bounding box center [888, 325] width 68 height 12
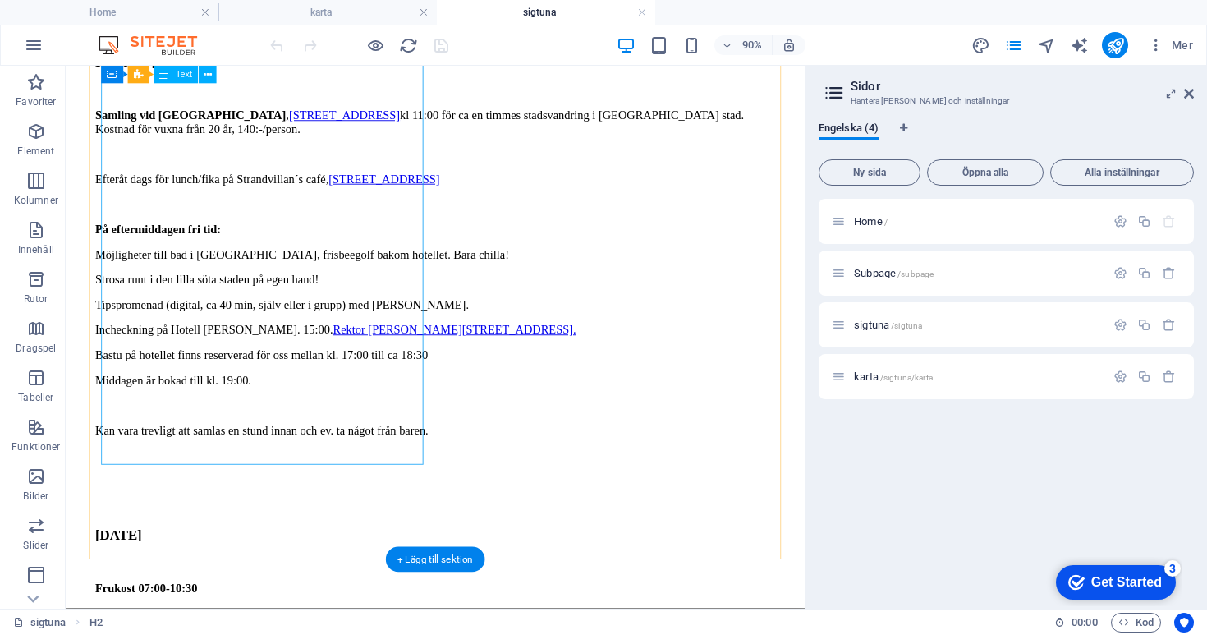
scroll to position [813, 0]
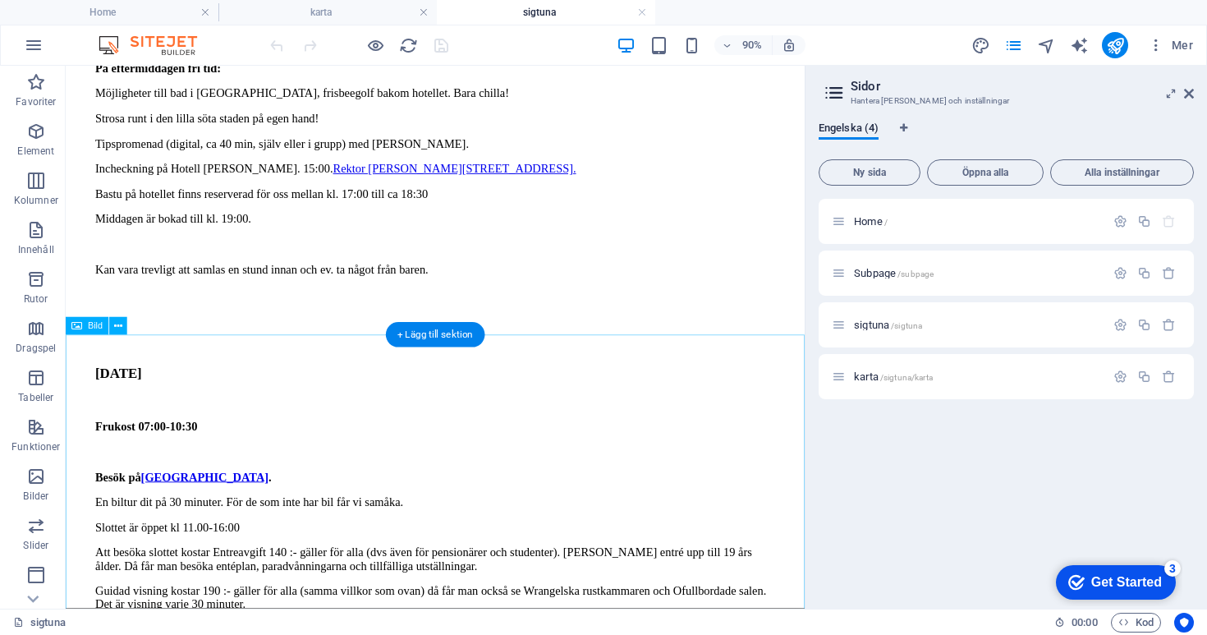
click at [119, 328] on icon at bounding box center [118, 326] width 8 height 16
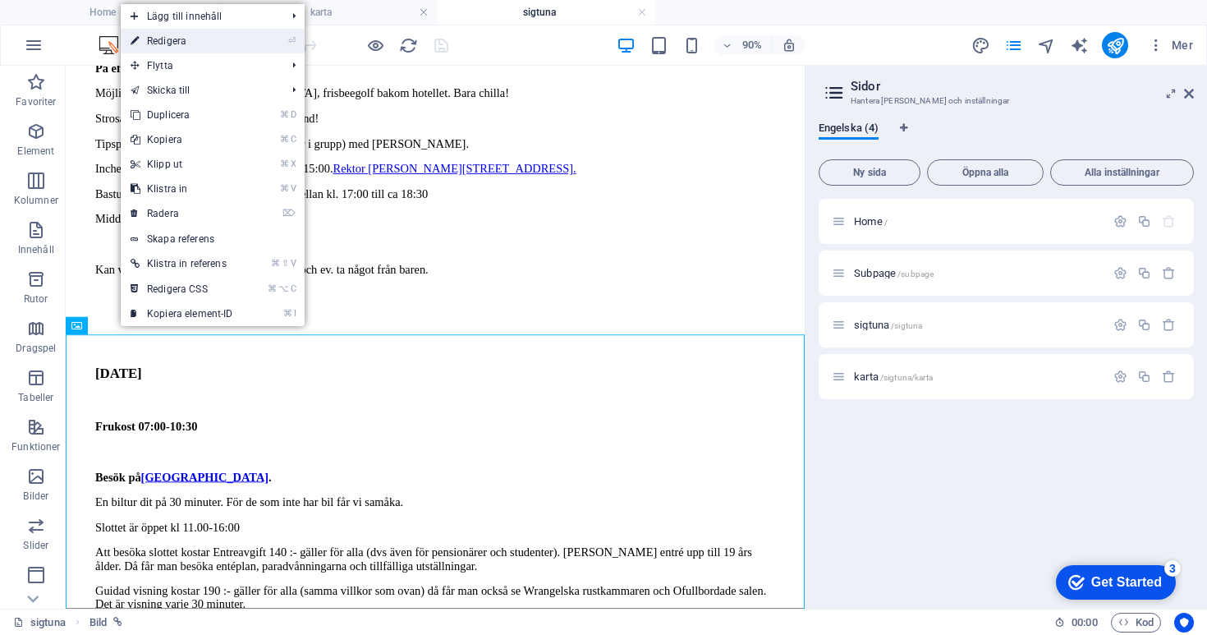
click at [190, 46] on link "⏎ Redigera" at bounding box center [182, 41] width 122 height 25
select select "overlay"
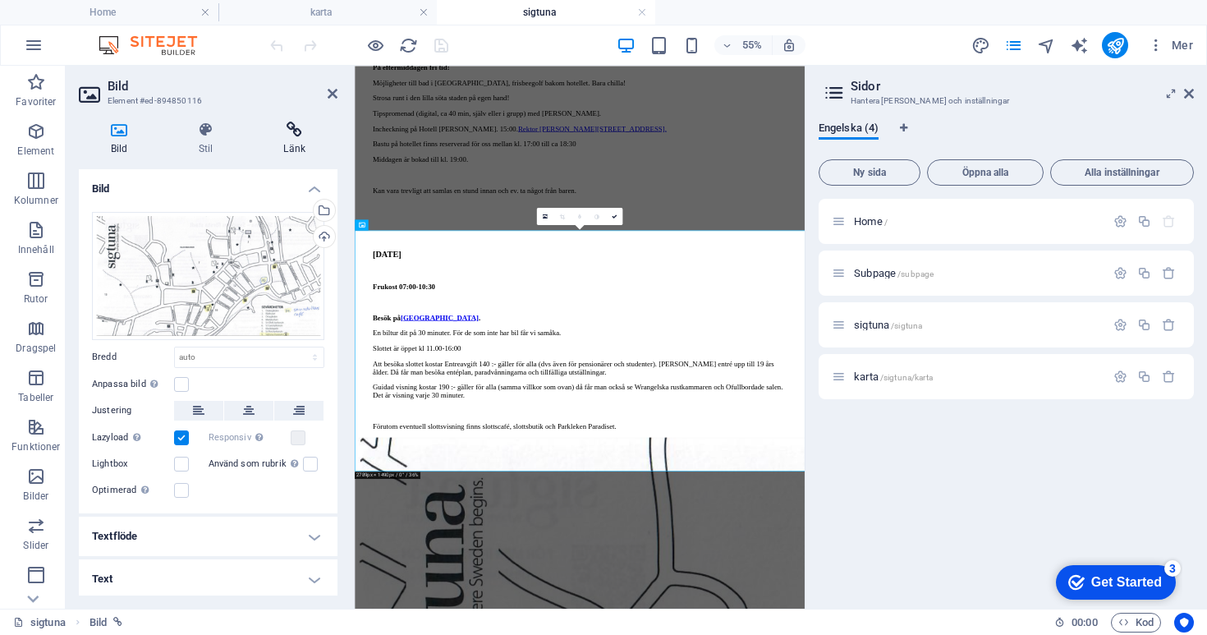
click at [300, 131] on icon at bounding box center [294, 130] width 86 height 16
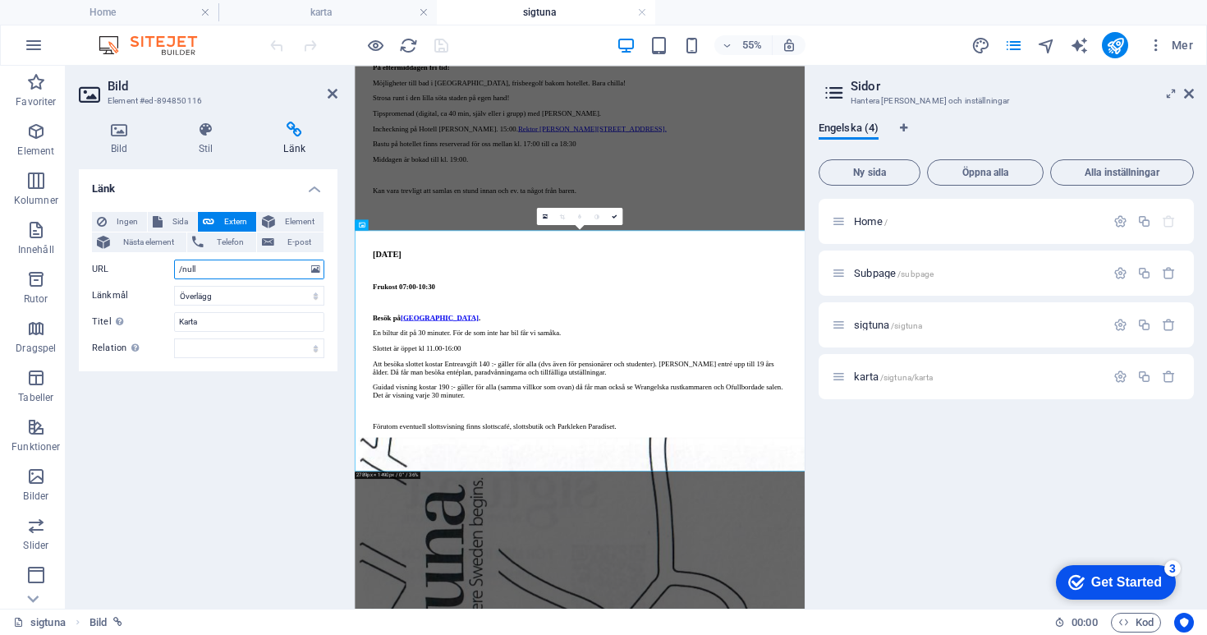
click at [287, 266] on input "/null" at bounding box center [249, 269] width 150 height 20
click at [318, 266] on icon at bounding box center [315, 269] width 9 height 18
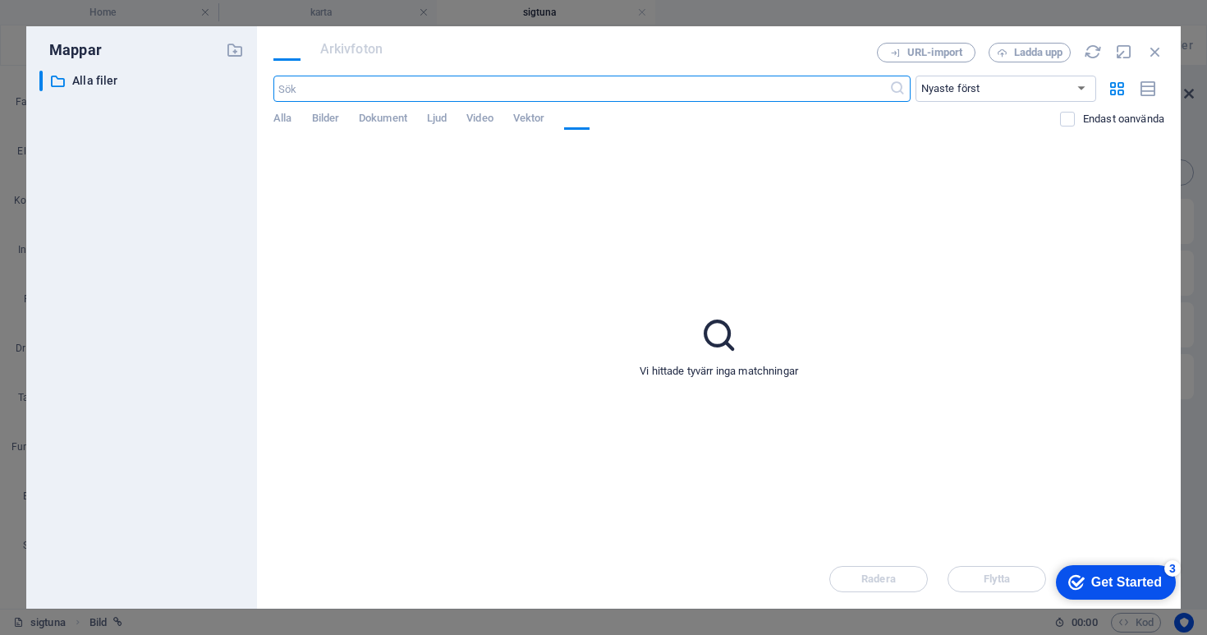
scroll to position [0, 0]
click at [1150, 54] on icon "button" at bounding box center [1155, 52] width 18 height 18
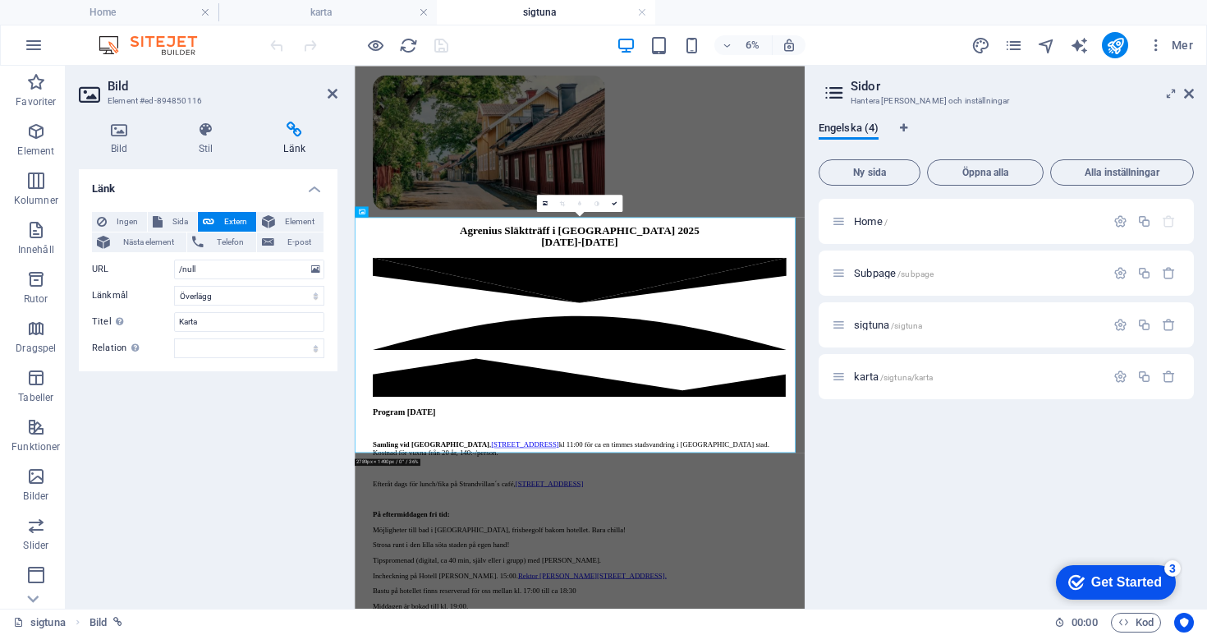
scroll to position [837, 0]
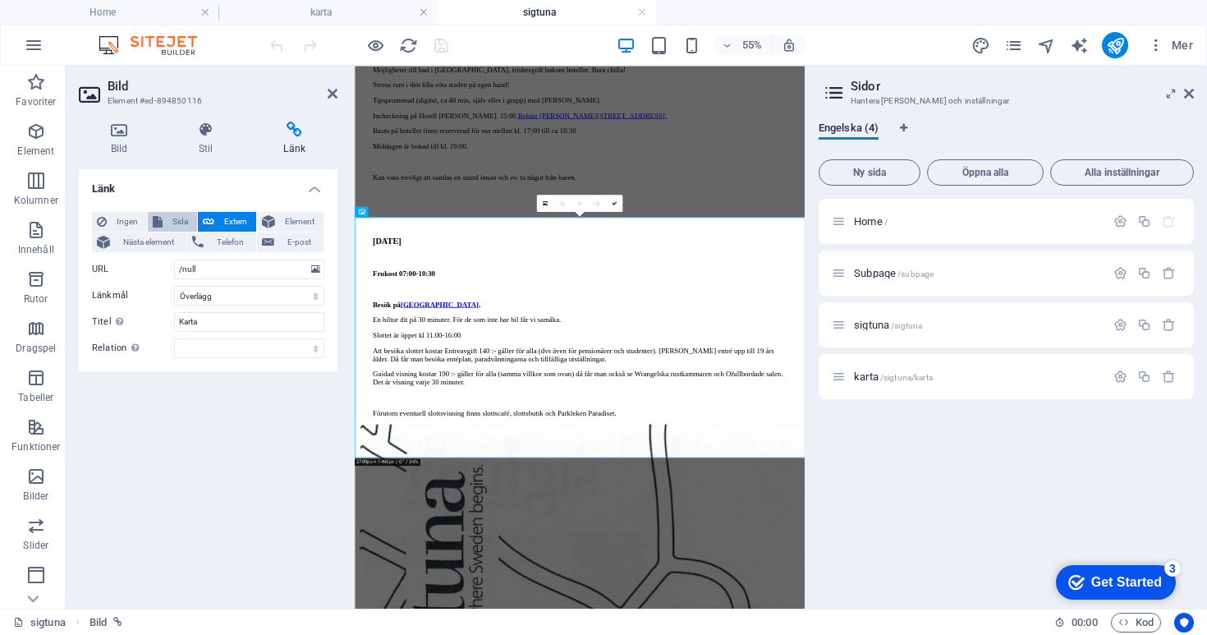
click at [172, 220] on span "Sida" at bounding box center [180, 222] width 25 height 20
select select
click at [310, 262] on select "Home Subpage sigtuna karta" at bounding box center [249, 269] width 150 height 20
select select "3"
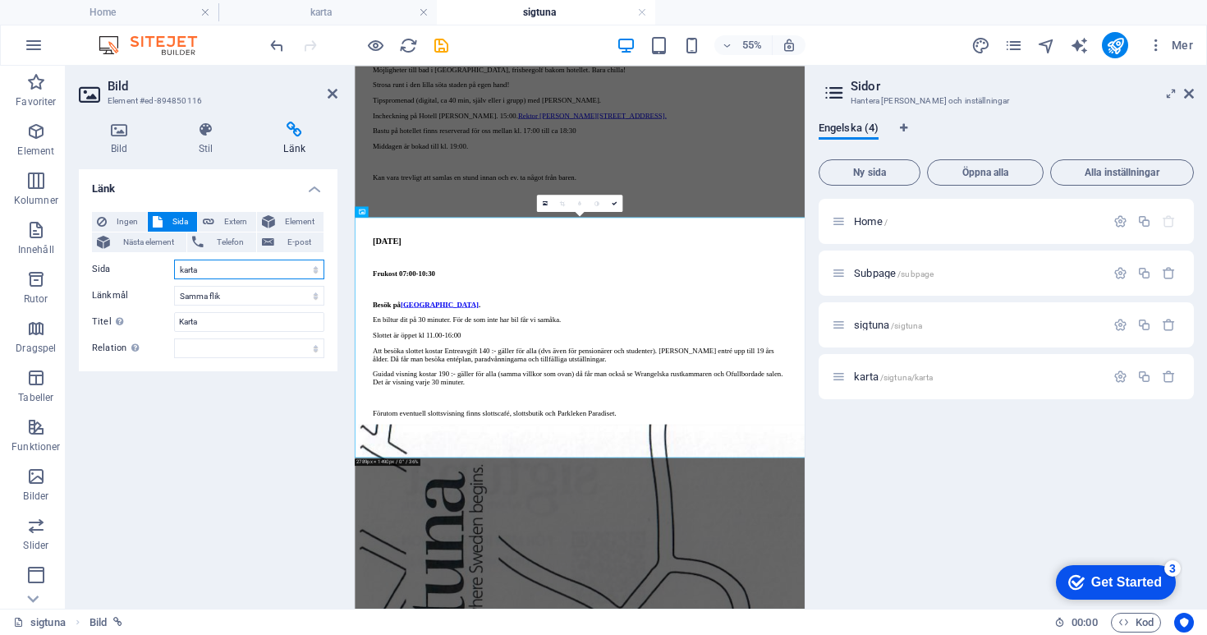
click at [174, 259] on select "Home Subpage sigtuna karta" at bounding box center [249, 269] width 150 height 20
click at [250, 302] on select "Ny flik Samma flik Överlägg" at bounding box center [249, 296] width 150 height 20
select select "overlay"
click at [174, 286] on select "Ny flik Samma flik Överlägg" at bounding box center [249, 296] width 150 height 20
click at [438, 43] on icon "save" at bounding box center [441, 45] width 19 height 19
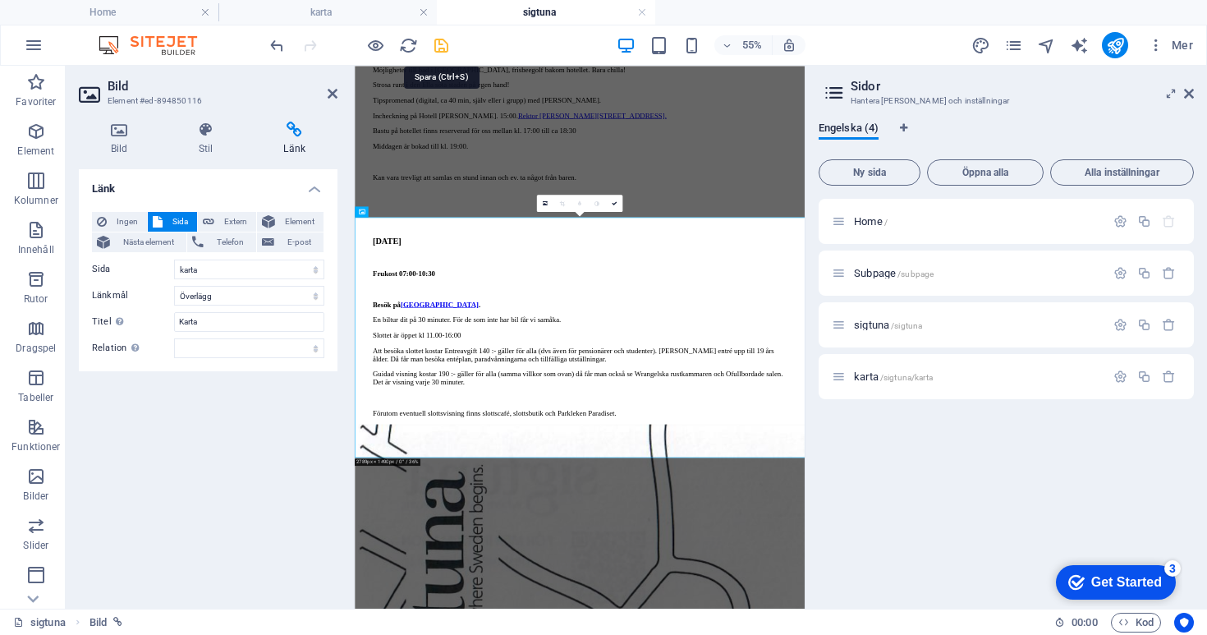
scroll to position [738, 0]
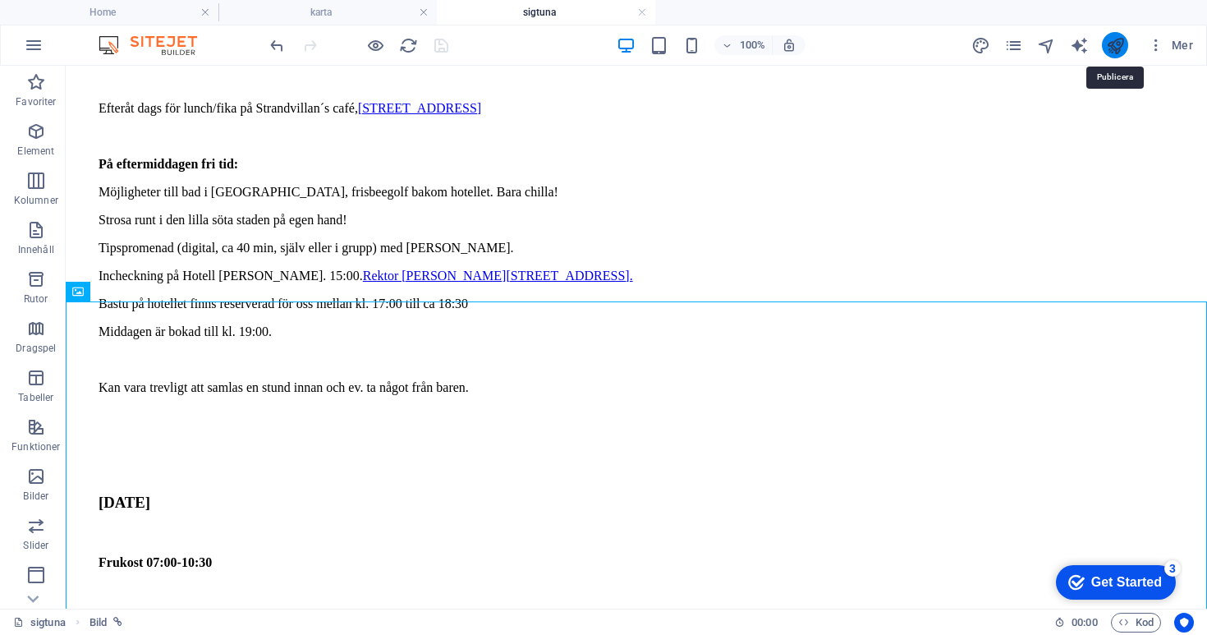
click at [1121, 45] on icon "publish" at bounding box center [1115, 45] width 19 height 19
